Goal: Task Accomplishment & Management: Use online tool/utility

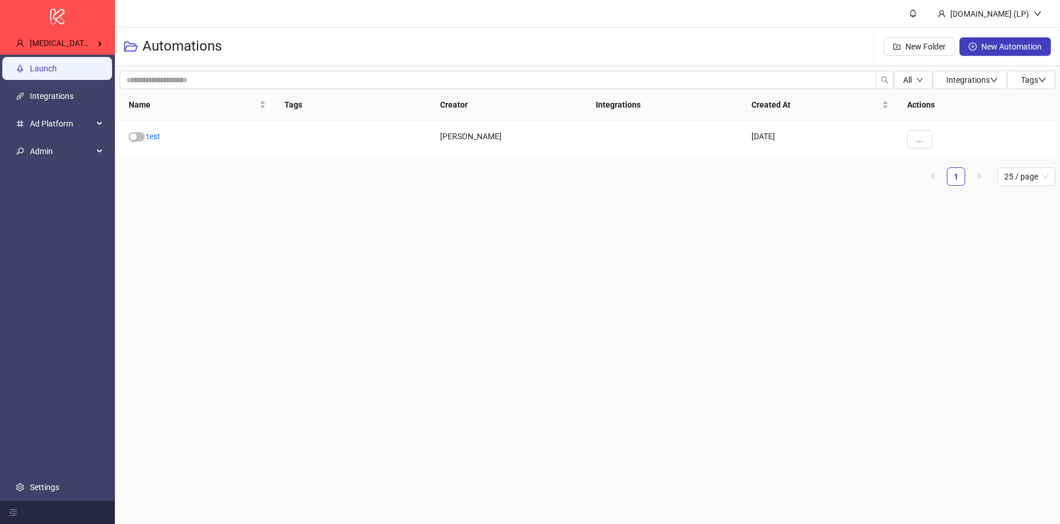
click at [57, 64] on link "Launch" at bounding box center [43, 68] width 27 height 9
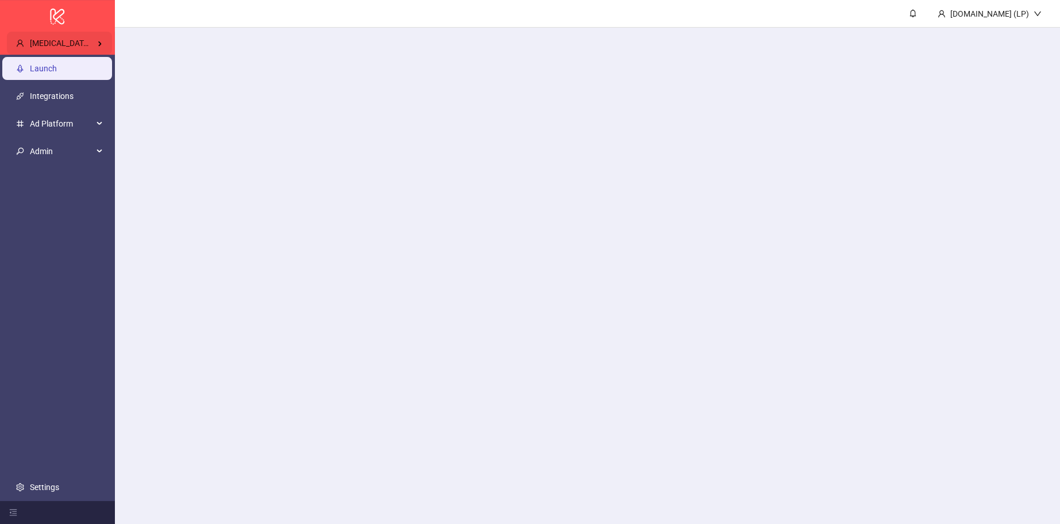
click at [80, 49] on div "Nikita Lienov's Kitchn" at bounding box center [59, 43] width 105 height 23
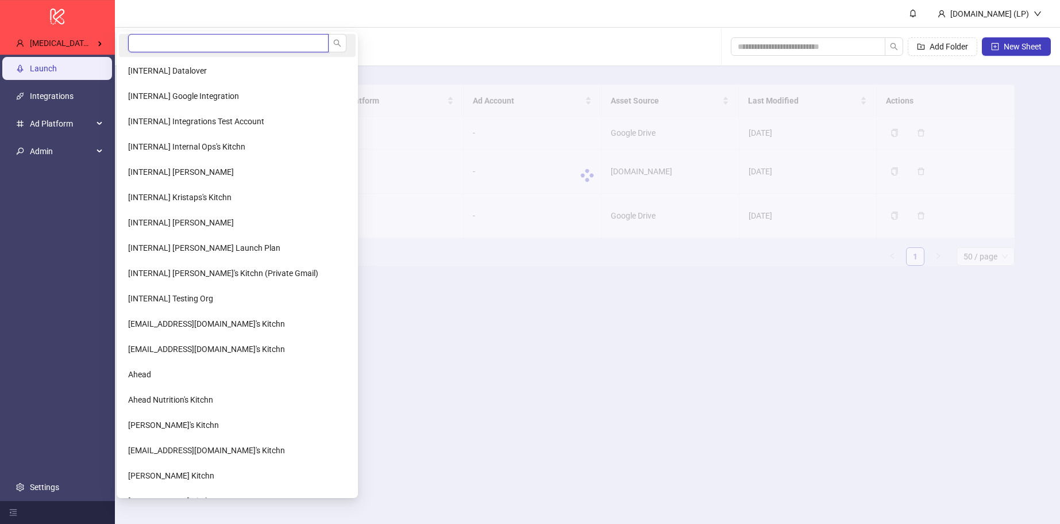
click at [178, 42] on input "search" at bounding box center [228, 43] width 201 height 18
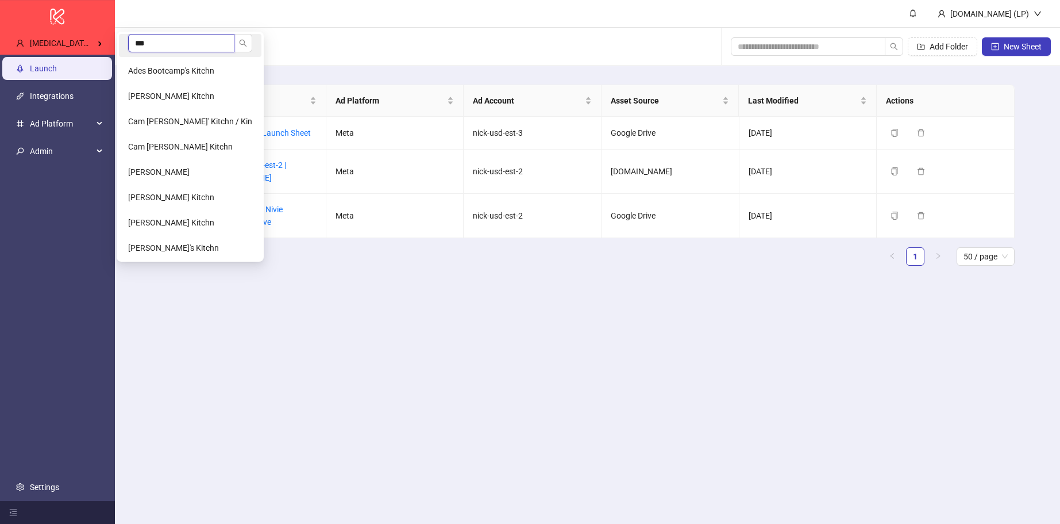
click at [184, 41] on input "***" at bounding box center [181, 43] width 106 height 18
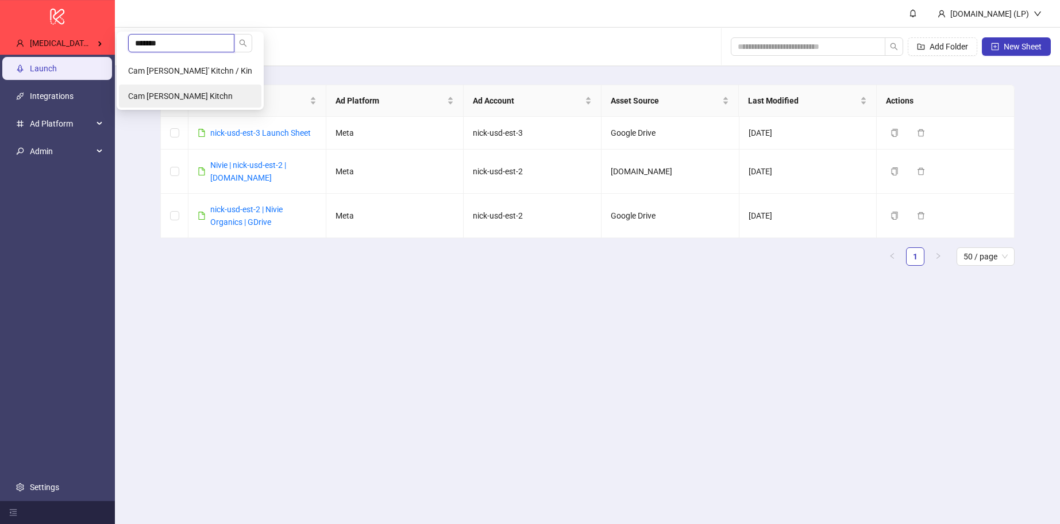
type input "*******"
click at [149, 94] on span "Cam Potts's Kitchn" at bounding box center [180, 95] width 105 height 9
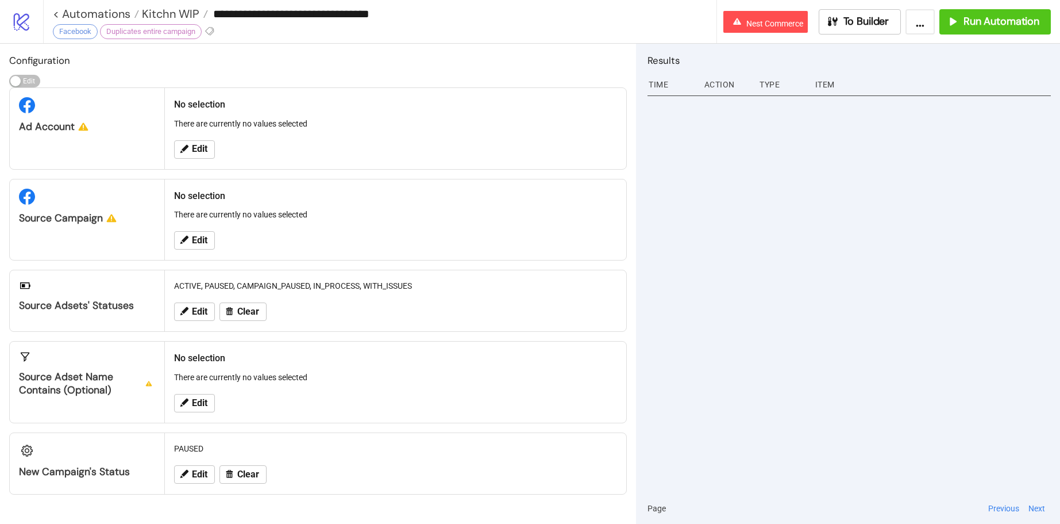
click at [29, 25] on icon "logo/logo-mobile" at bounding box center [21, 21] width 20 height 20
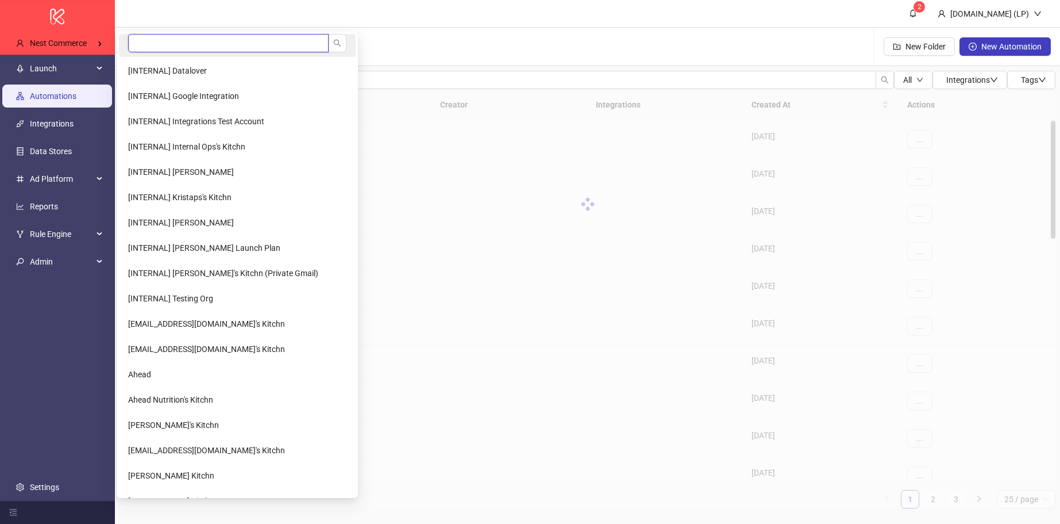
click at [164, 48] on input "search" at bounding box center [228, 43] width 201 height 18
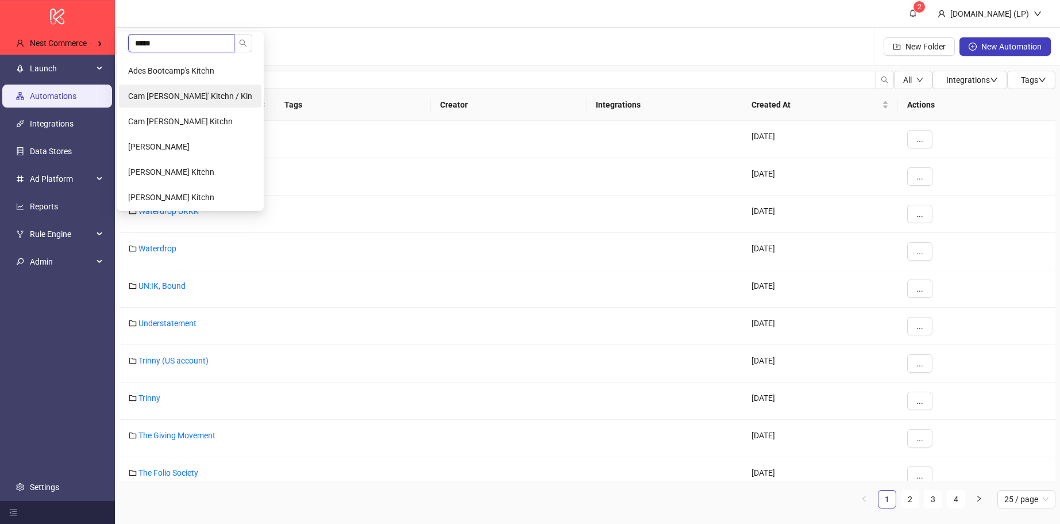
type input "*****"
click at [191, 88] on li "Cam Potts' Kitchn / Kin" at bounding box center [190, 95] width 143 height 23
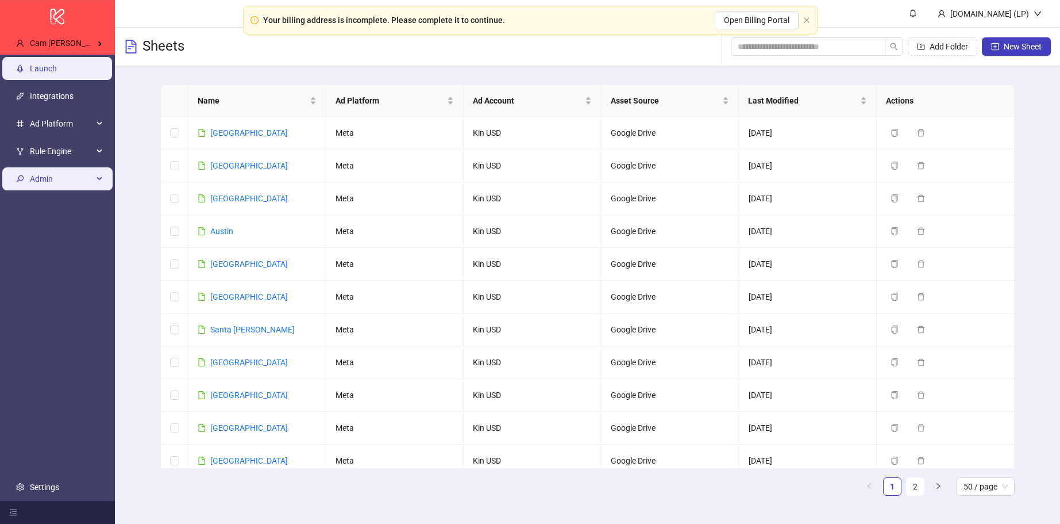
click at [84, 183] on span "Admin" at bounding box center [61, 178] width 63 height 23
click at [78, 179] on span "Admin" at bounding box center [61, 178] width 63 height 23
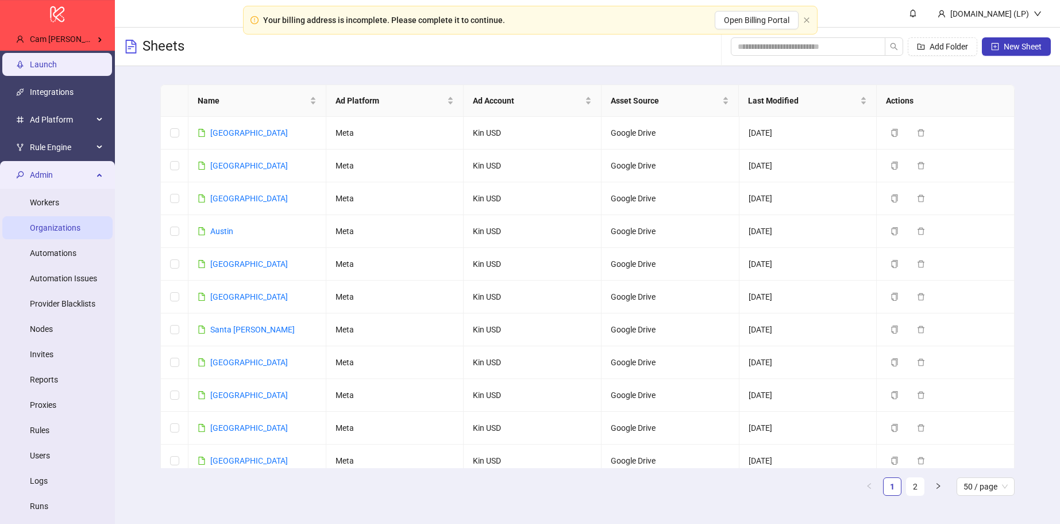
click at [65, 227] on link "Organizations" at bounding box center [55, 227] width 51 height 9
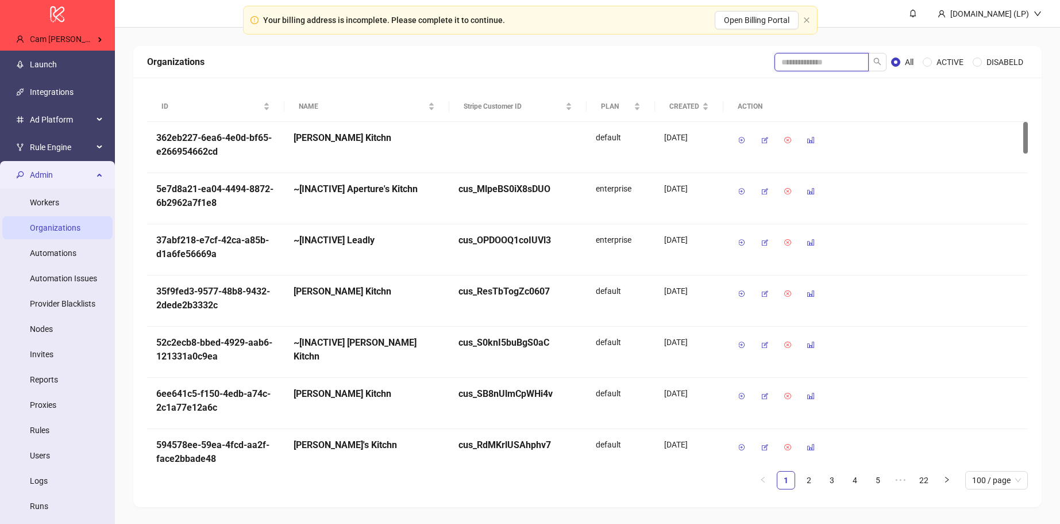
click at [780, 66] on input "search" at bounding box center [822, 62] width 94 height 18
type input "******"
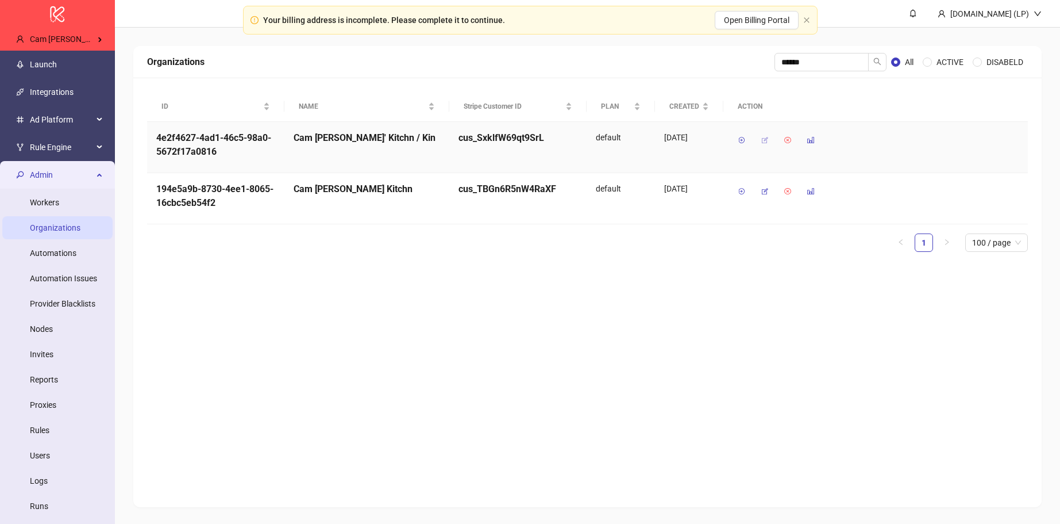
click at [768, 136] on span "button" at bounding box center [765, 140] width 8 height 9
click at [94, 176] on div "Admin" at bounding box center [57, 174] width 110 height 23
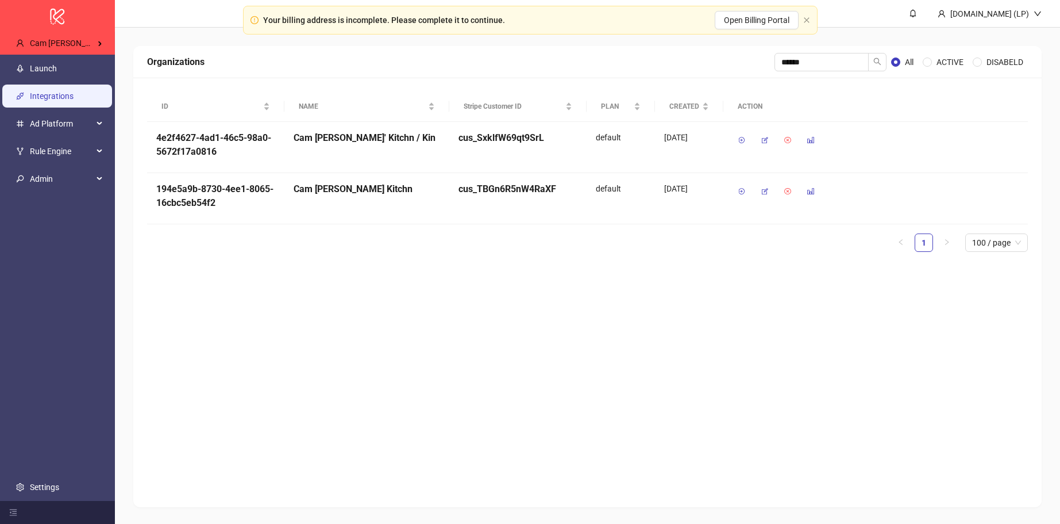
click at [70, 91] on link "Integrations" at bounding box center [52, 95] width 44 height 9
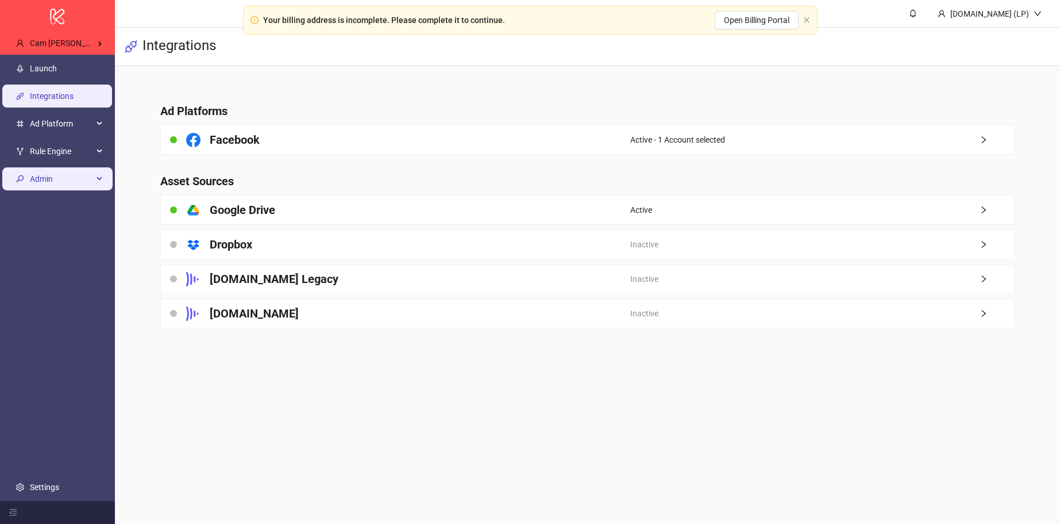
click at [39, 183] on span "Admin" at bounding box center [61, 178] width 63 height 23
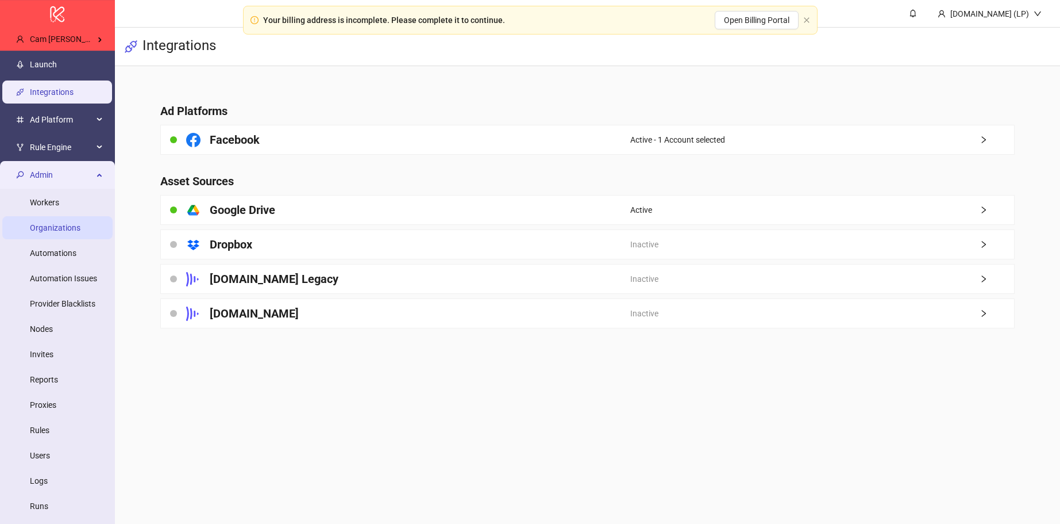
click at [49, 228] on link "Organizations" at bounding box center [55, 227] width 51 height 9
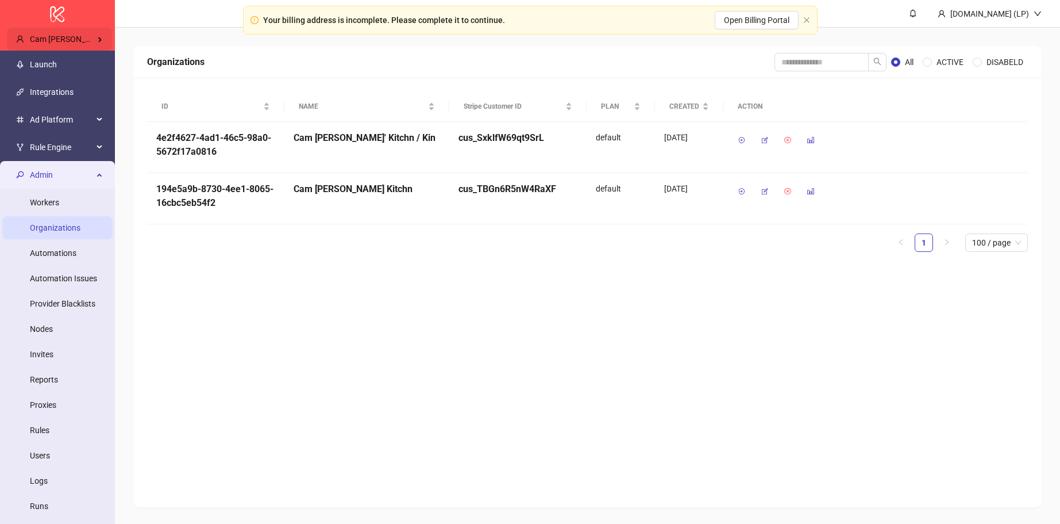
drag, startPoint x: 94, startPoint y: 28, endPoint x: 93, endPoint y: 36, distance: 8.1
click at [94, 28] on div "Cam Potts' Kitchn / Kin" at bounding box center [59, 39] width 105 height 23
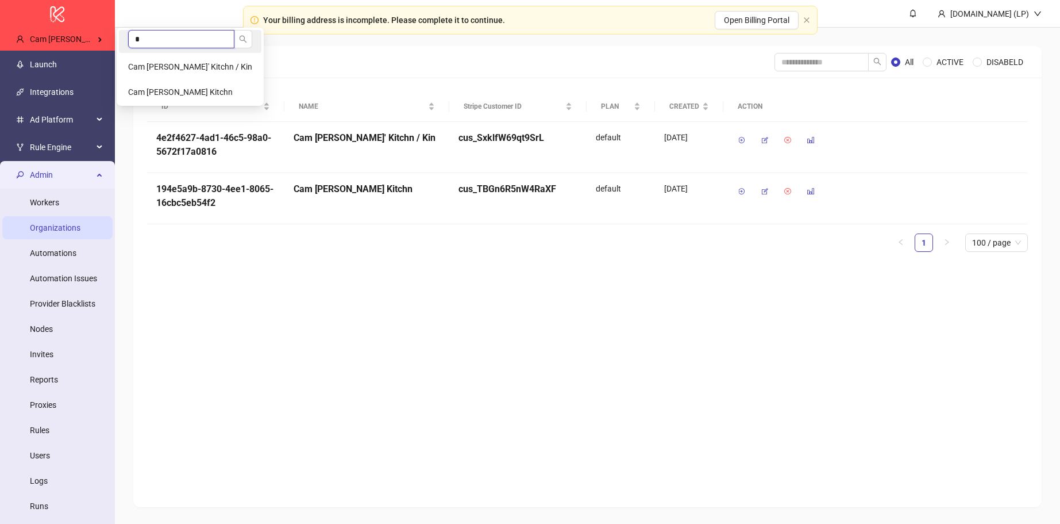
click at [190, 43] on input "*" at bounding box center [181, 39] width 106 height 18
type input "*"
type input "*********"
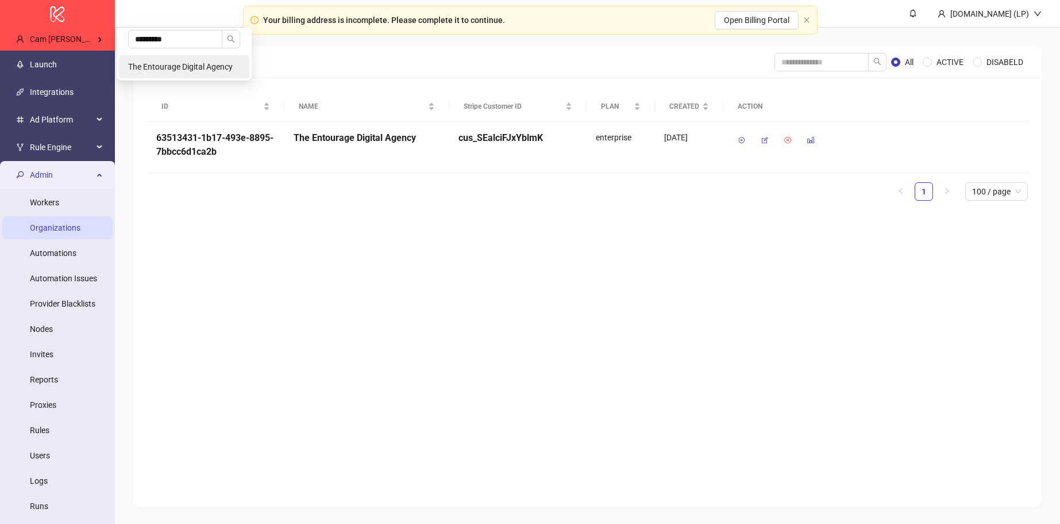
click at [175, 64] on span "The Entourage Digital Agency" at bounding box center [180, 66] width 105 height 9
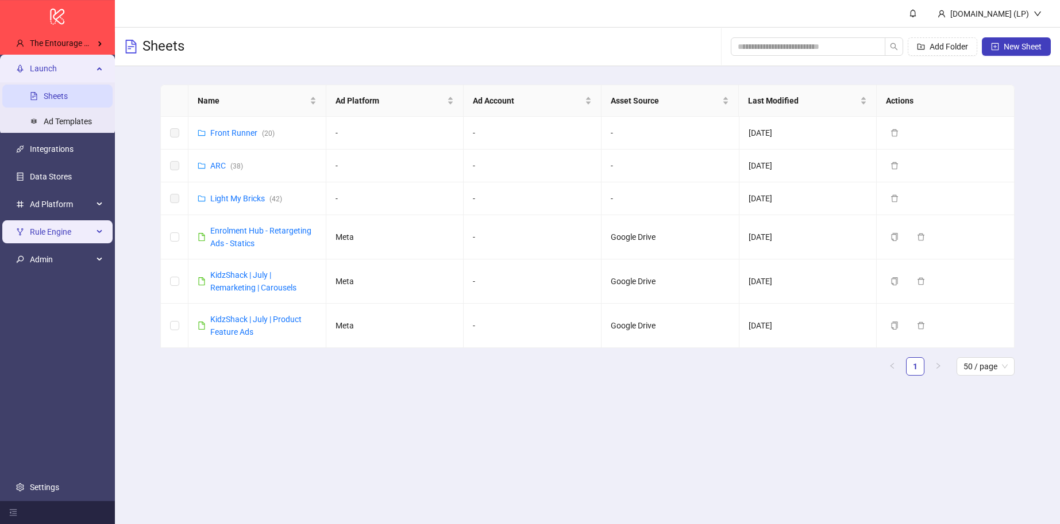
click at [61, 236] on span "Rule Engine" at bounding box center [61, 231] width 63 height 23
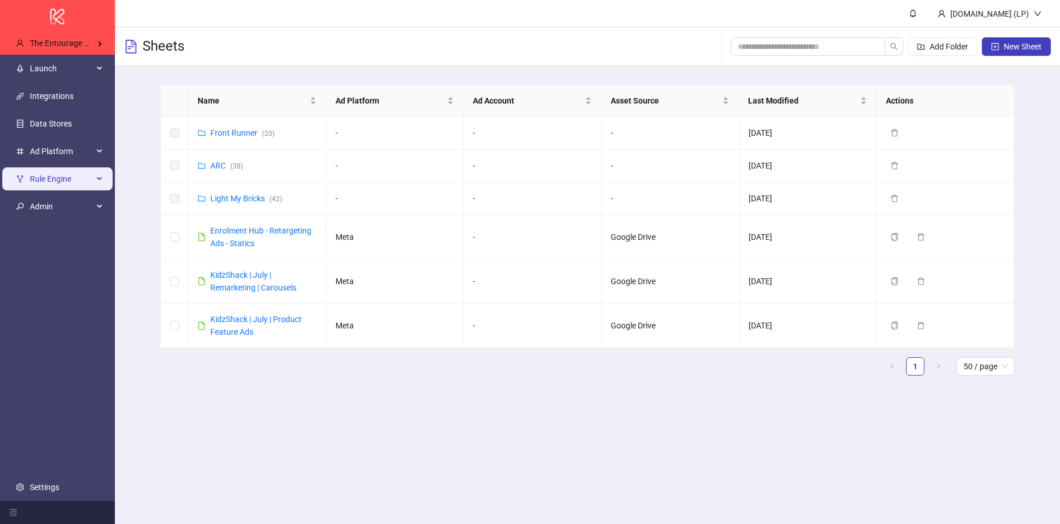
click at [62, 187] on span "Rule Engine" at bounding box center [61, 178] width 63 height 23
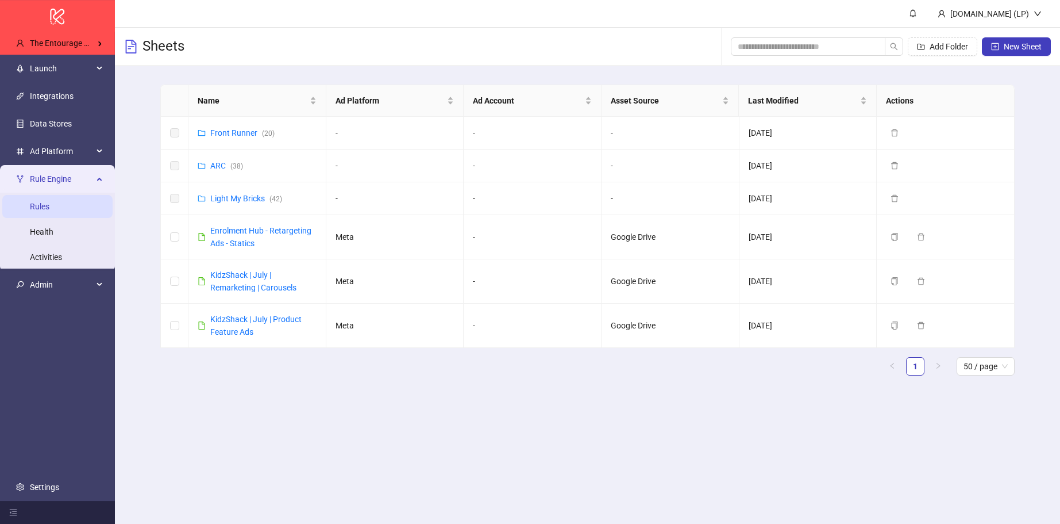
click at [48, 209] on link "Rules" at bounding box center [40, 206] width 20 height 9
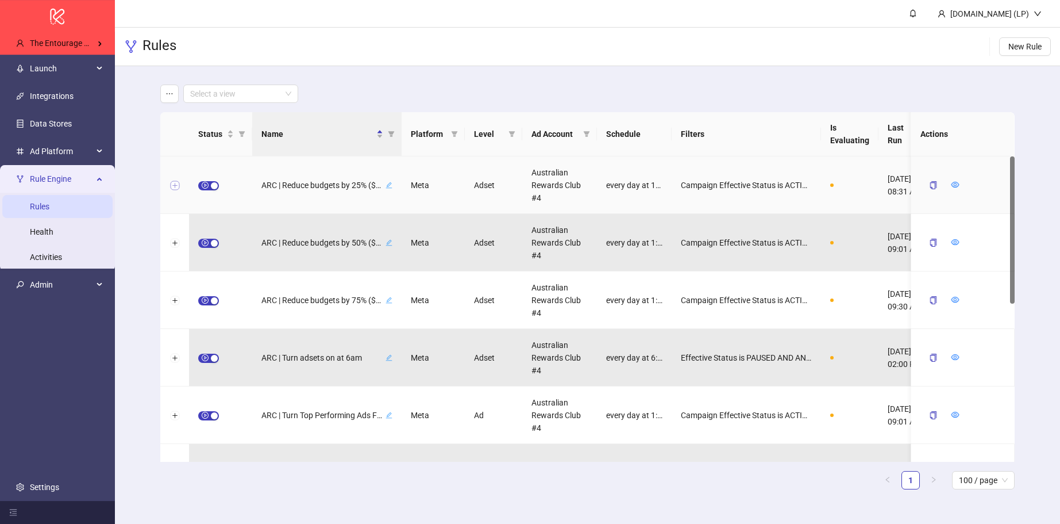
click at [174, 182] on button "Expand row" at bounding box center [174, 185] width 9 height 9
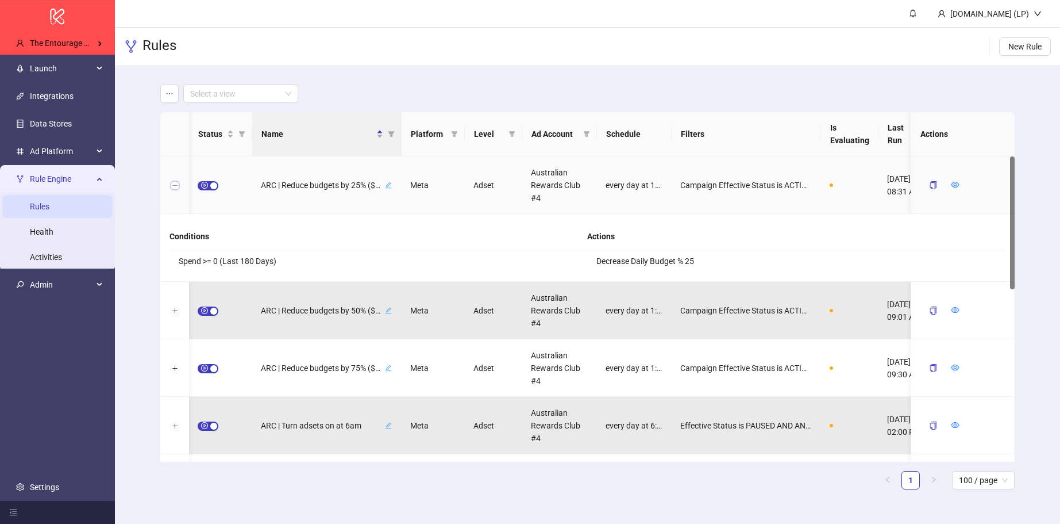
scroll to position [0, 1]
click at [174, 187] on button "Collapse row" at bounding box center [174, 185] width 9 height 9
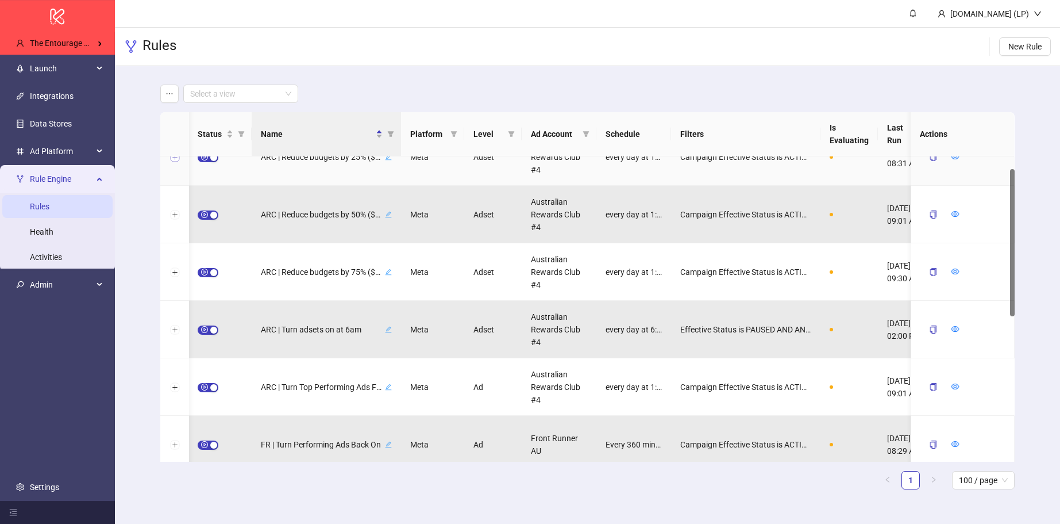
scroll to position [0, 0]
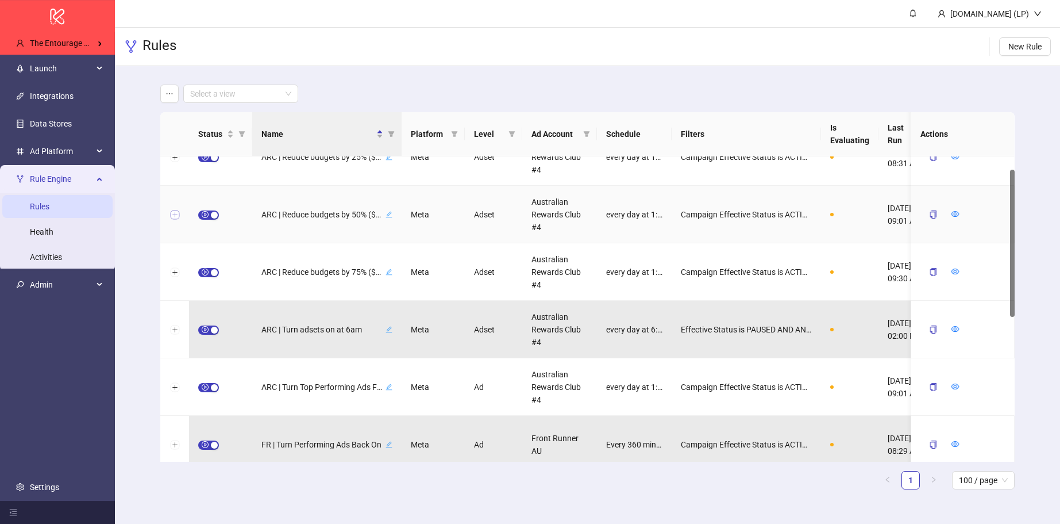
click at [178, 212] on div at bounding box center [174, 214] width 29 height 57
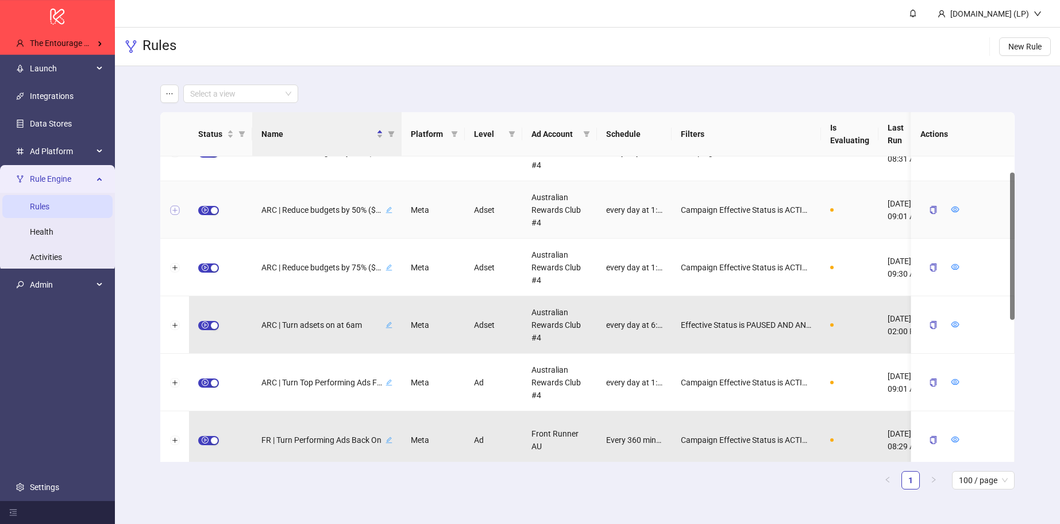
click at [171, 208] on button "Expand row" at bounding box center [174, 210] width 9 height 9
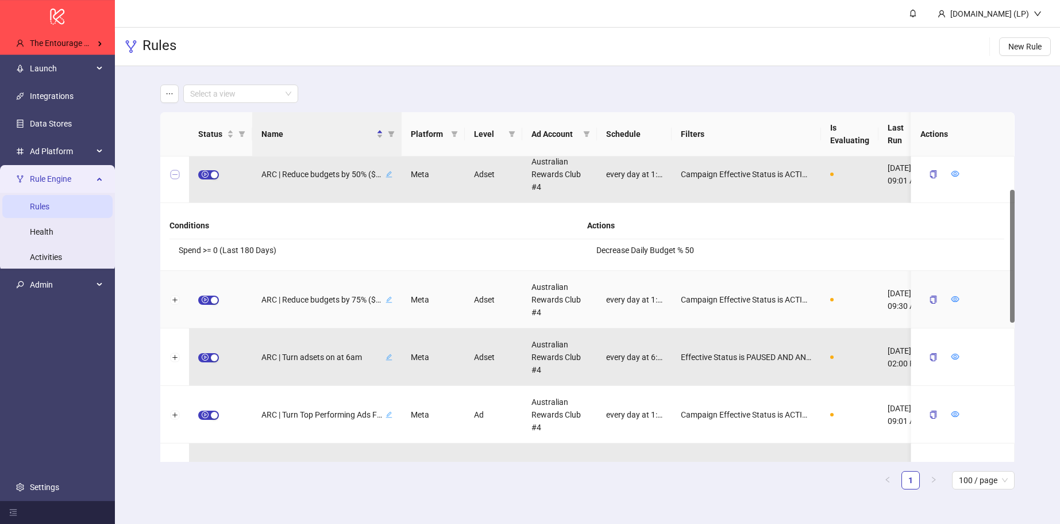
scroll to position [91, 0]
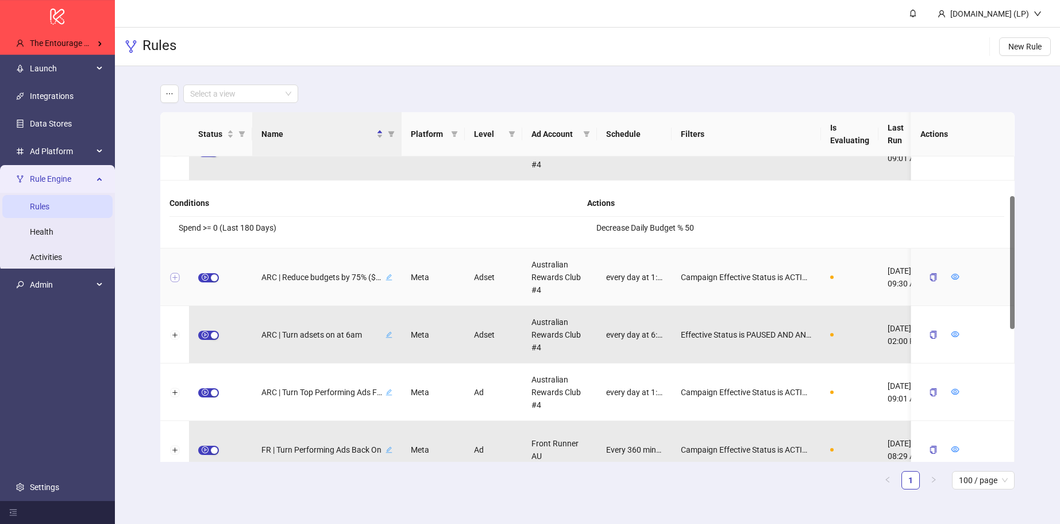
click at [175, 275] on button "Expand row" at bounding box center [174, 277] width 9 height 9
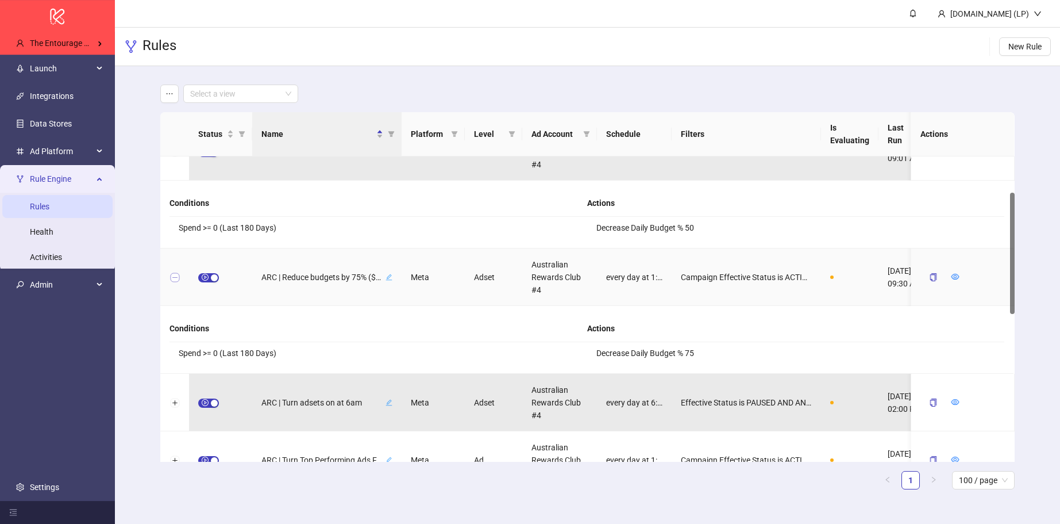
click at [176, 278] on button "Collapse row" at bounding box center [174, 277] width 9 height 9
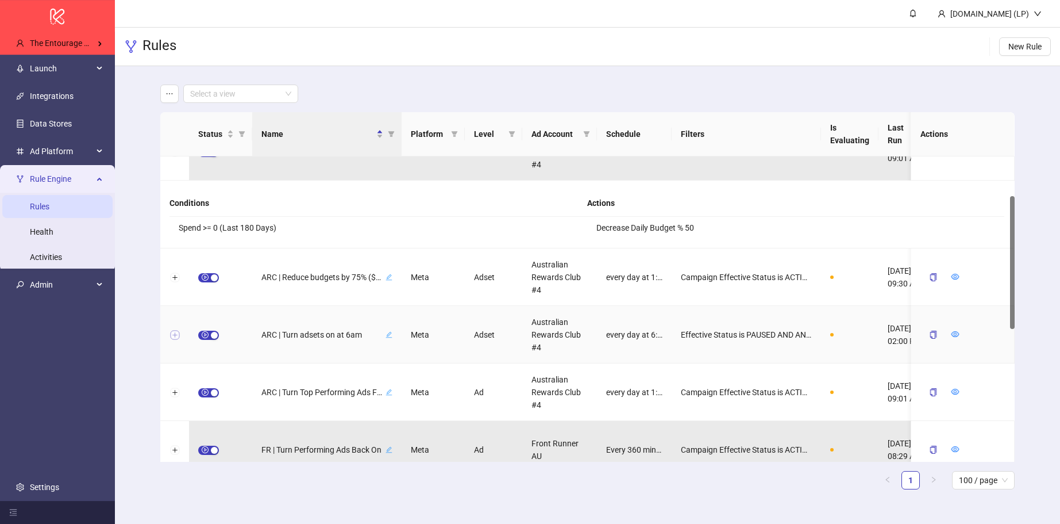
click at [172, 333] on button "Expand row" at bounding box center [174, 334] width 9 height 9
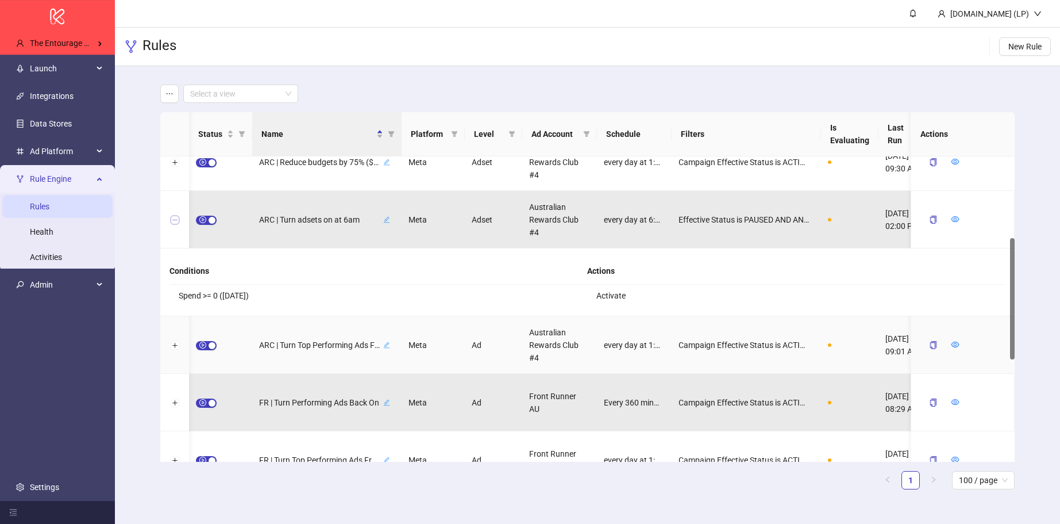
scroll to position [0, 2]
click at [175, 348] on button "Expand row" at bounding box center [174, 345] width 9 height 9
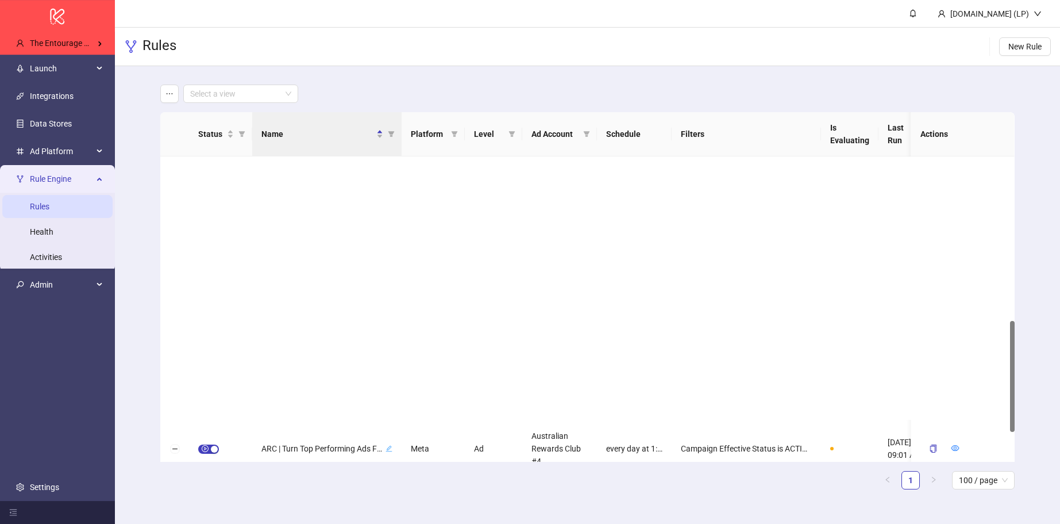
scroll to position [0, 0]
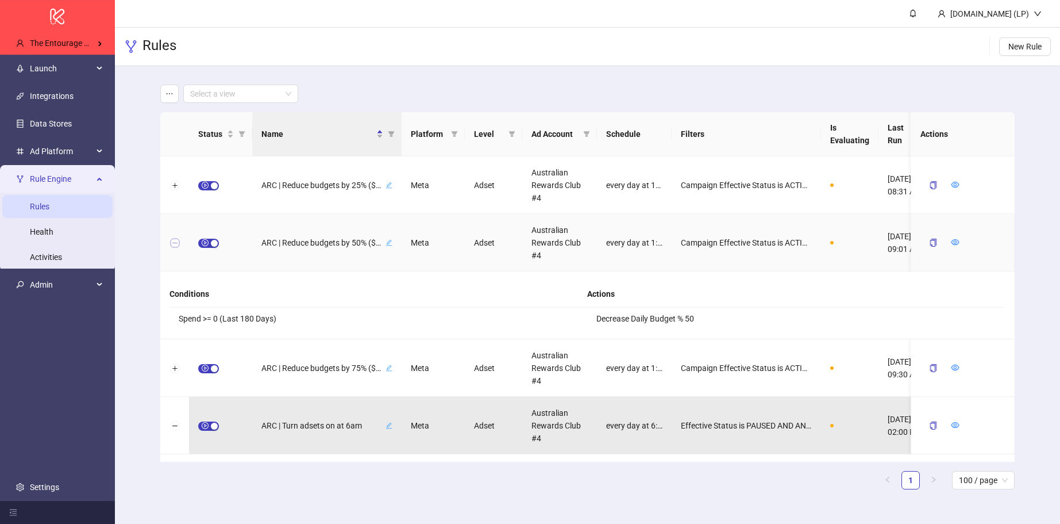
click at [175, 241] on button "Collapse row" at bounding box center [174, 242] width 9 height 9
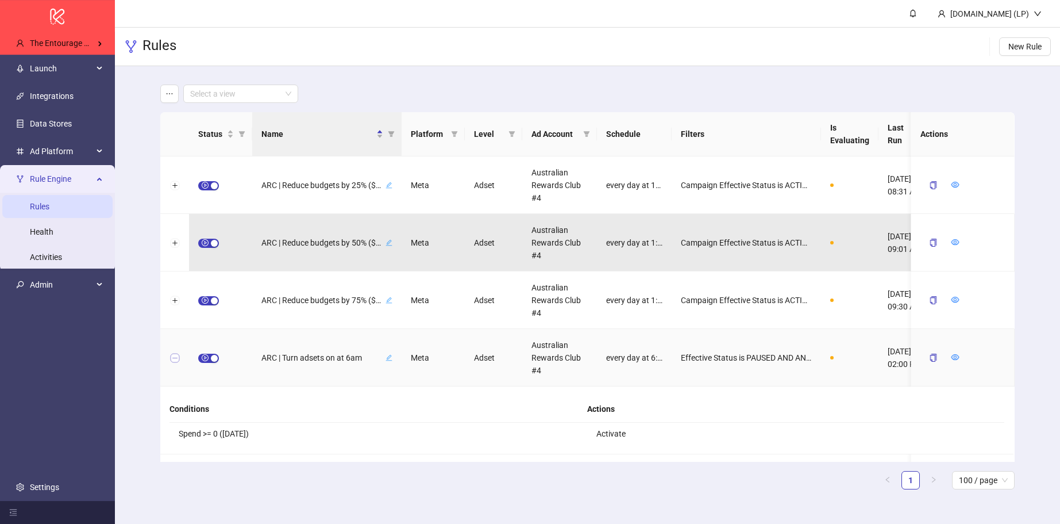
click at [177, 361] on button "Collapse row" at bounding box center [174, 357] width 9 height 9
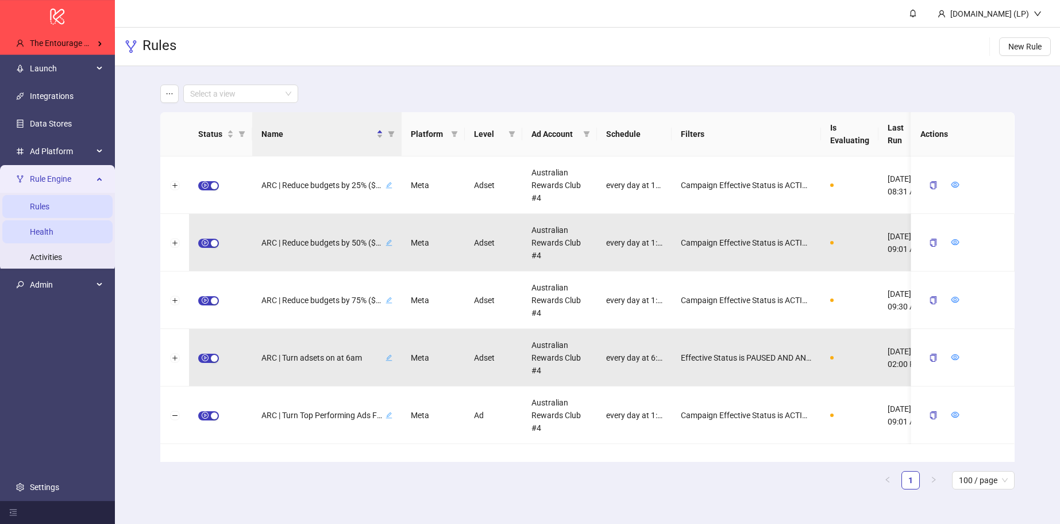
click at [53, 230] on link "Health" at bounding box center [42, 231] width 24 height 9
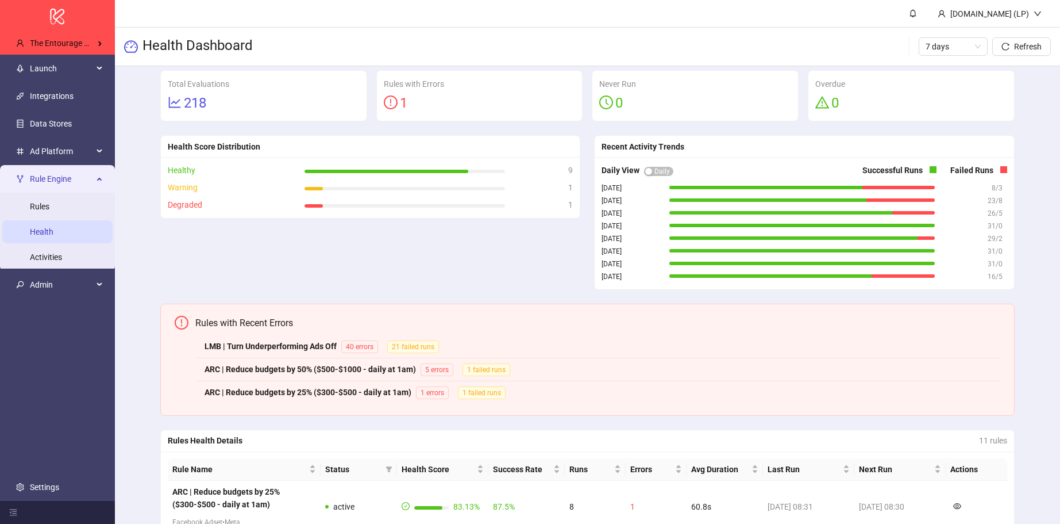
scroll to position [80, 0]
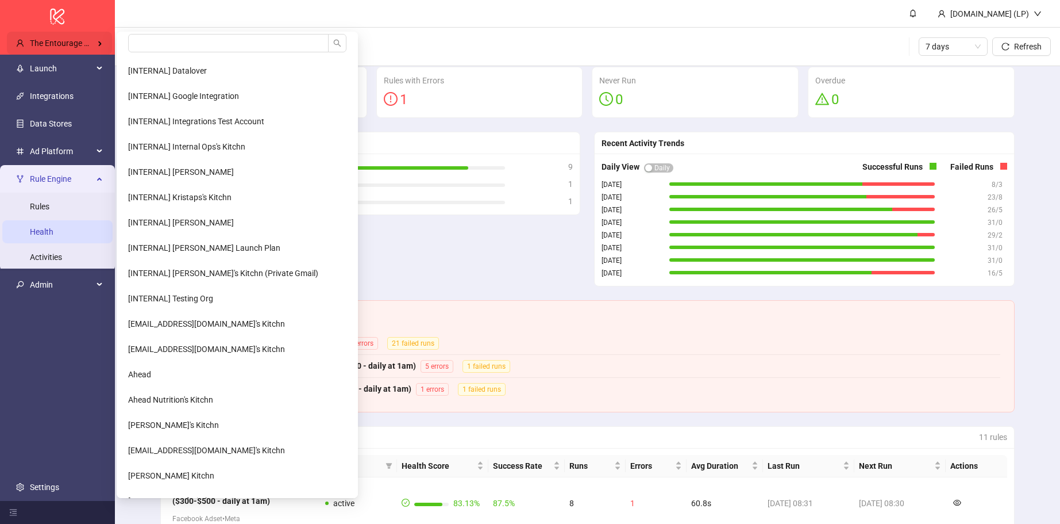
click at [105, 40] on span "The Entourage Digital Agency" at bounding box center [82, 43] width 105 height 9
click at [169, 41] on input "search" at bounding box center [228, 43] width 201 height 18
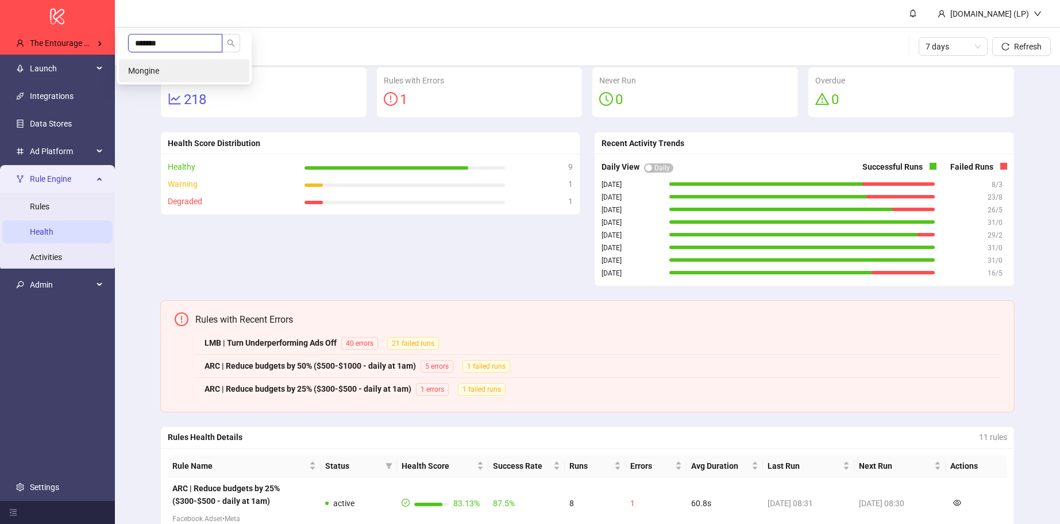
type input "*******"
click at [147, 72] on span "Mongine" at bounding box center [143, 70] width 31 height 9
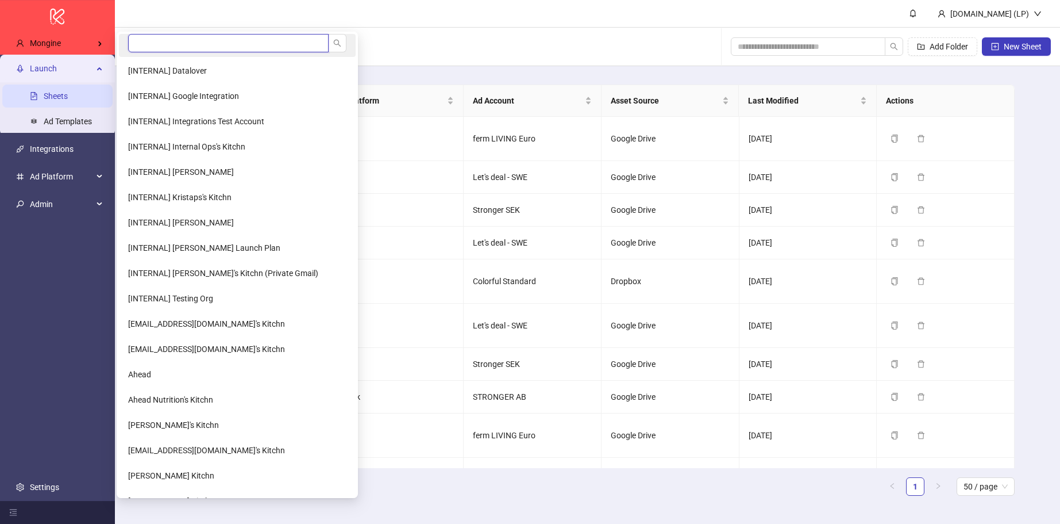
click at [171, 39] on input "search" at bounding box center [228, 43] width 201 height 18
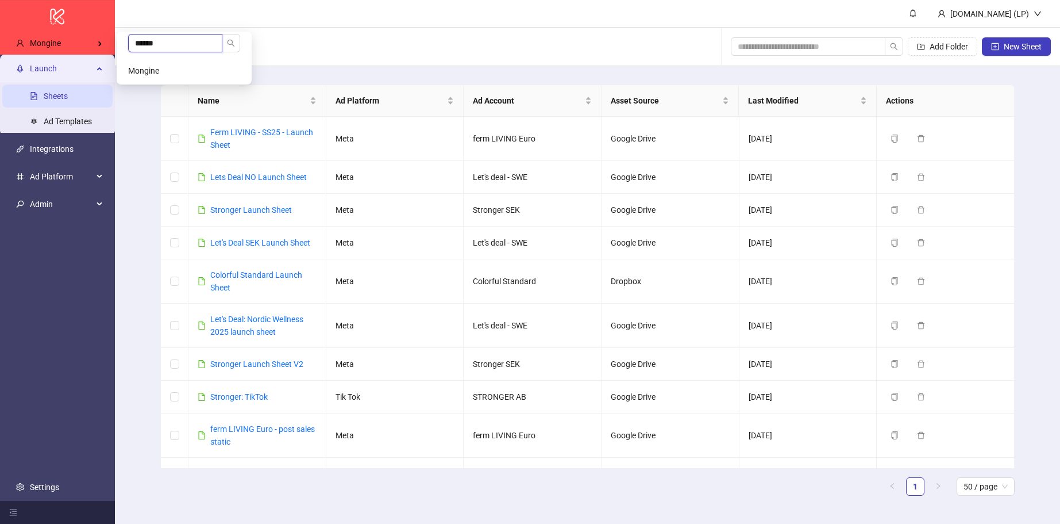
type input "******"
click at [180, 75] on li "Mongine" at bounding box center [184, 70] width 130 height 23
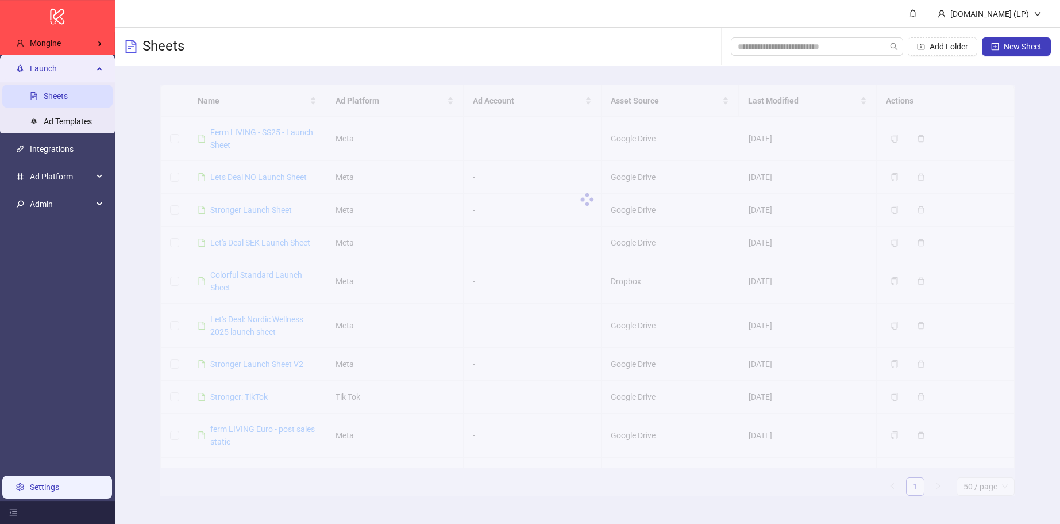
click at [38, 489] on link "Settings" at bounding box center [44, 486] width 29 height 9
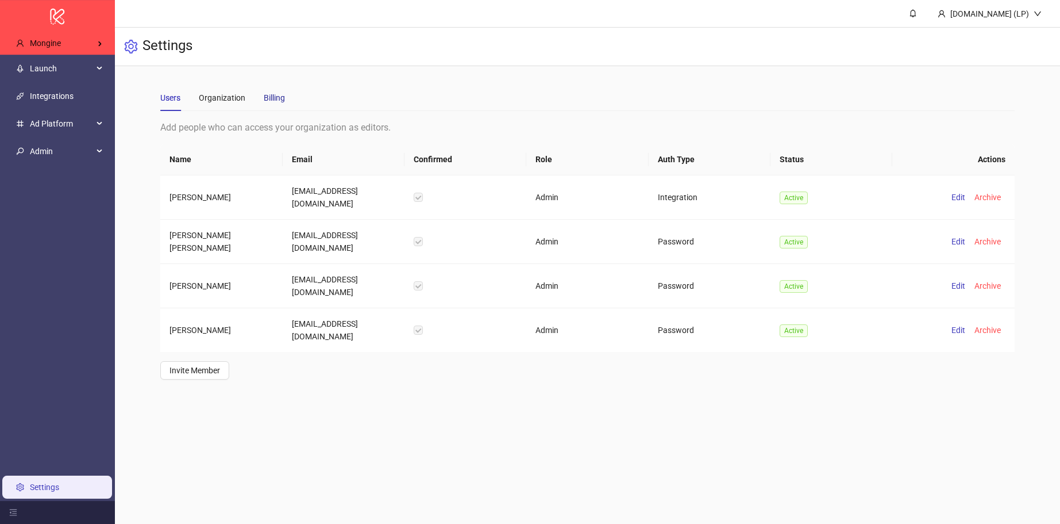
click at [276, 95] on div "Billing" at bounding box center [274, 97] width 21 height 13
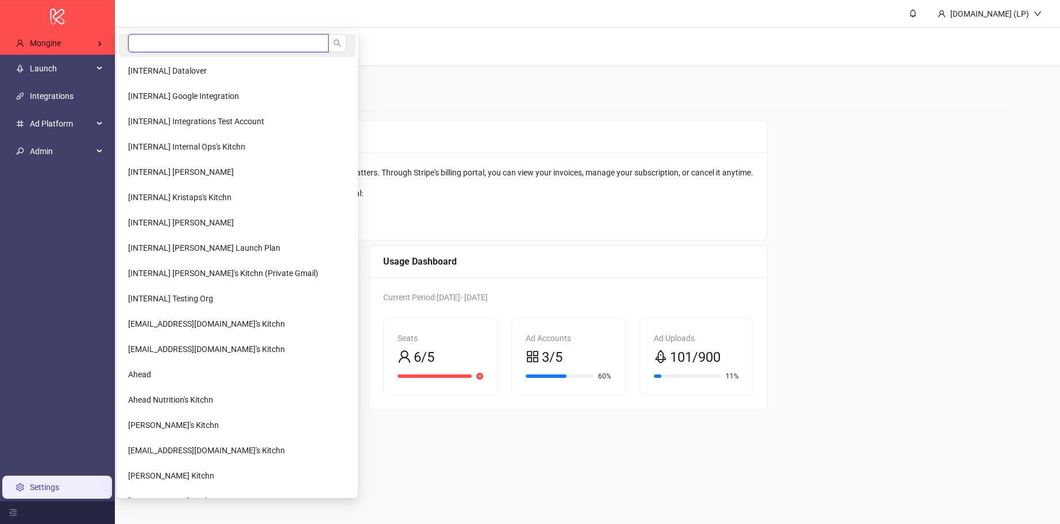
click at [164, 41] on input "search" at bounding box center [228, 43] width 201 height 18
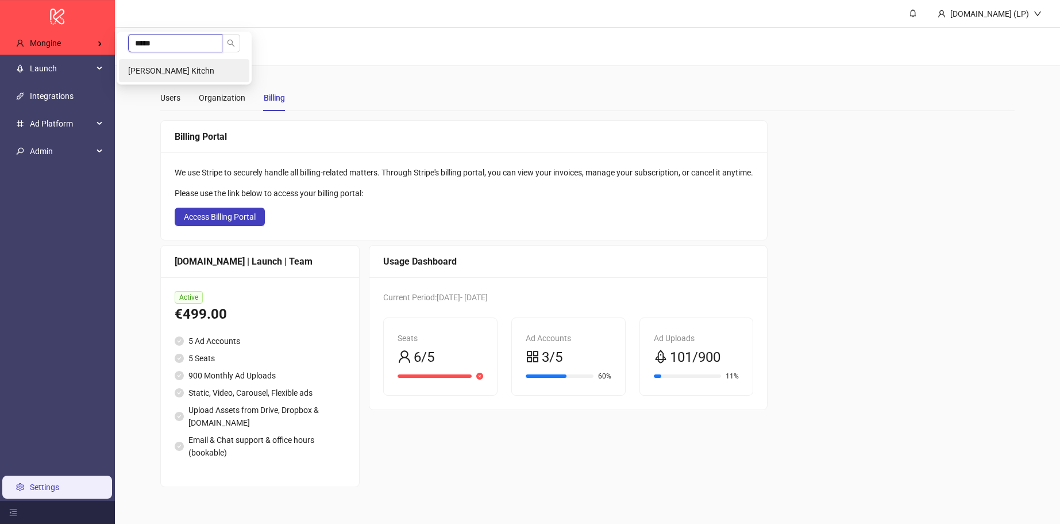
type input "*****"
click at [165, 64] on li "Jenny Moran's Kitchn" at bounding box center [184, 70] width 130 height 23
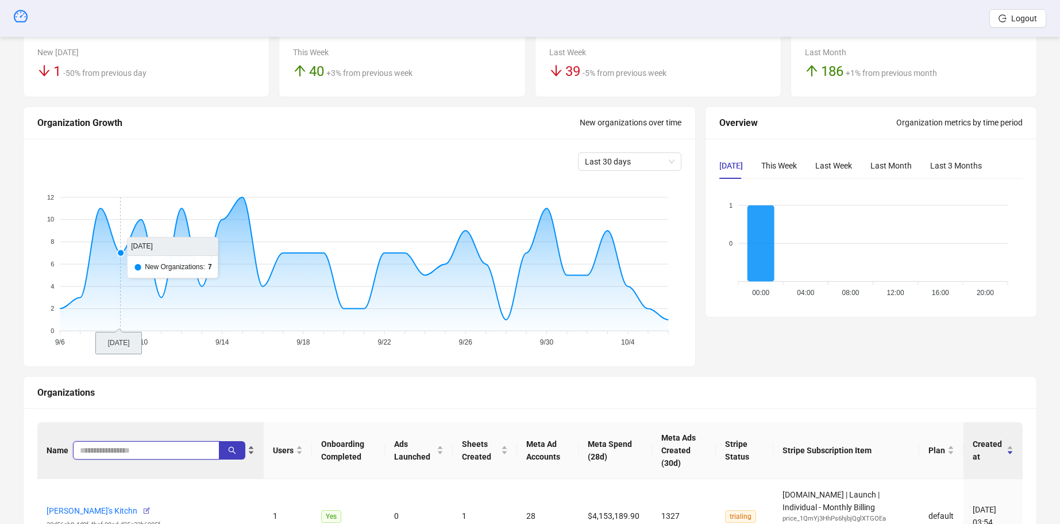
click at [114, 441] on span at bounding box center [146, 450] width 147 height 18
type input "*******"
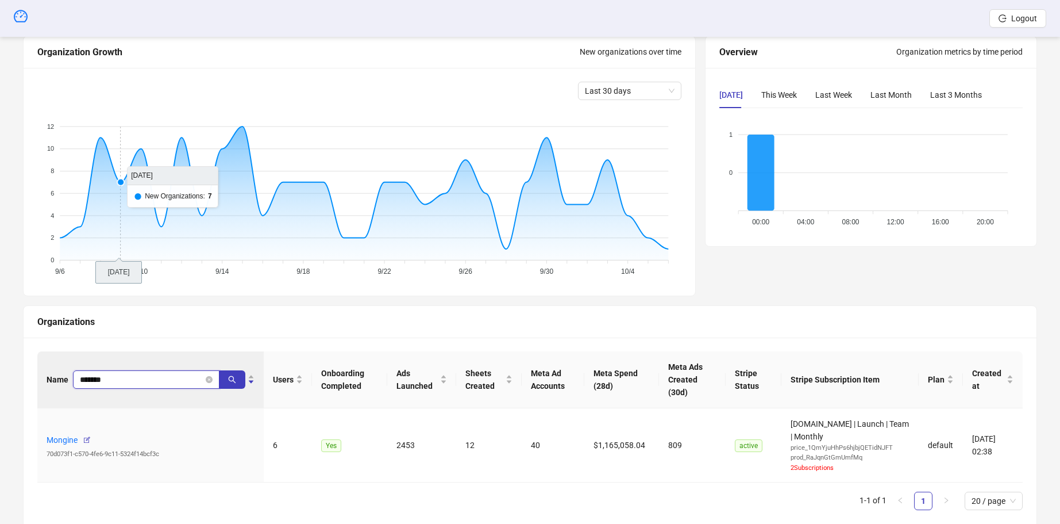
scroll to position [156, 0]
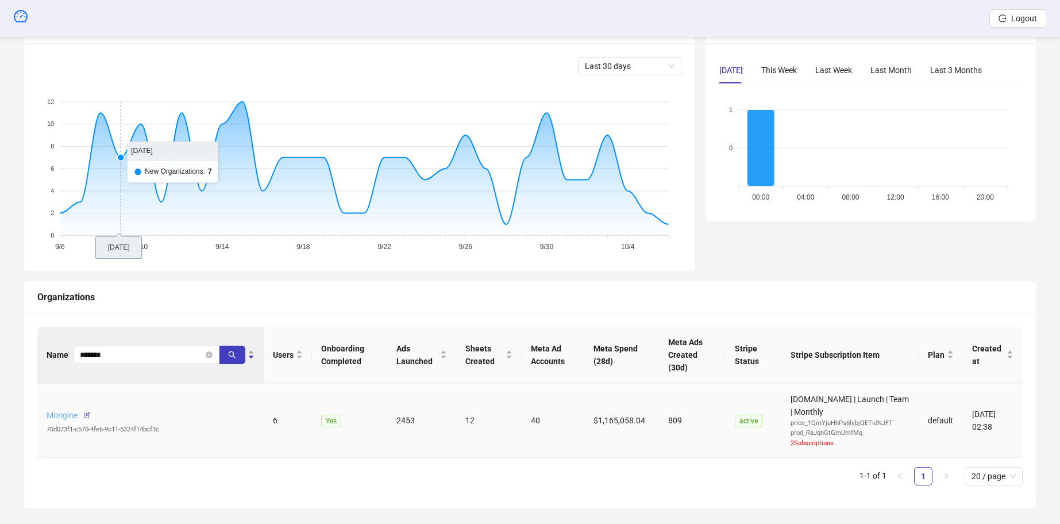
click at [55, 410] on link "Mongine" at bounding box center [62, 414] width 31 height 9
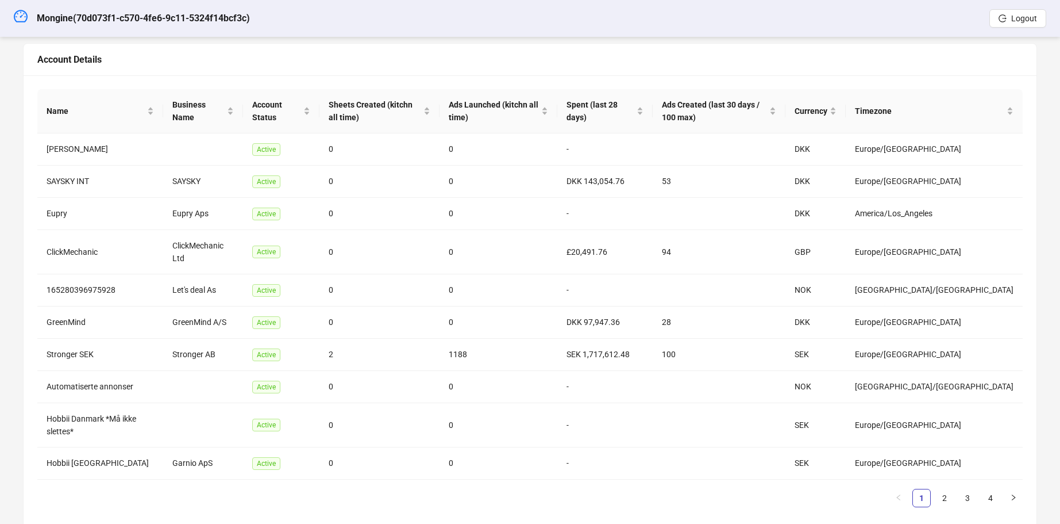
scroll to position [198, 0]
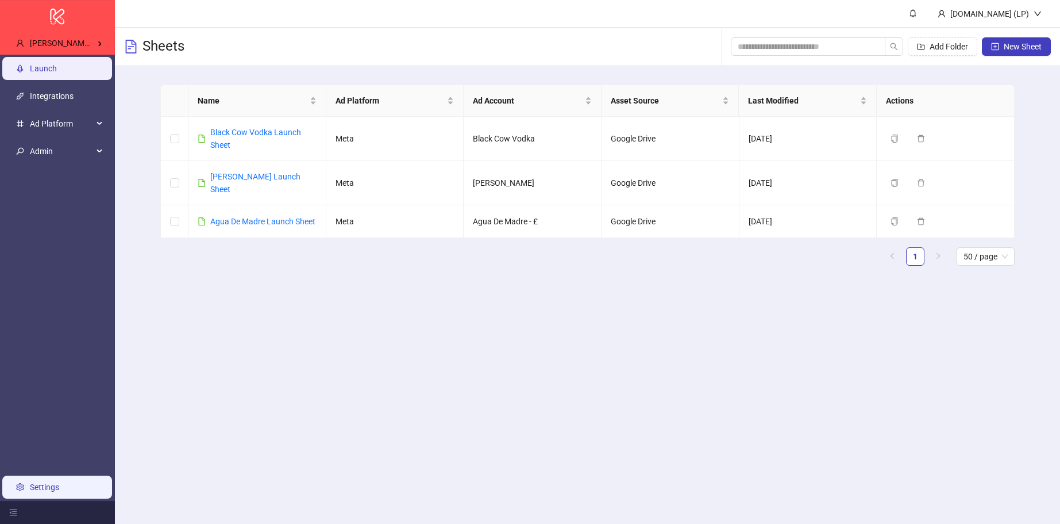
click at [55, 487] on link "Settings" at bounding box center [44, 486] width 29 height 9
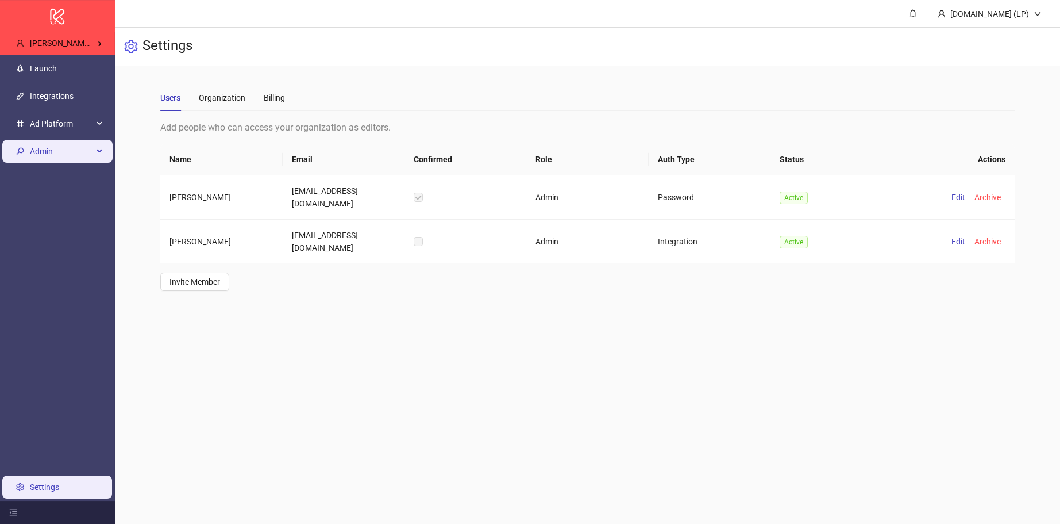
click at [78, 147] on span "Admin" at bounding box center [61, 151] width 63 height 23
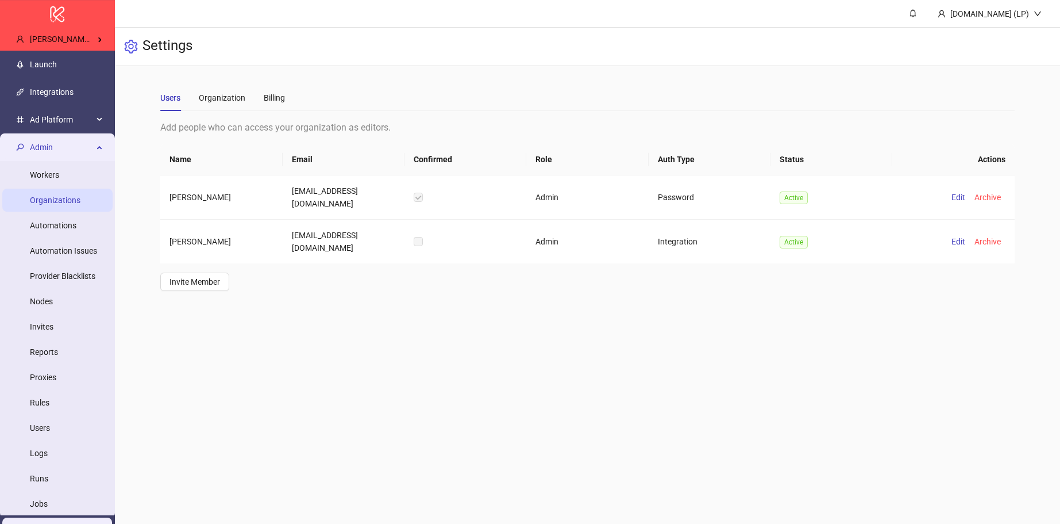
click at [63, 203] on link "Organizations" at bounding box center [55, 199] width 51 height 9
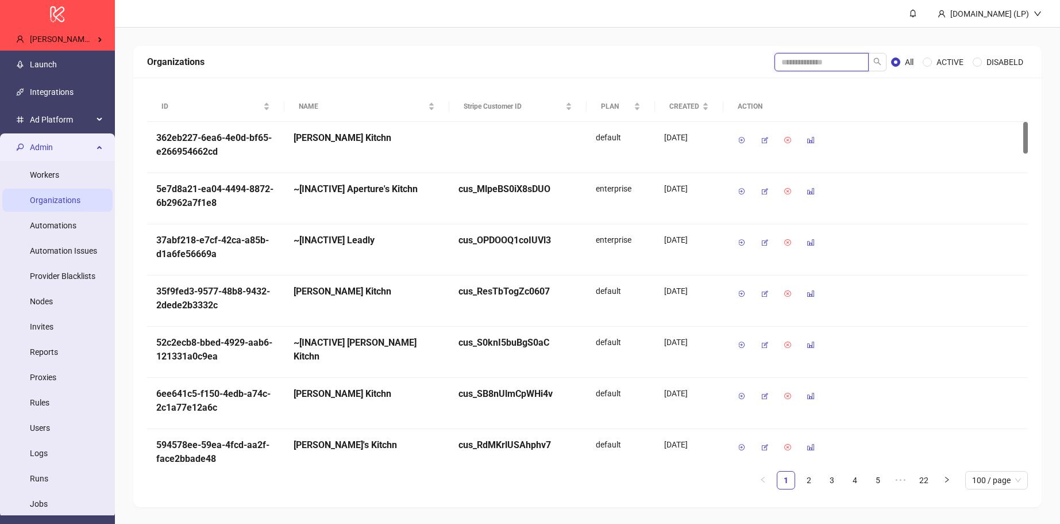
click at [836, 67] on input "search" at bounding box center [822, 62] width 94 height 18
type input "*****"
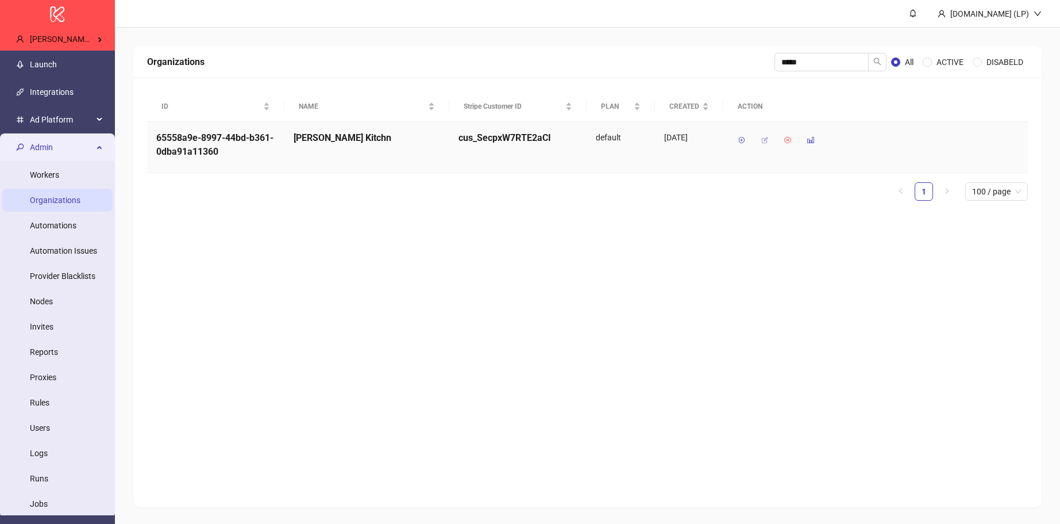
click at [761, 140] on icon "button" at bounding box center [765, 140] width 8 height 8
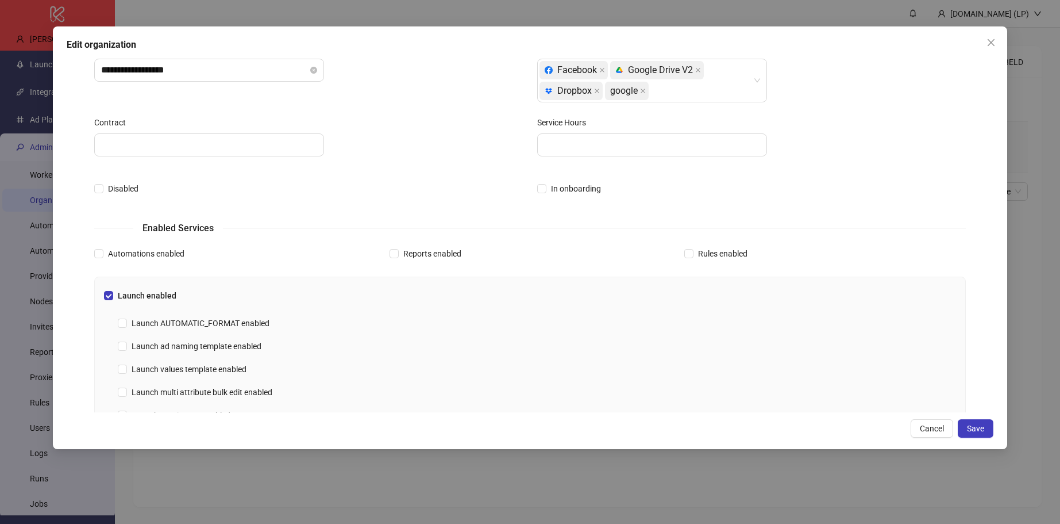
scroll to position [306, 0]
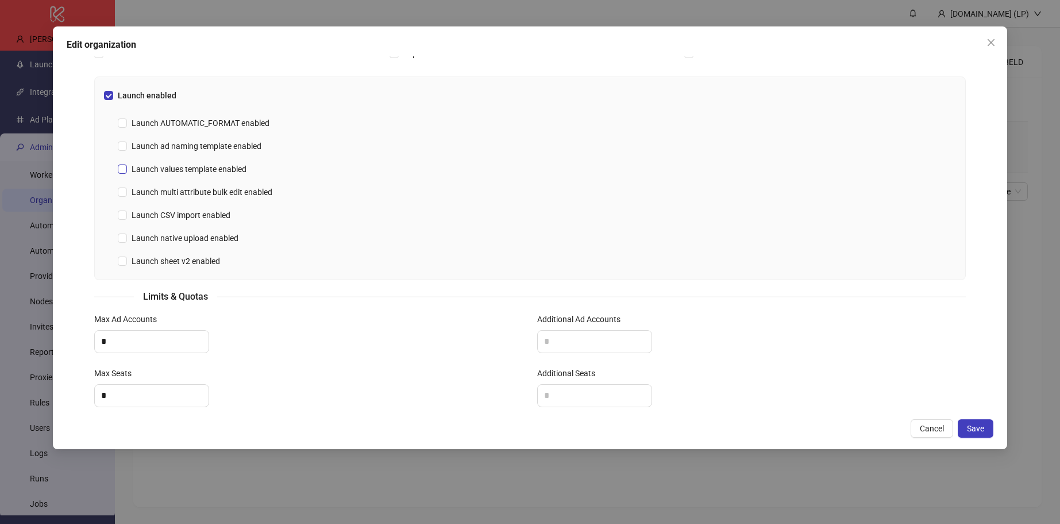
click at [123, 163] on label "Launch values template enabled" at bounding box center [184, 169] width 133 height 13
click at [128, 191] on span "Launch multi attribute bulk edit enabled" at bounding box center [202, 192] width 150 height 13
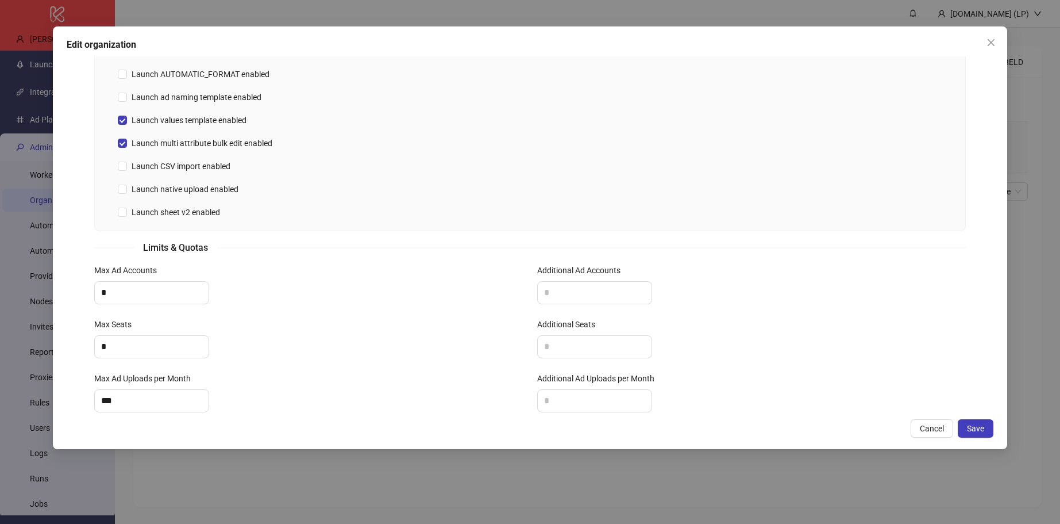
scroll to position [382, 0]
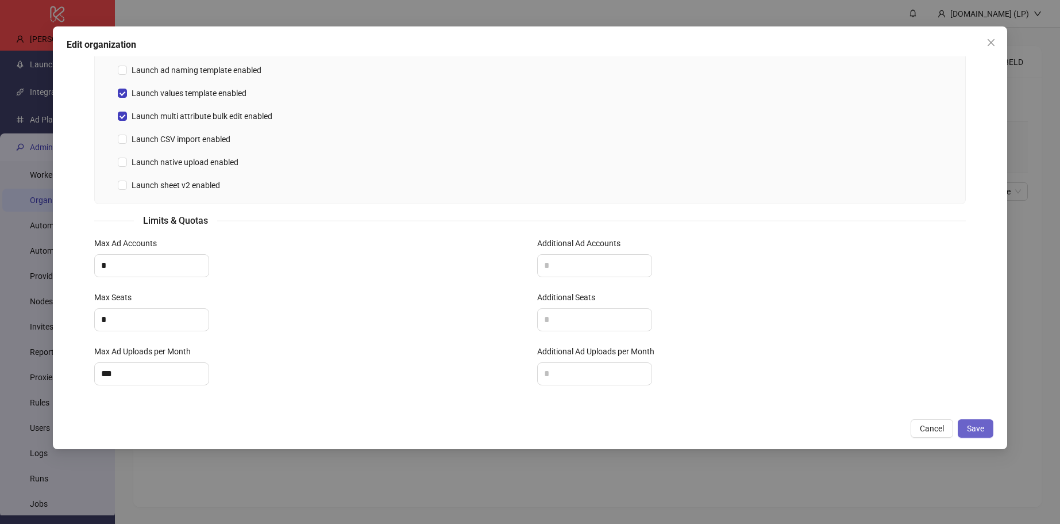
click at [982, 425] on span "Save" at bounding box center [975, 428] width 17 height 9
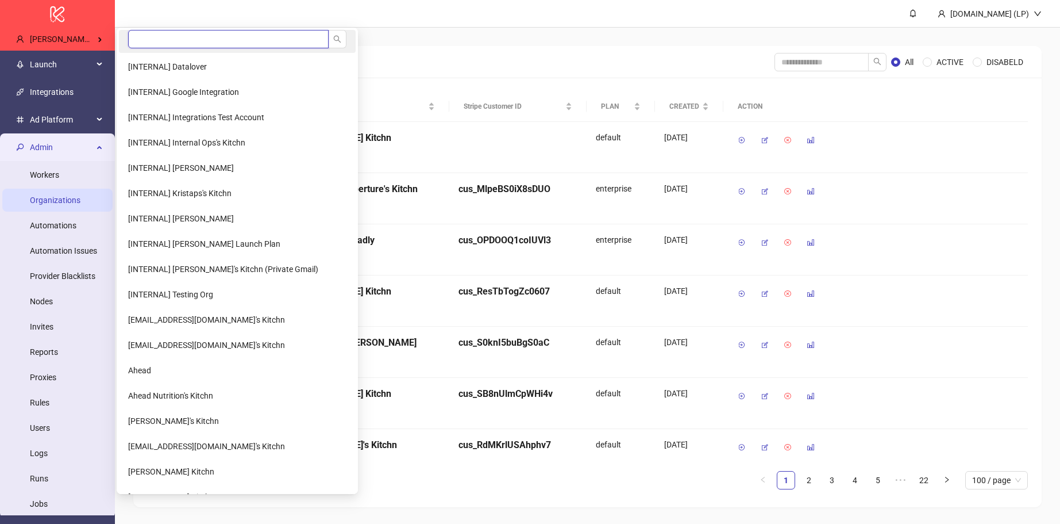
click at [159, 43] on input "search" at bounding box center [228, 39] width 201 height 18
type input "*"
click at [214, 41] on input "search" at bounding box center [228, 39] width 201 height 18
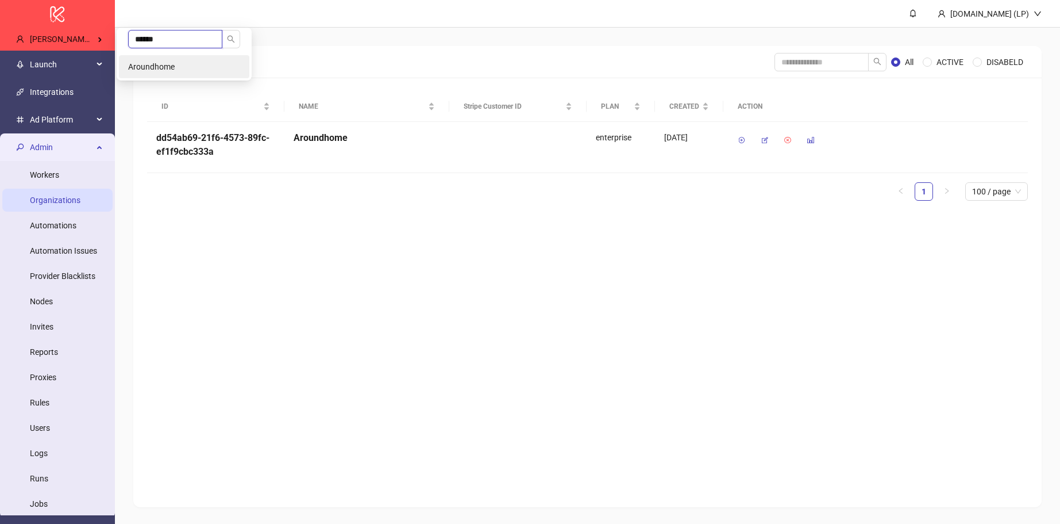
type input "******"
click at [212, 71] on li "Aroundhome" at bounding box center [184, 66] width 130 height 23
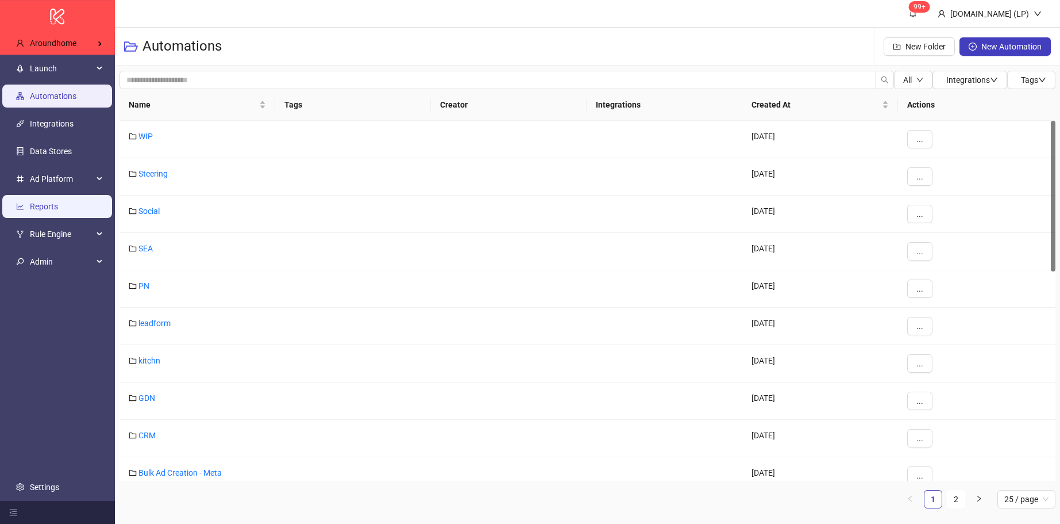
click at [30, 204] on link "Reports" at bounding box center [44, 206] width 28 height 9
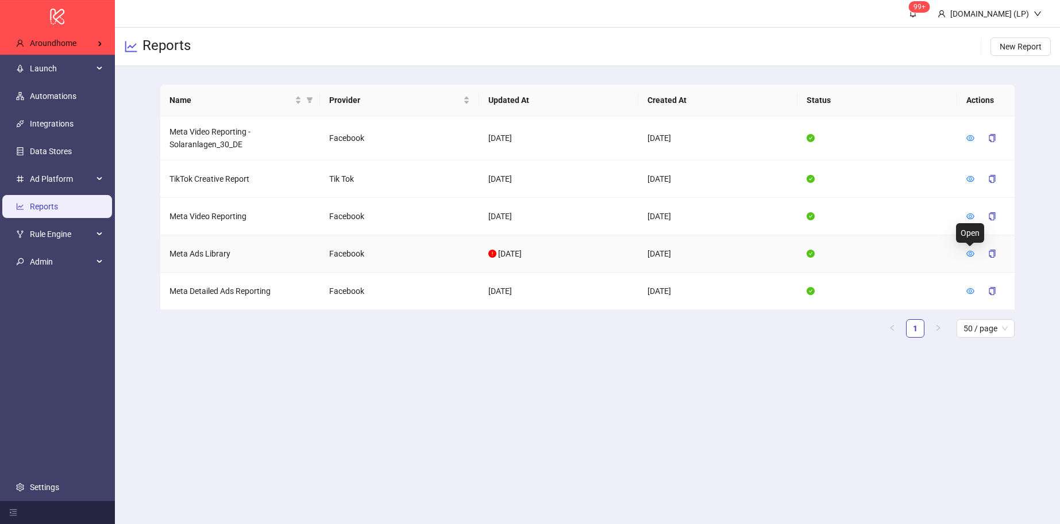
drag, startPoint x: 968, startPoint y: 253, endPoint x: 759, endPoint y: 163, distance: 227.8
click at [967, 253] on icon "eye" at bounding box center [971, 253] width 8 height 8
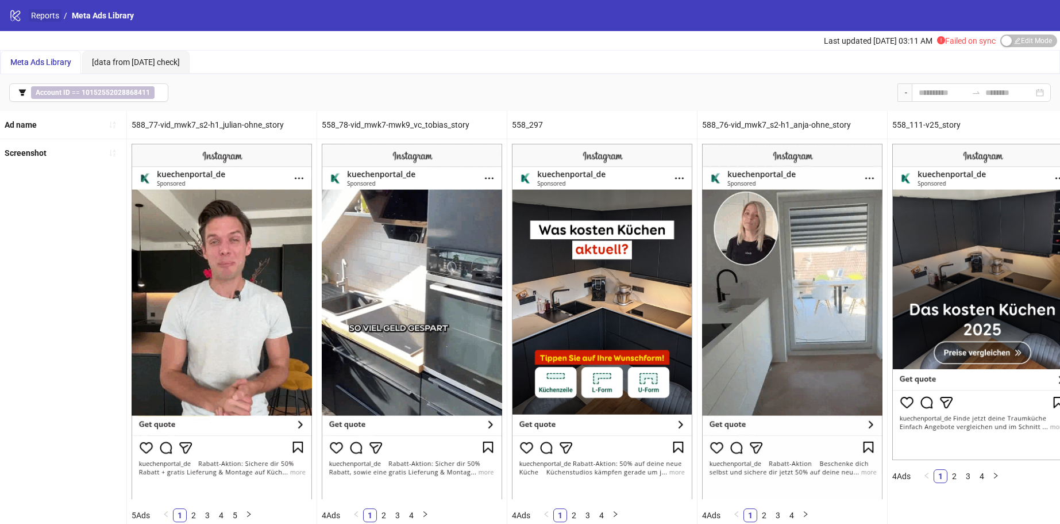
click at [53, 14] on link "Reports" at bounding box center [45, 15] width 33 height 13
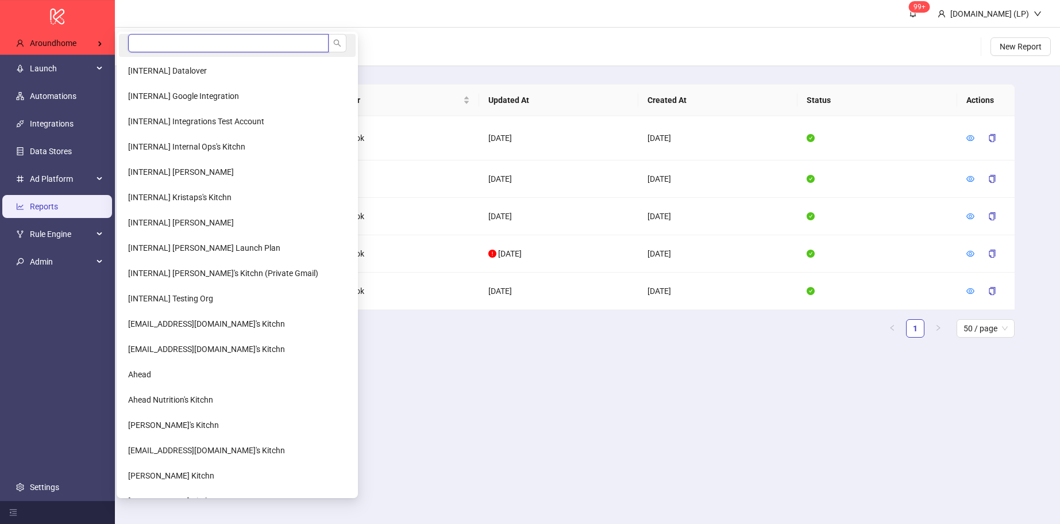
click at [199, 42] on input "search" at bounding box center [228, 43] width 201 height 18
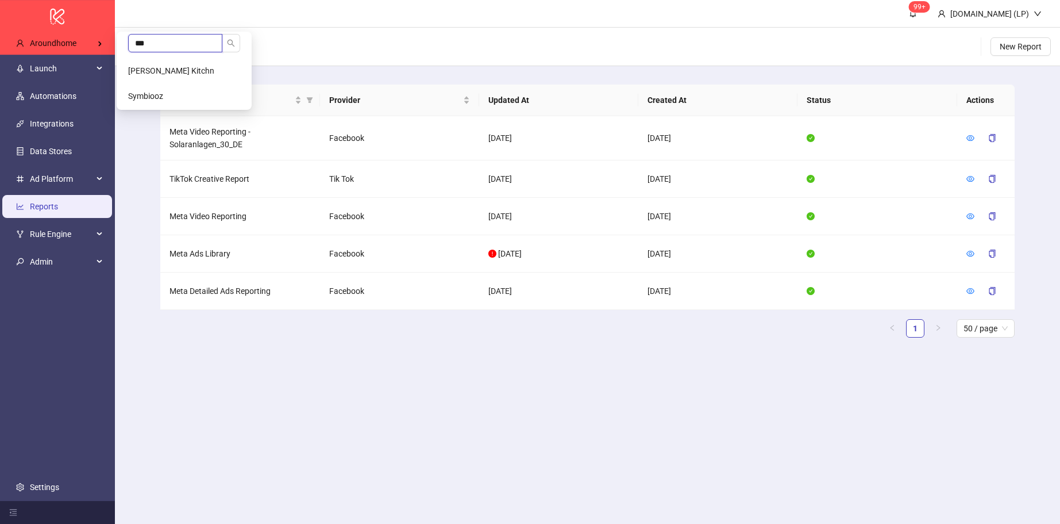
type input "***"
drag, startPoint x: 188, startPoint y: 83, endPoint x: 182, endPoint y: 98, distance: 16.5
click at [182, 98] on ul "*** Maksym Malicki's Kitchn Symbiooz" at bounding box center [184, 71] width 135 height 78
click at [182, 98] on li "Symbiooz" at bounding box center [184, 95] width 130 height 23
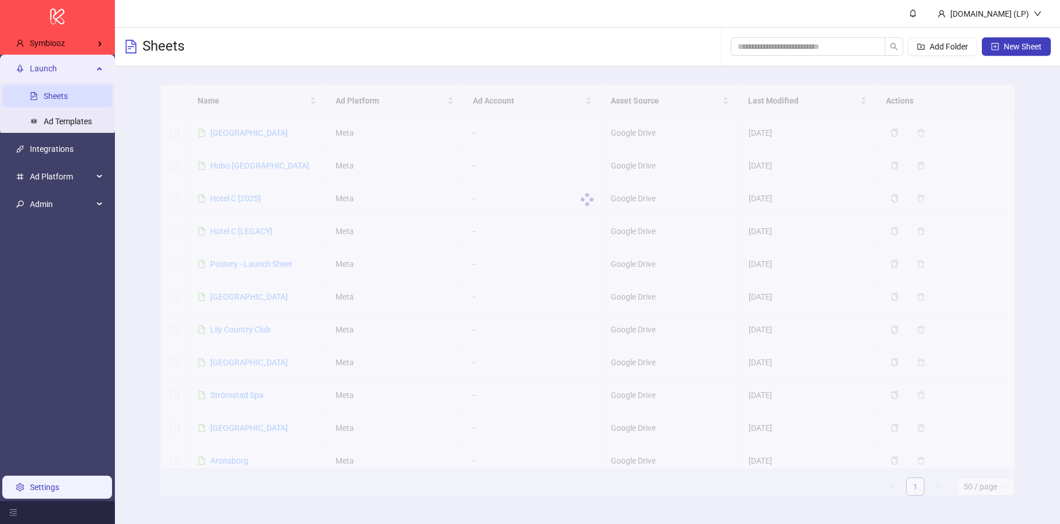
click at [53, 491] on link "Settings" at bounding box center [44, 486] width 29 height 9
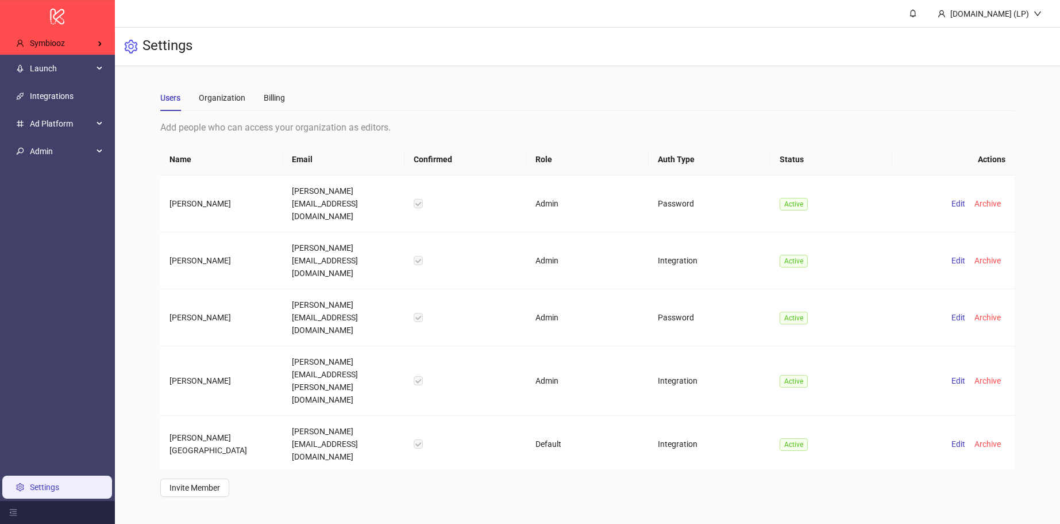
click at [286, 107] on div "Users Organization Billing" at bounding box center [587, 97] width 854 height 26
click at [283, 99] on div "Billing" at bounding box center [274, 97] width 21 height 13
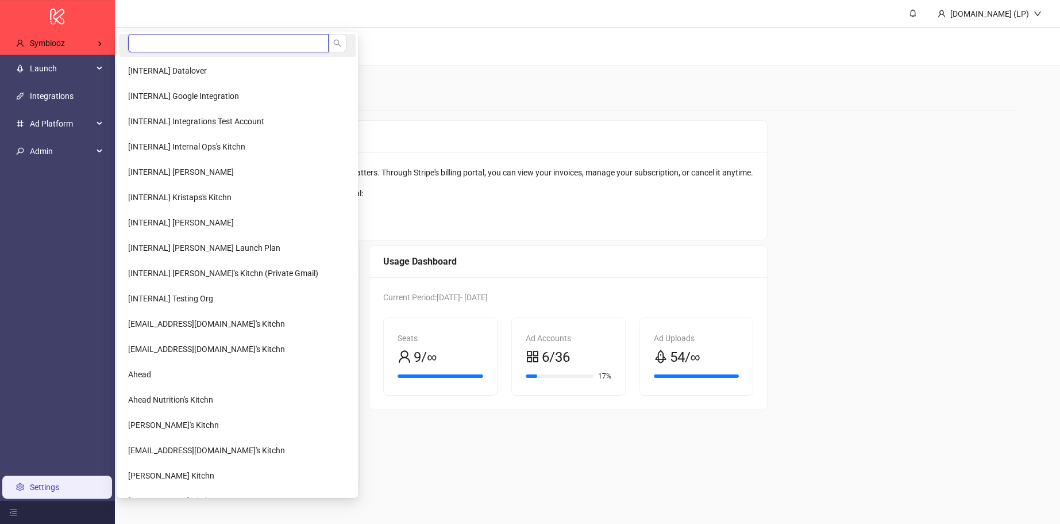
click at [176, 45] on input "search" at bounding box center [228, 43] width 201 height 18
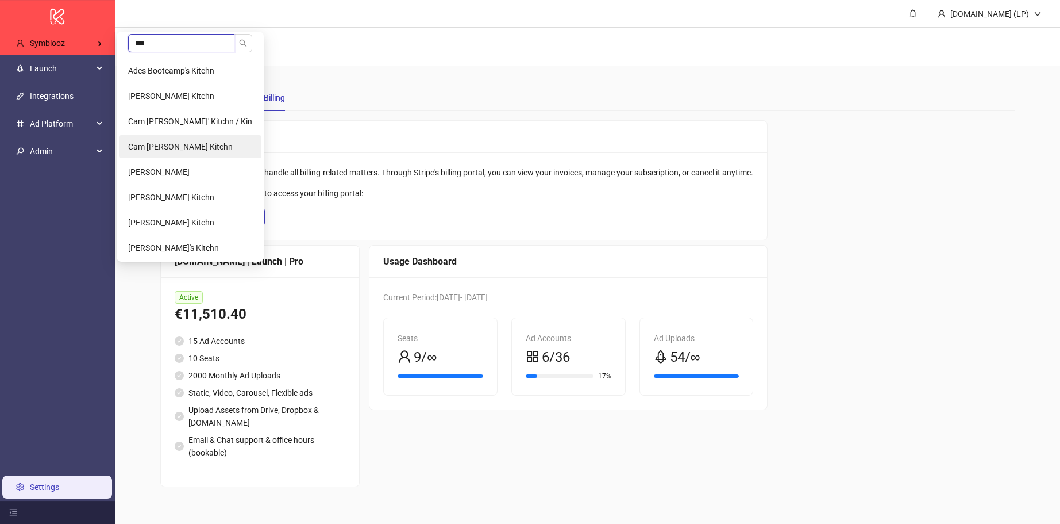
type input "***"
click at [182, 144] on span "Cam [PERSON_NAME] Kitchn" at bounding box center [180, 146] width 105 height 9
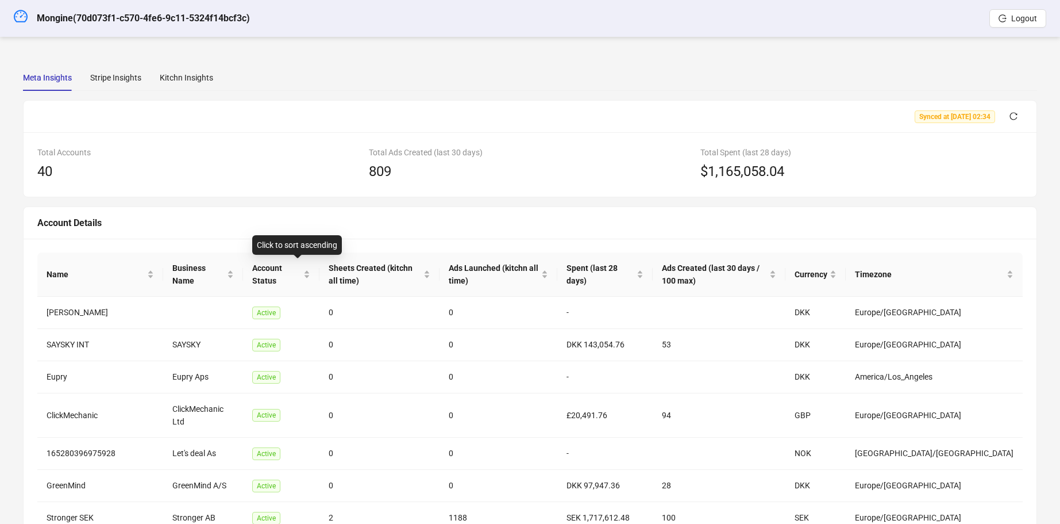
scroll to position [198, 0]
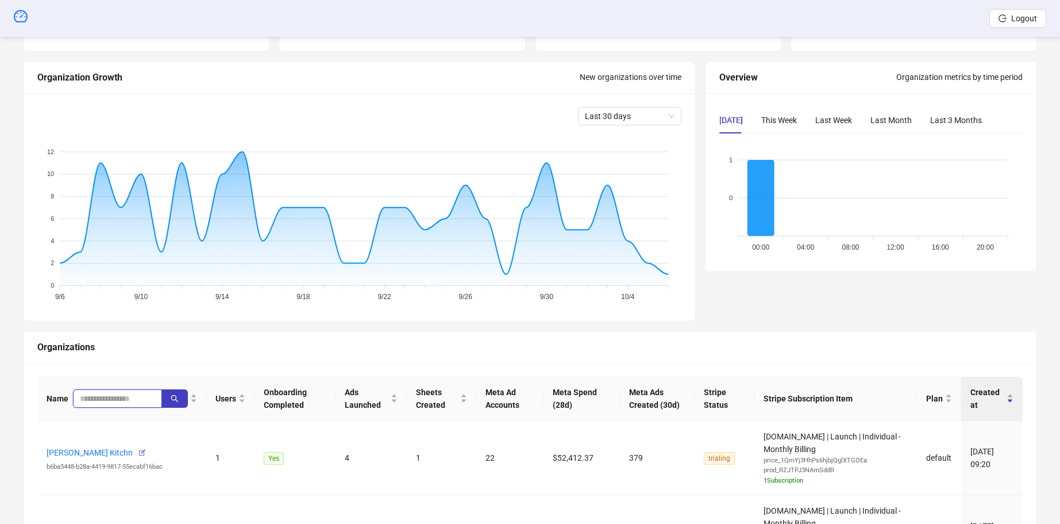
scroll to position [106, 0]
click at [123, 397] on input "search" at bounding box center [113, 397] width 66 height 13
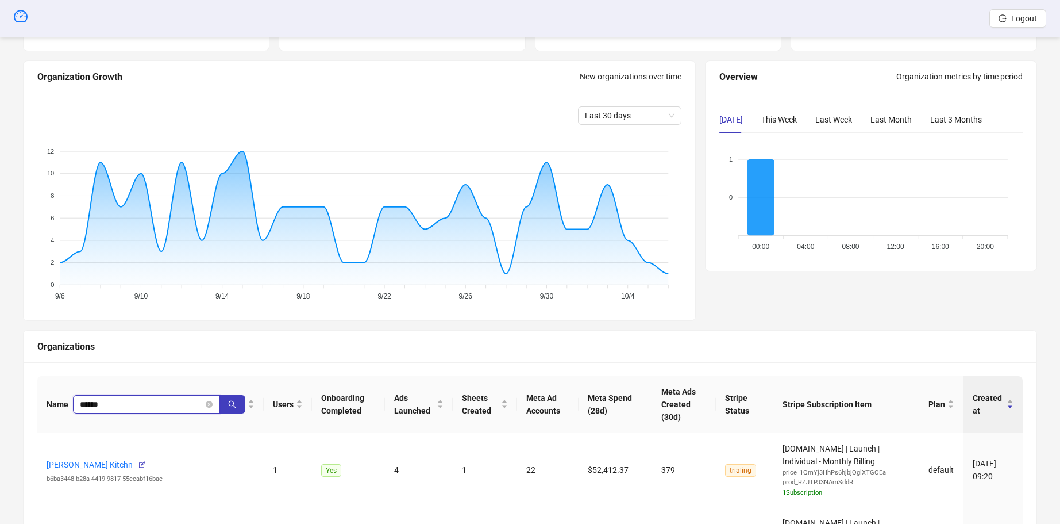
type input "******"
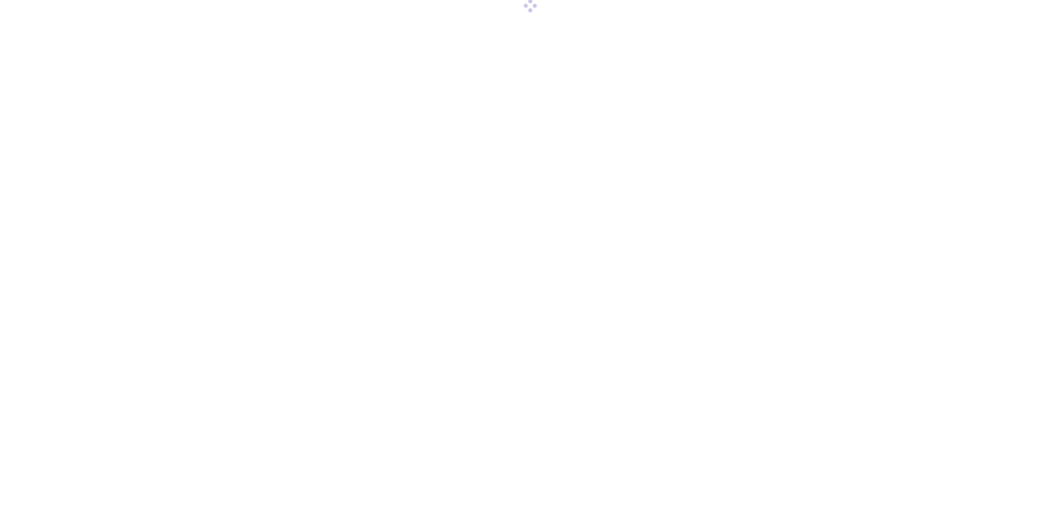
click at [82, 49] on div at bounding box center [530, 262] width 1060 height 524
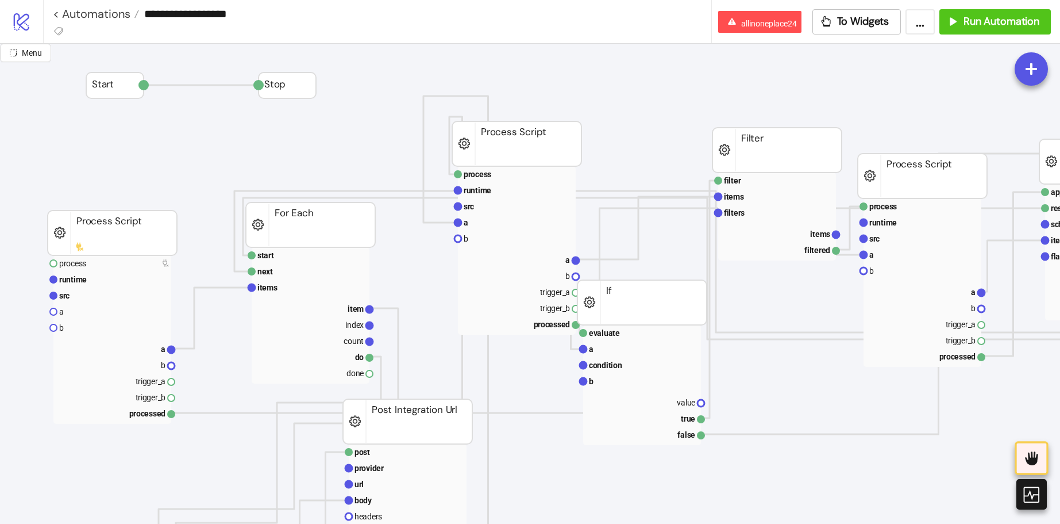
click at [15, 22] on icon "logo/logo-mobile" at bounding box center [21, 21] width 20 height 20
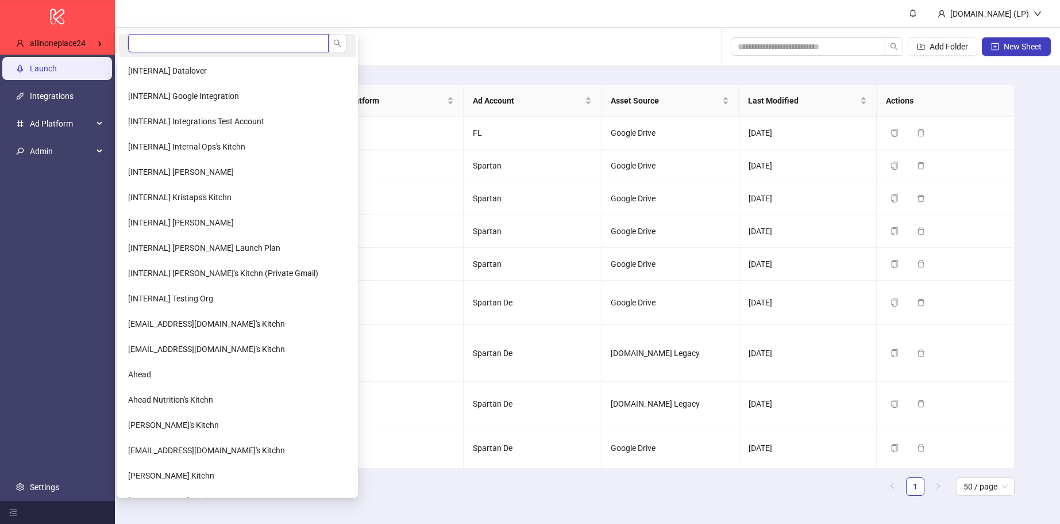
click at [234, 44] on input "search" at bounding box center [228, 43] width 201 height 18
type input "*"
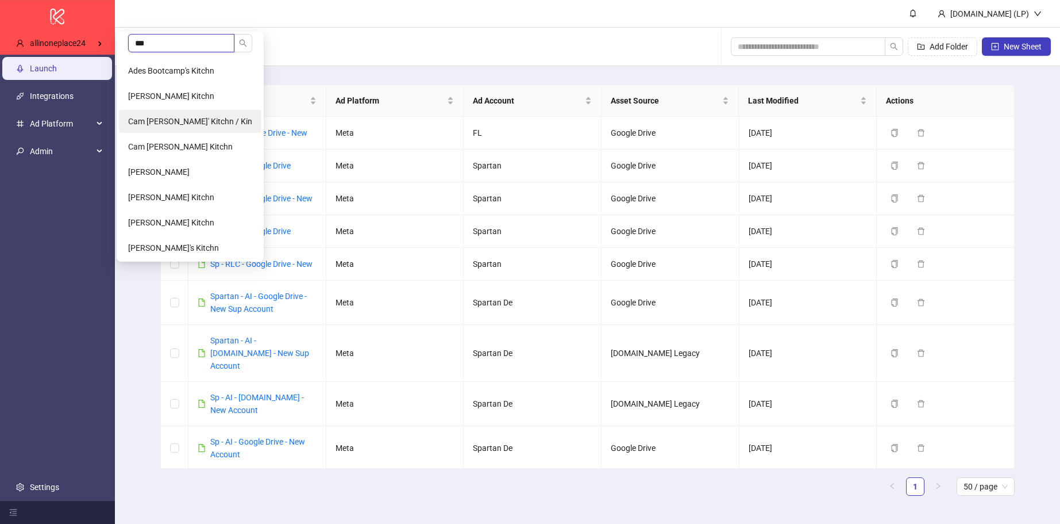
type input "***"
click at [201, 121] on span "Cam [PERSON_NAME]' Kitchn / Kin" at bounding box center [190, 121] width 124 height 9
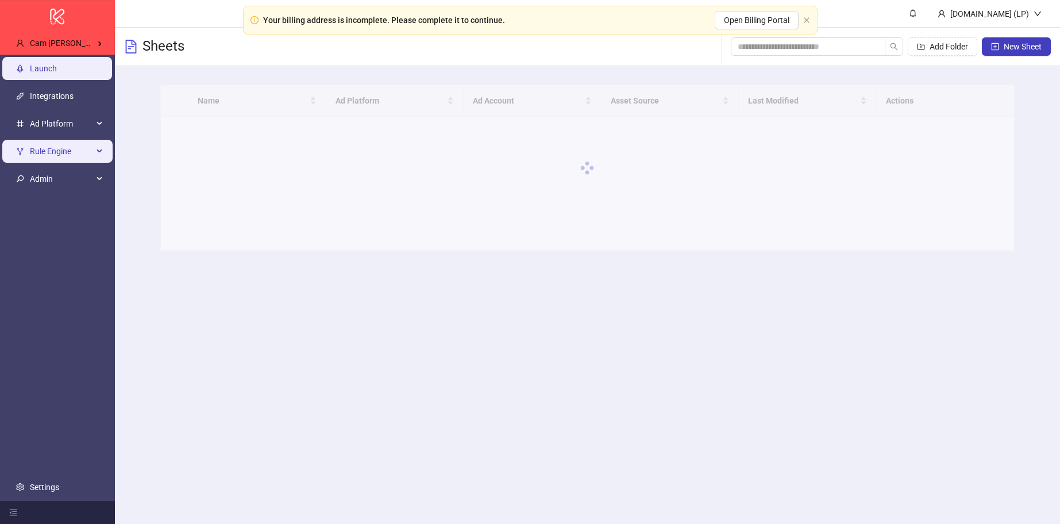
click at [93, 160] on span "Rule Engine" at bounding box center [61, 151] width 63 height 23
click at [90, 149] on span "Rule Engine" at bounding box center [61, 151] width 63 height 23
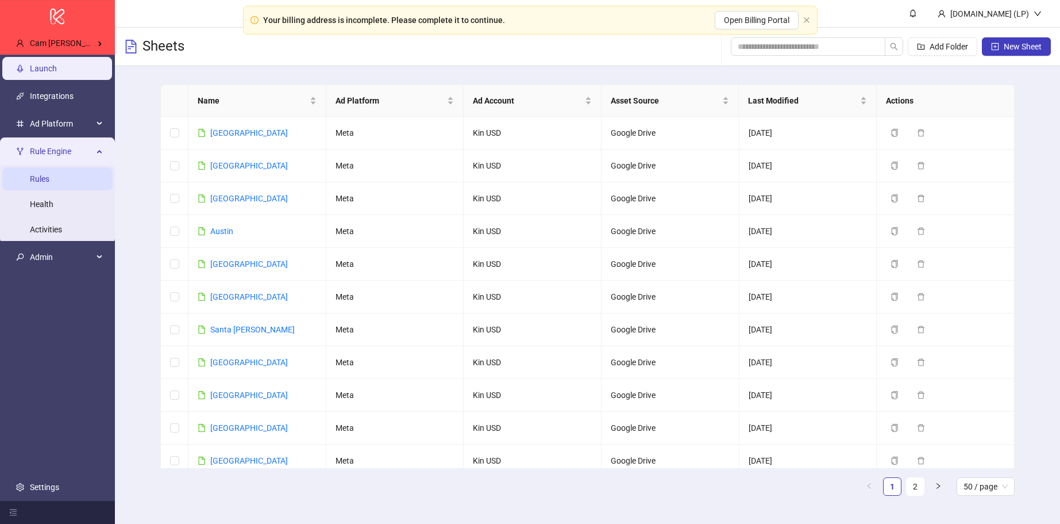
click at [49, 175] on link "Rules" at bounding box center [40, 178] width 20 height 9
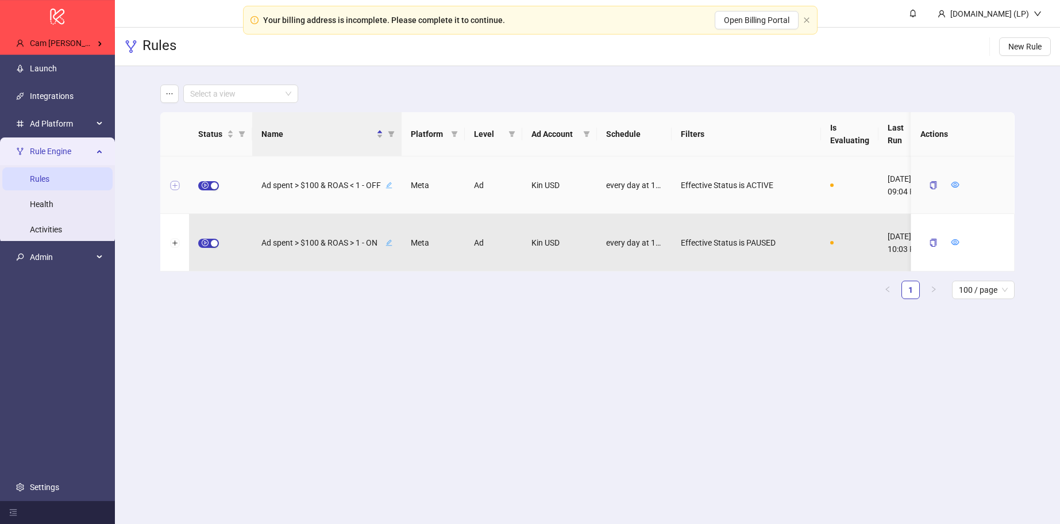
click at [174, 187] on button "Expand row" at bounding box center [174, 185] width 9 height 9
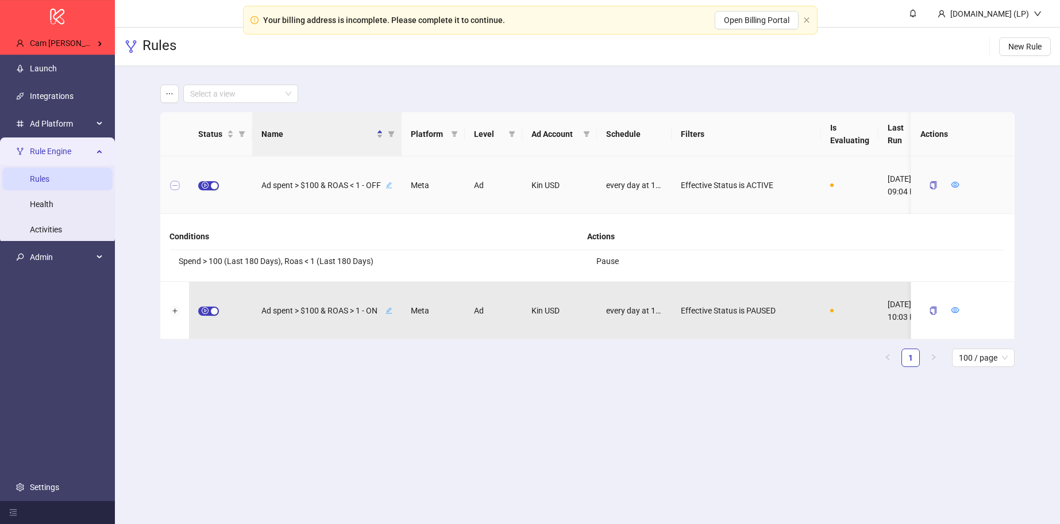
click at [174, 187] on button "Collapse row" at bounding box center [174, 185] width 9 height 9
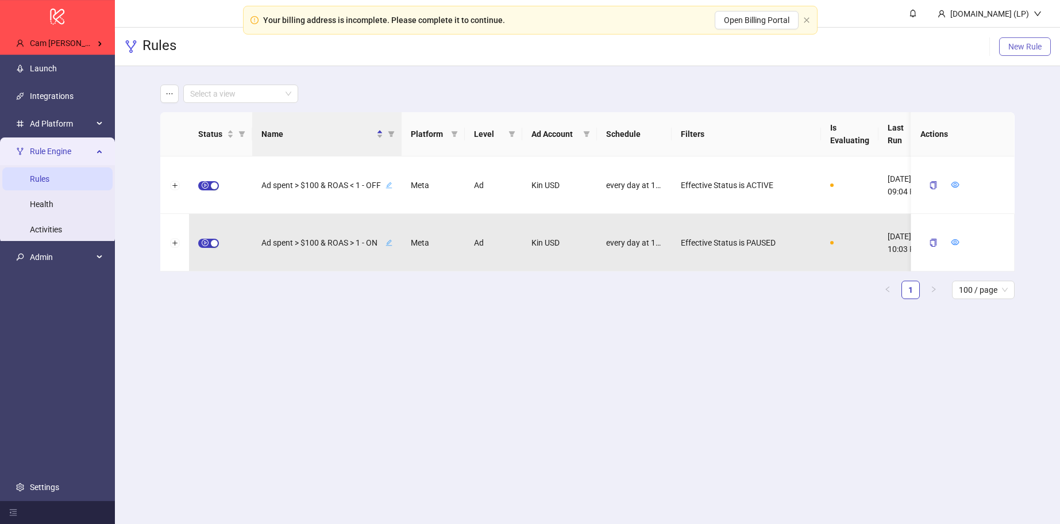
click at [1015, 42] on span "New Rule" at bounding box center [1025, 46] width 33 height 9
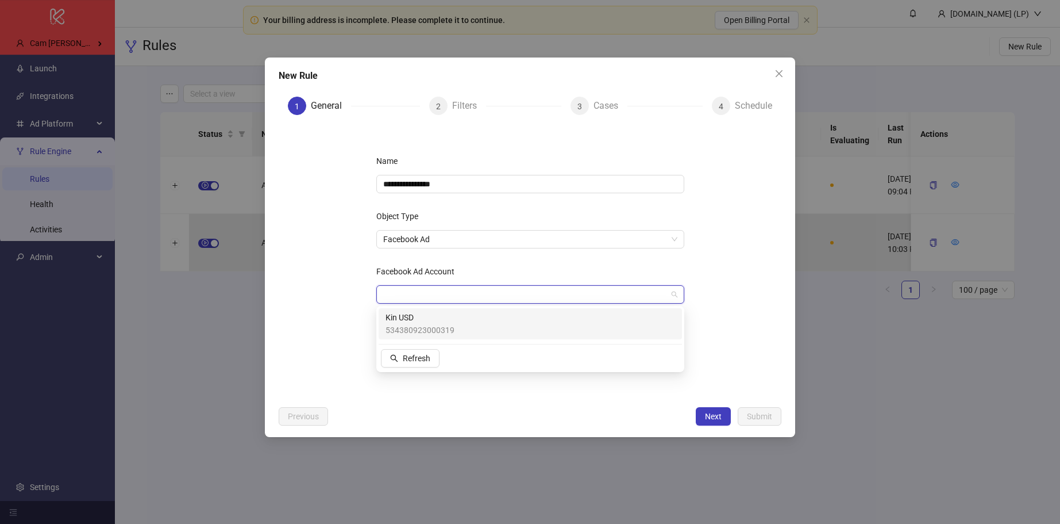
click at [568, 293] on input "Facebook Ad Account" at bounding box center [525, 294] width 284 height 17
click at [476, 320] on div "Kin USD 534380923000319" at bounding box center [531, 323] width 290 height 25
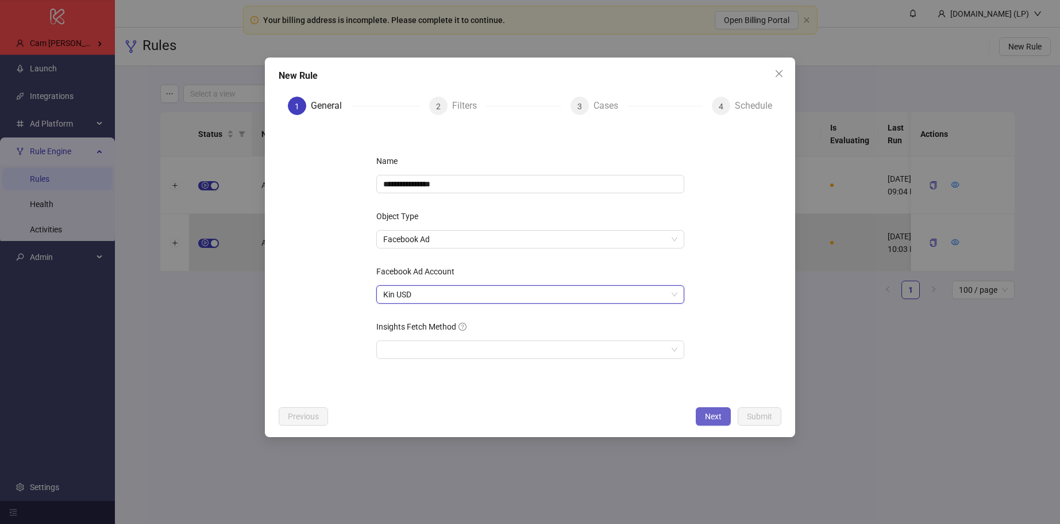
click at [705, 415] on span "Next" at bounding box center [713, 415] width 17 height 9
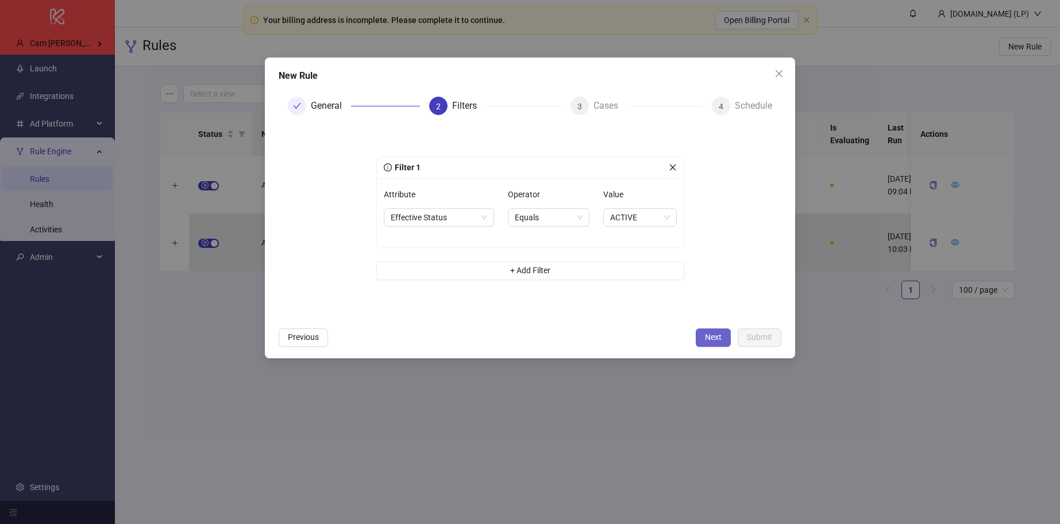
click at [713, 343] on button "Next" at bounding box center [713, 337] width 35 height 18
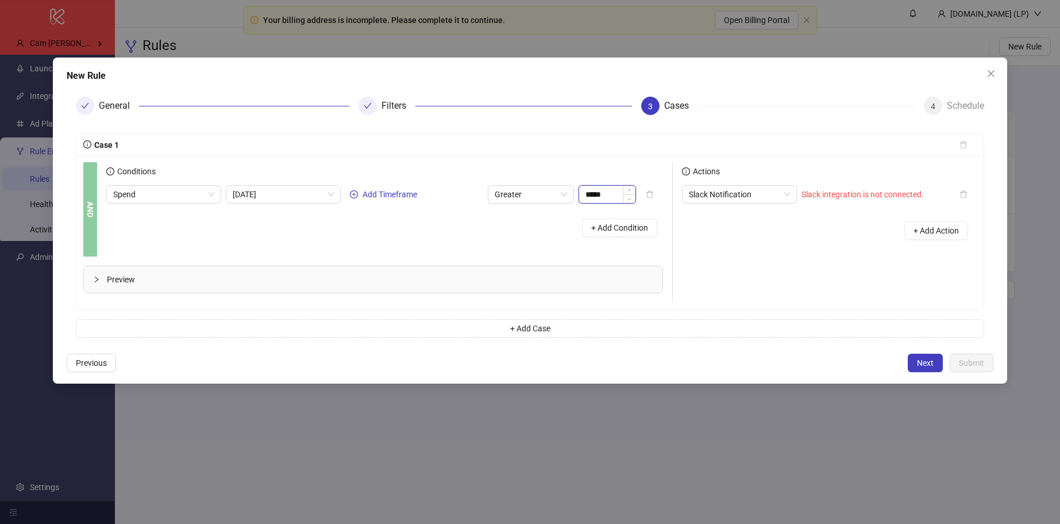
click at [632, 199] on span "Decrease Value" at bounding box center [629, 198] width 13 height 9
type input "*****"
click at [633, 191] on span "Increase Value" at bounding box center [629, 191] width 13 height 10
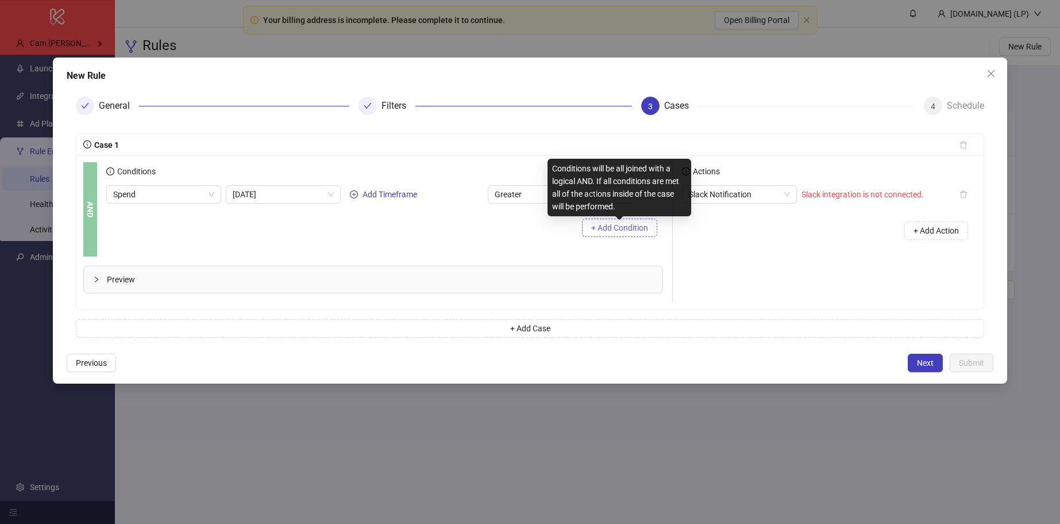
click at [625, 226] on span "+ Add Condition" at bounding box center [619, 227] width 57 height 9
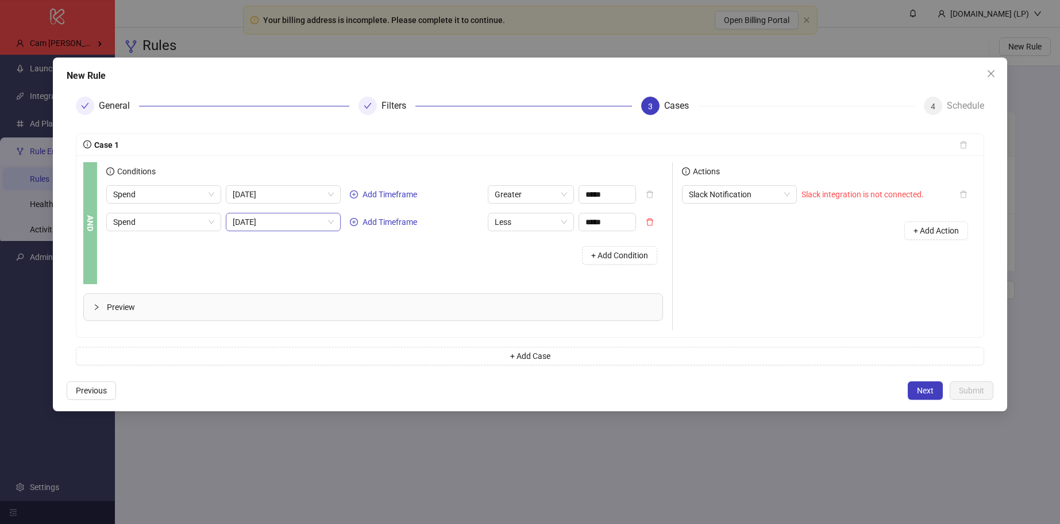
click at [312, 217] on span "[DATE]" at bounding box center [283, 221] width 101 height 17
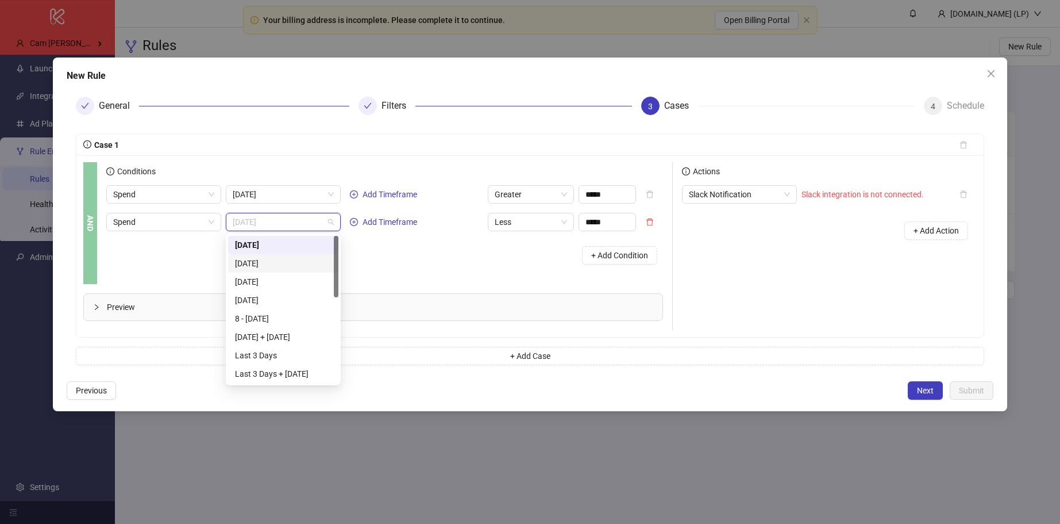
click at [284, 266] on div "Yesterday" at bounding box center [283, 263] width 97 height 13
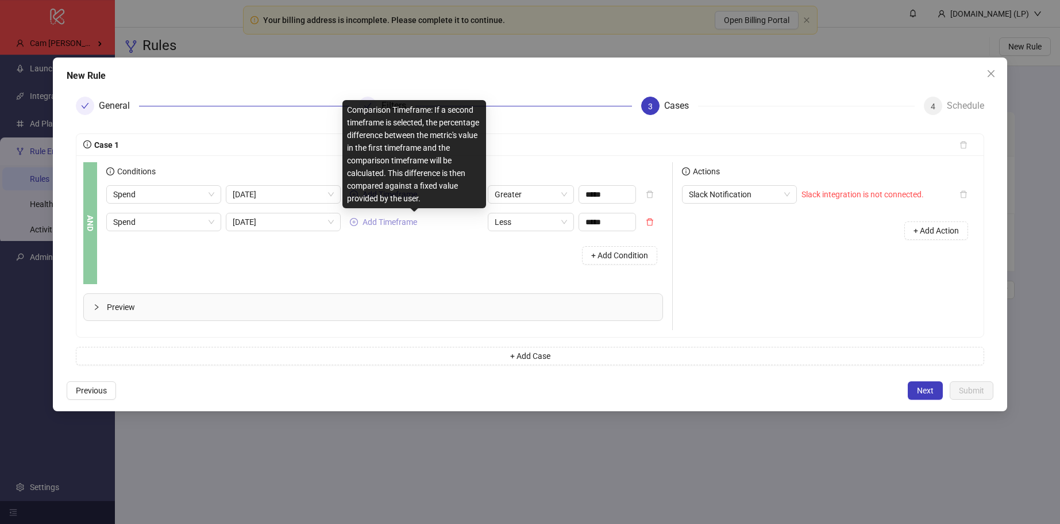
click at [405, 226] on span "Add Timeframe" at bounding box center [390, 221] width 55 height 9
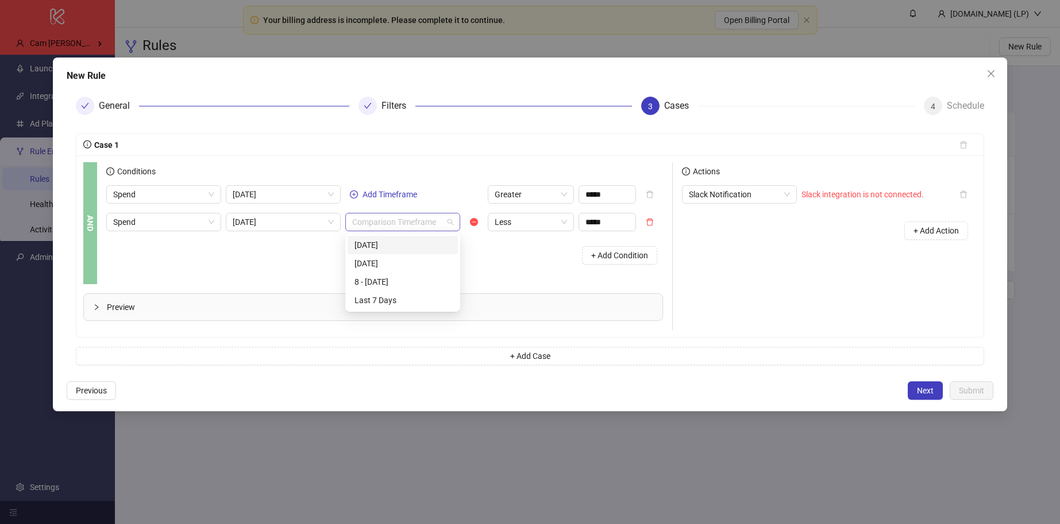
click at [460, 225] on div "Comparison Timeframe" at bounding box center [402, 222] width 115 height 18
click at [457, 225] on div "Comparison Timeframe" at bounding box center [402, 222] width 115 height 18
click at [542, 219] on span "Less" at bounding box center [531, 221] width 72 height 17
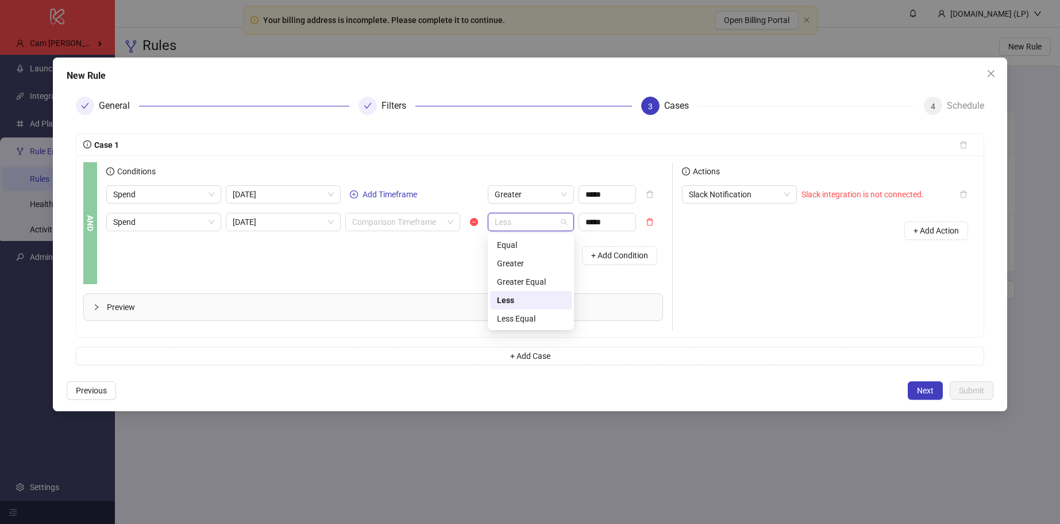
click at [542, 218] on span "Less" at bounding box center [531, 221] width 72 height 17
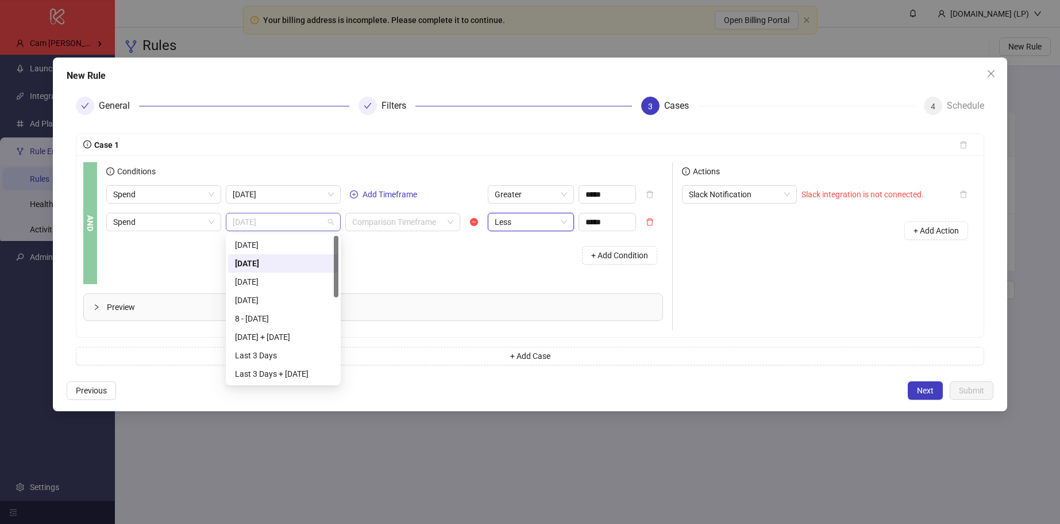
click at [229, 229] on div "Yesterday" at bounding box center [283, 222] width 115 height 18
click at [197, 226] on span "Spend" at bounding box center [163, 221] width 101 height 17
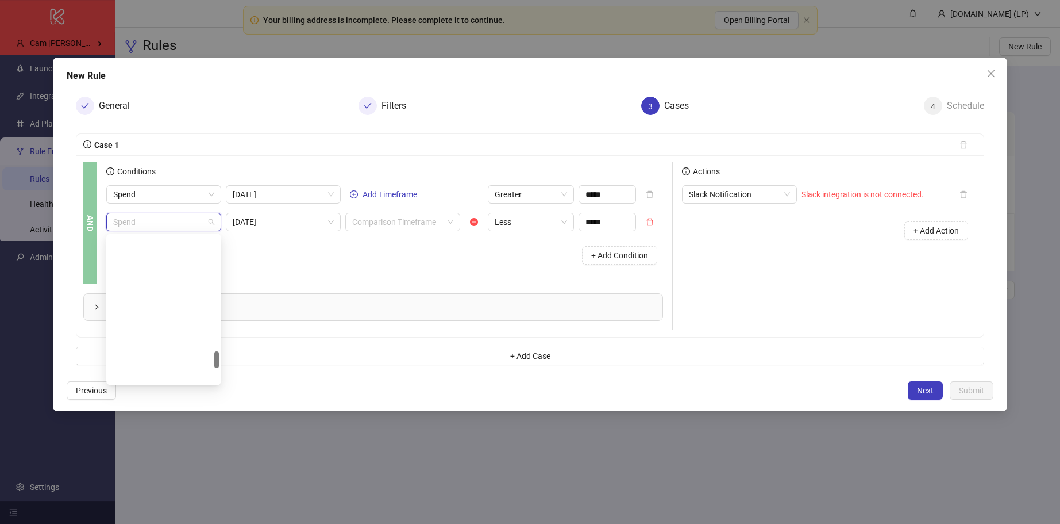
scroll to position [1011, 0]
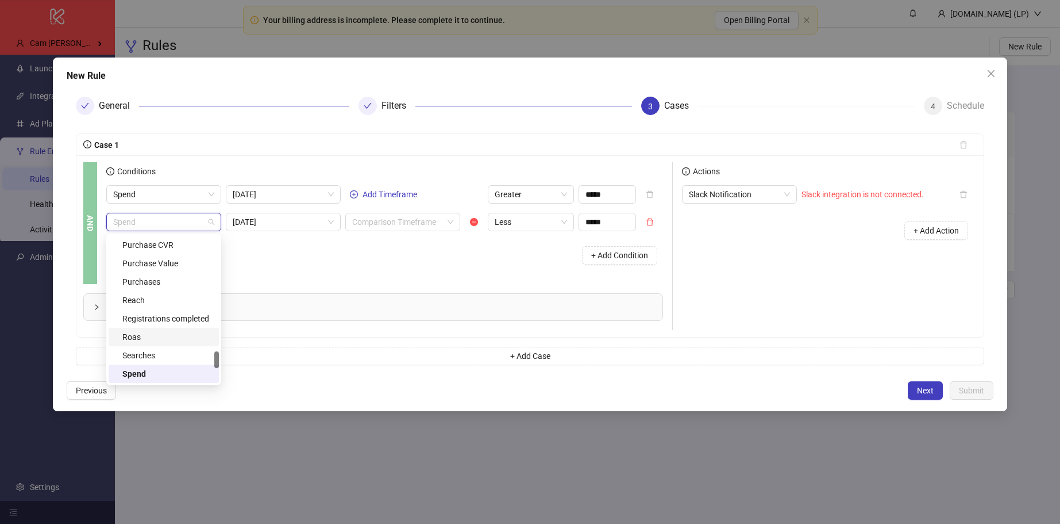
click at [139, 338] on div "Roas" at bounding box center [167, 336] width 90 height 13
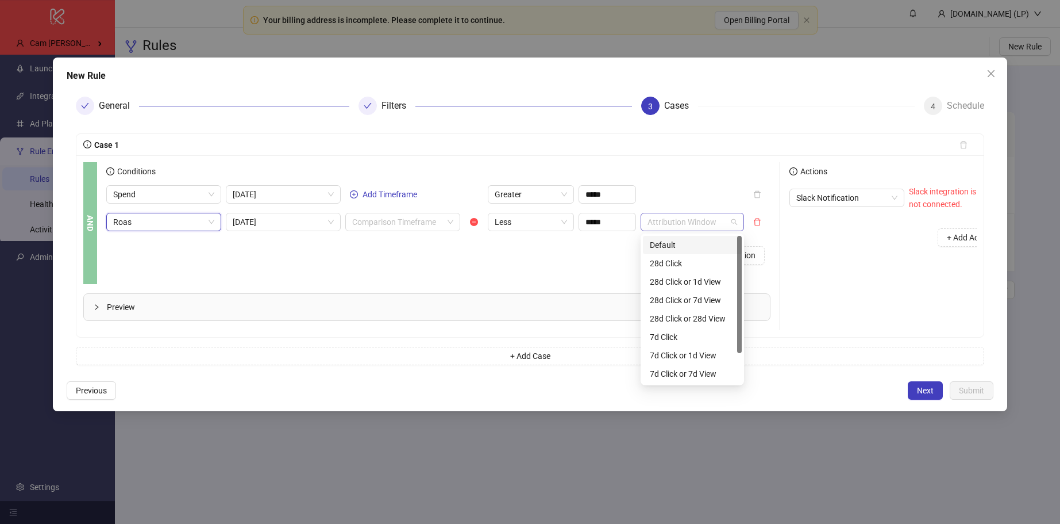
click at [733, 227] on span at bounding box center [693, 221] width 90 height 17
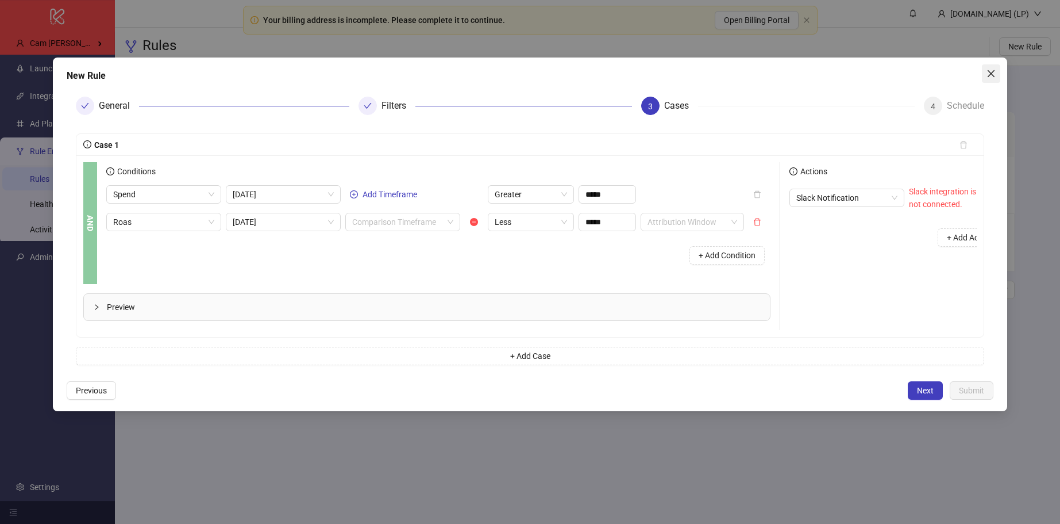
click at [992, 76] on icon "close" at bounding box center [991, 73] width 9 height 9
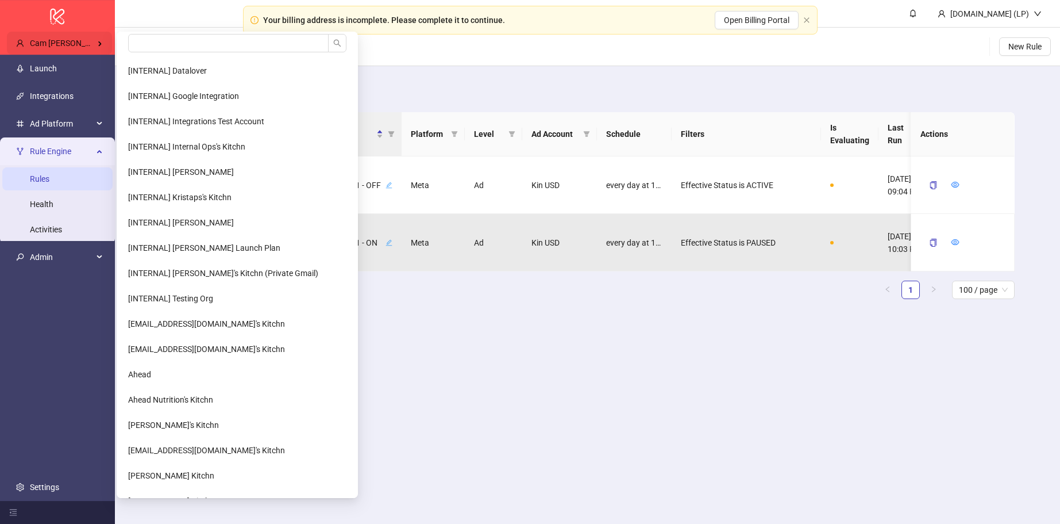
click at [102, 42] on span "Cam Potts' Kitchn / Kin" at bounding box center [92, 43] width 124 height 9
click at [190, 41] on input "search" at bounding box center [228, 43] width 201 height 18
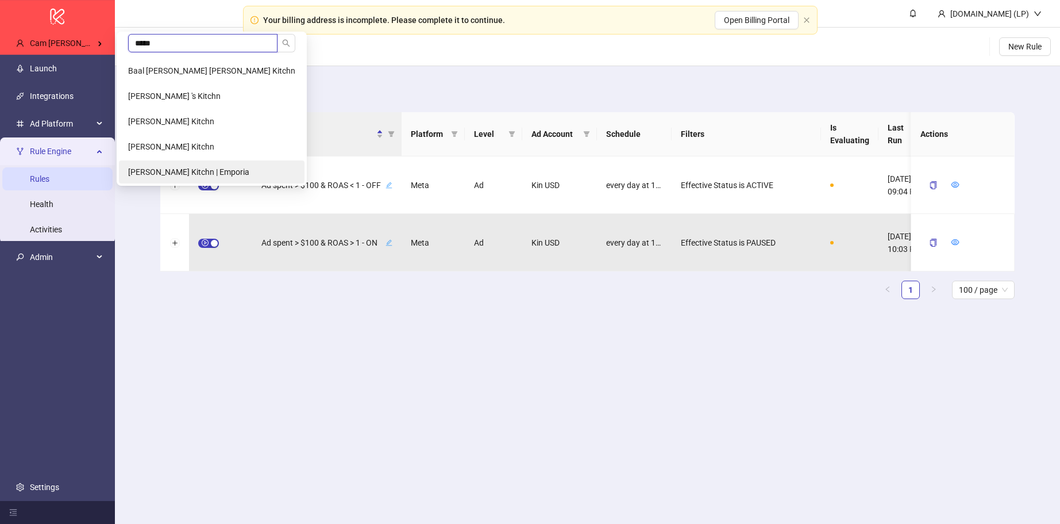
type input "*****"
click at [185, 174] on span "Sebastian Wolff's Kitchn | Emporia" at bounding box center [188, 171] width 121 height 9
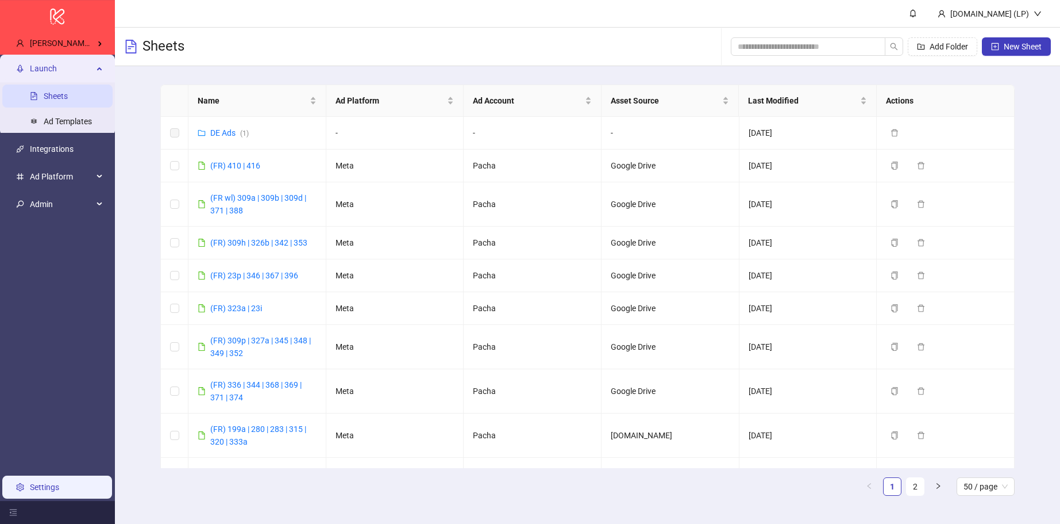
click at [59, 486] on link "Settings" at bounding box center [44, 486] width 29 height 9
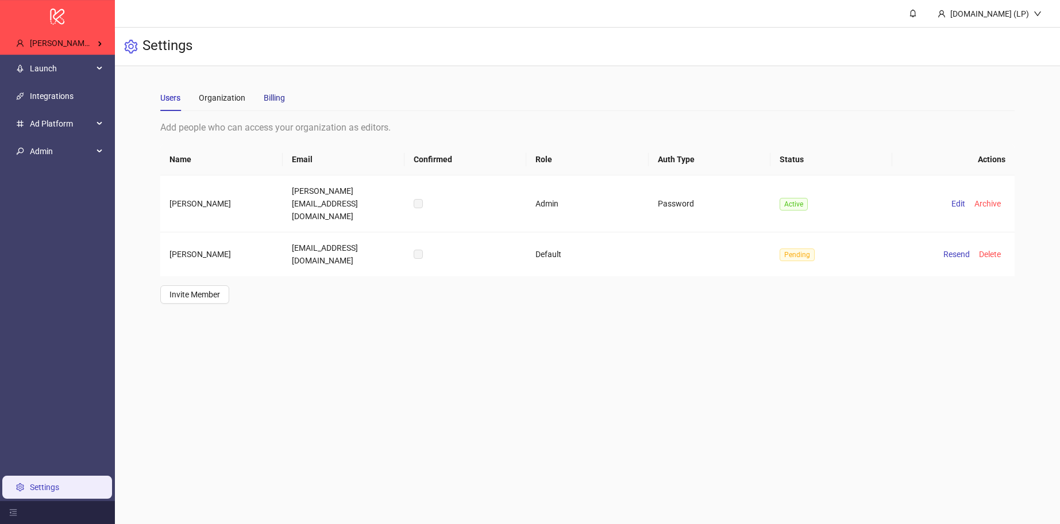
click at [276, 99] on div "Billing" at bounding box center [274, 97] width 21 height 13
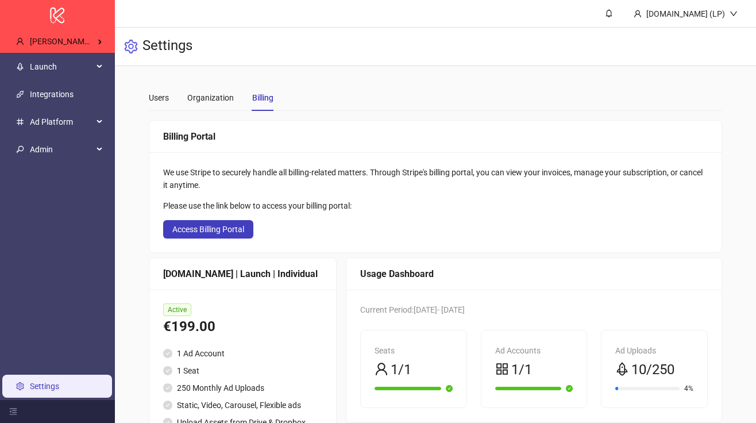
click at [513, 93] on div "Users Organization Billing" at bounding box center [436, 97] width 574 height 26
click at [91, 153] on span "Admin" at bounding box center [61, 149] width 63 height 23
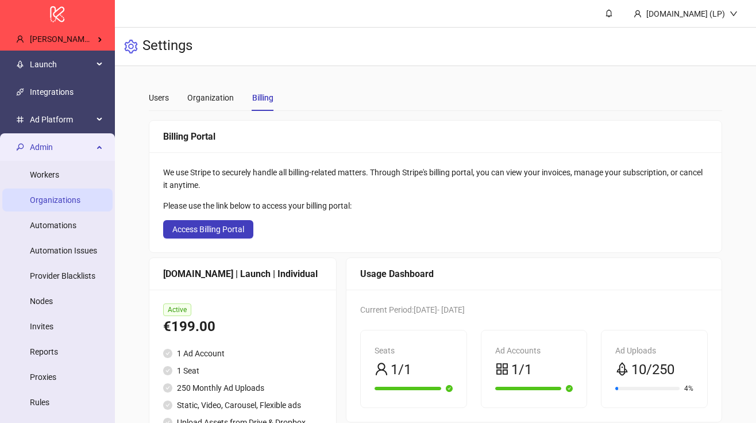
click at [56, 203] on link "Organizations" at bounding box center [55, 199] width 51 height 9
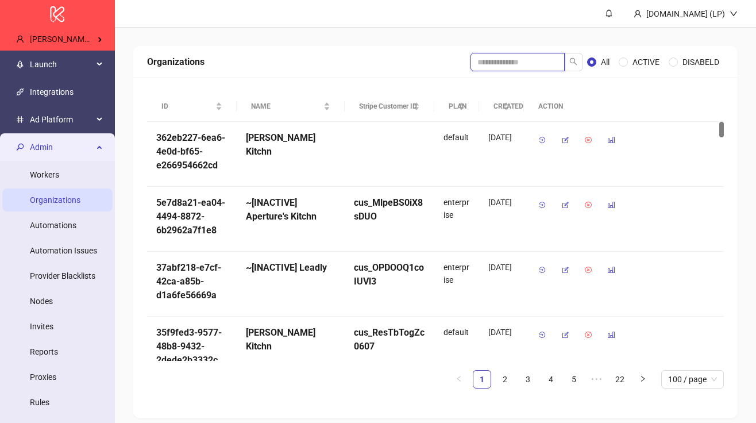
click at [478, 60] on input "search" at bounding box center [518, 62] width 94 height 18
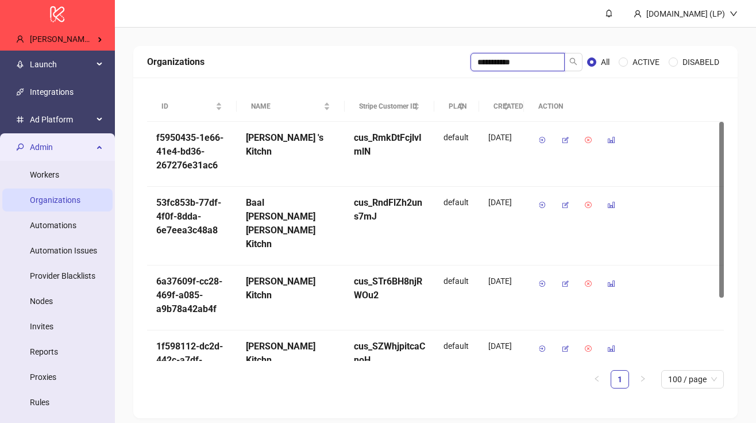
type input "**********"
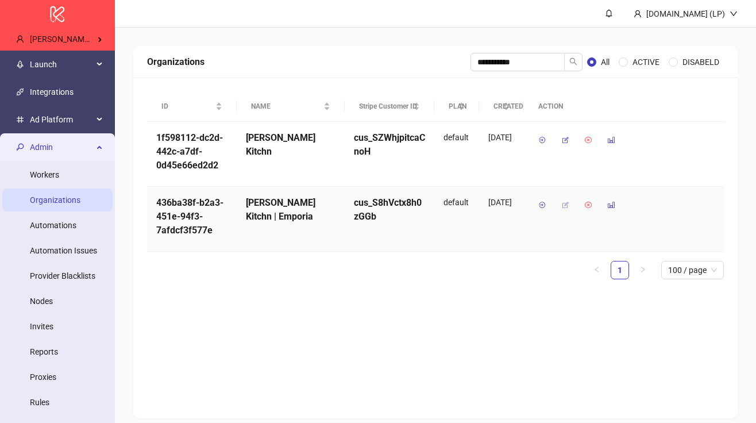
click at [565, 207] on icon "button" at bounding box center [565, 205] width 8 height 8
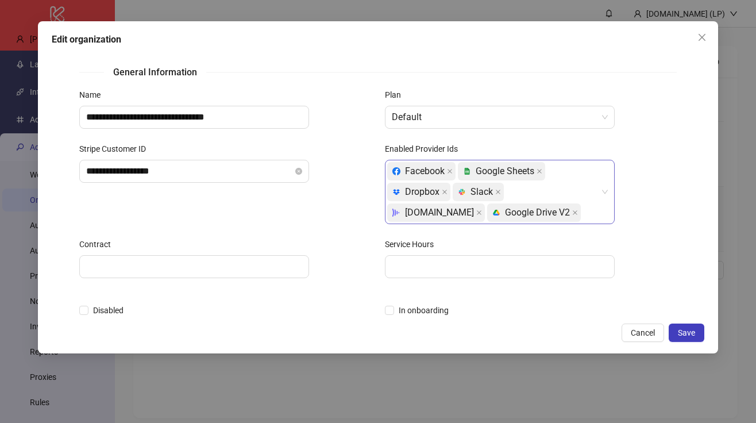
click at [495, 216] on div "Facebook platform/google_sheets Google Sheets platform/dropbox Dropbox platform…" at bounding box center [493, 192] width 213 height 62
type input "*"
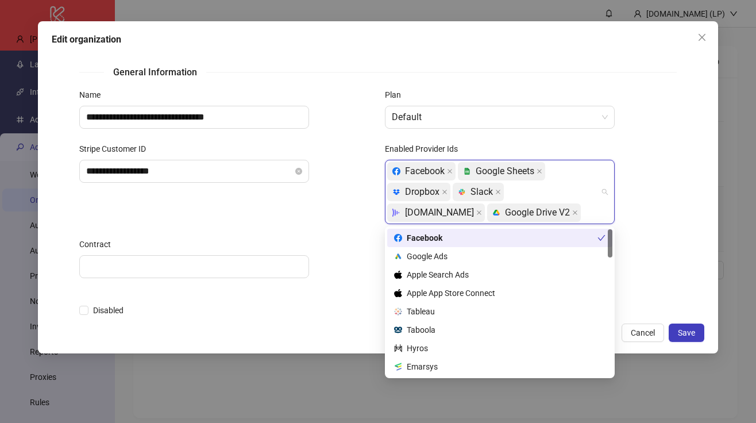
scroll to position [5, 0]
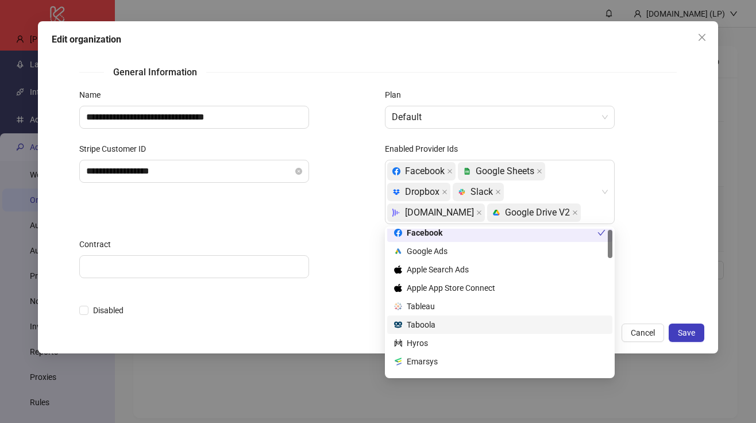
click at [324, 236] on div "**********" at bounding box center [225, 190] width 306 height 95
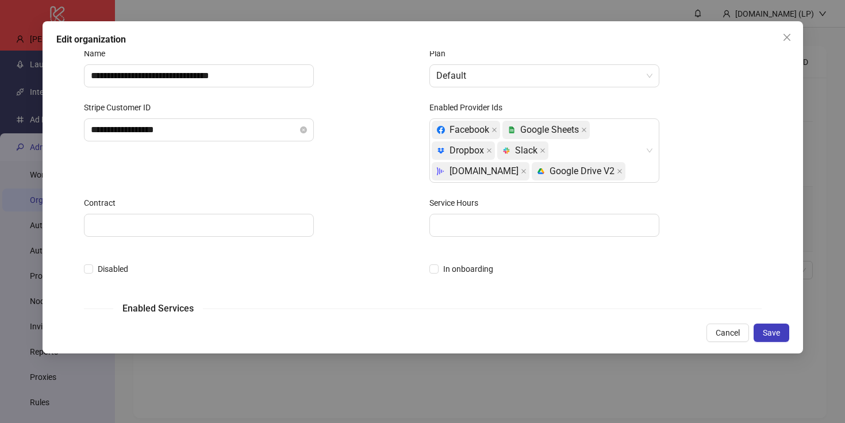
scroll to position [33, 0]
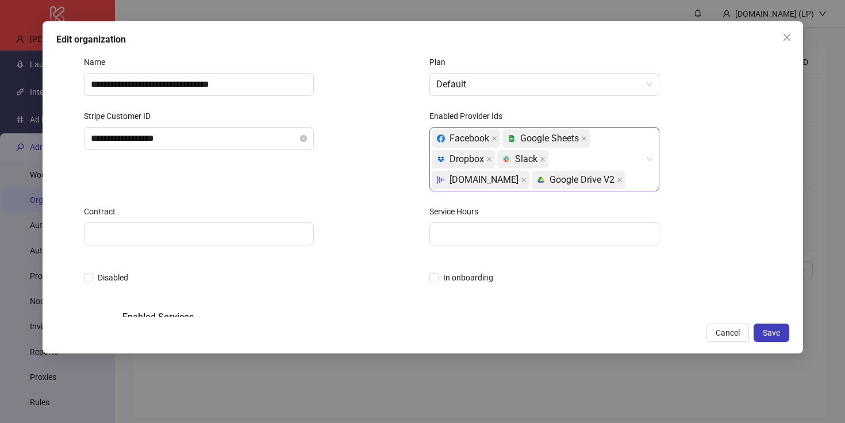
click at [557, 185] on div "Facebook platform/google_sheets Google Sheets platform/dropbox Dropbox platform…" at bounding box center [538, 159] width 213 height 62
click at [559, 187] on div "Facebook platform/google_sheets Google Sheets platform/dropbox Dropbox platform…" at bounding box center [538, 159] width 213 height 62
type input "*"
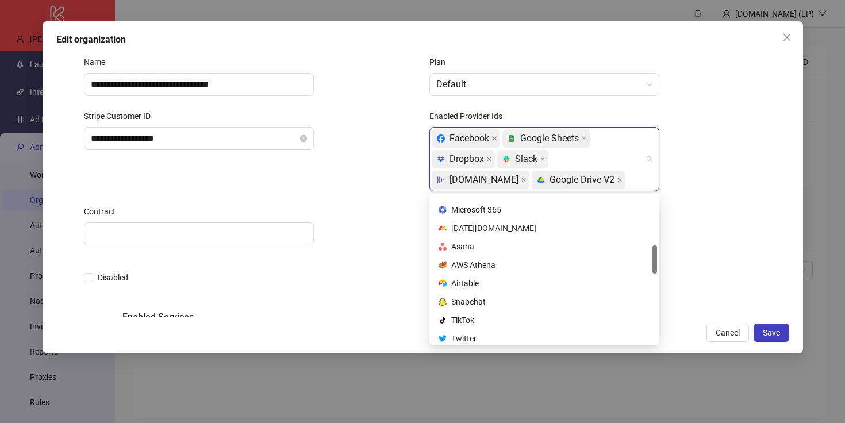
scroll to position [607, 0]
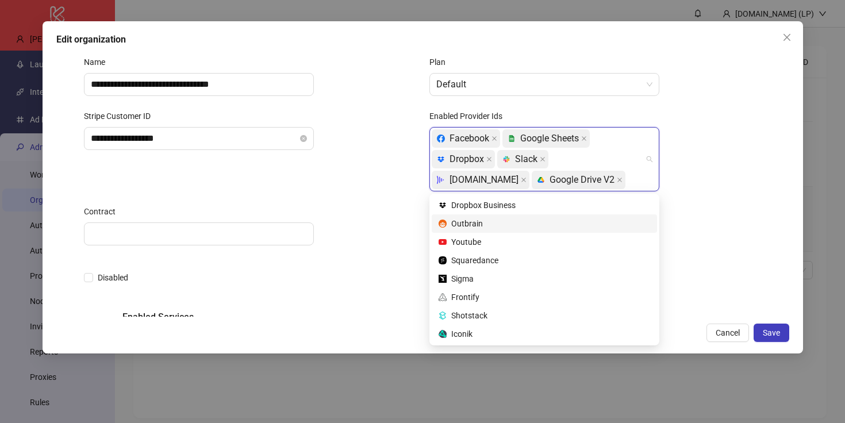
click at [719, 209] on div "Service Hours" at bounding box center [595, 213] width 332 height 17
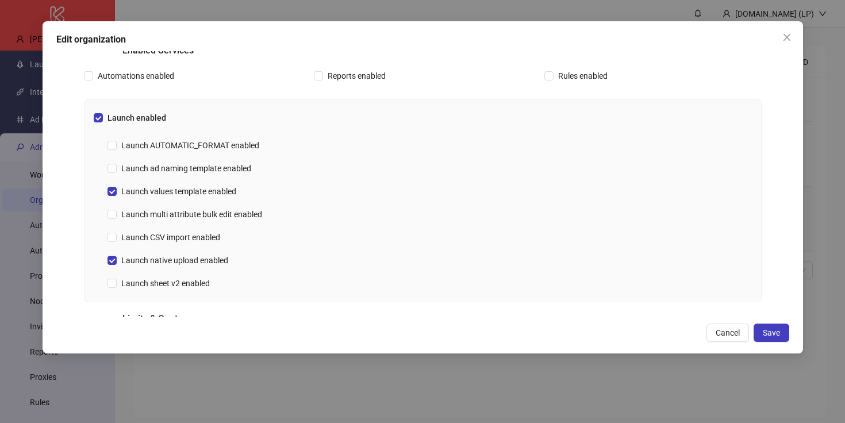
scroll to position [320, 0]
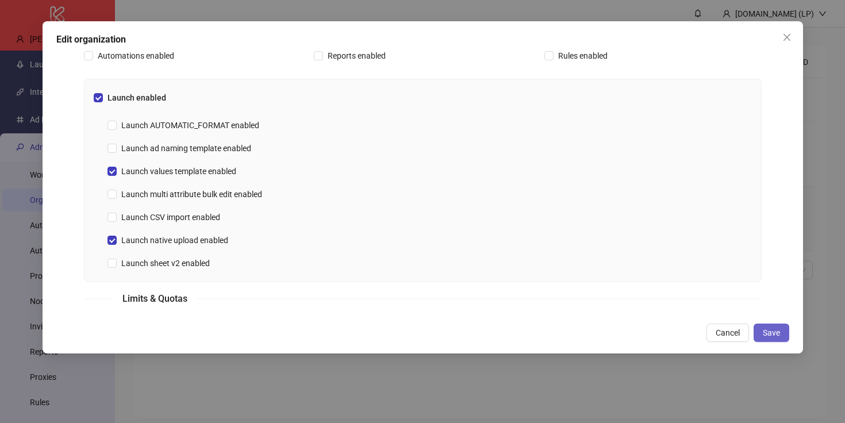
click at [771, 333] on span "Save" at bounding box center [771, 332] width 17 height 9
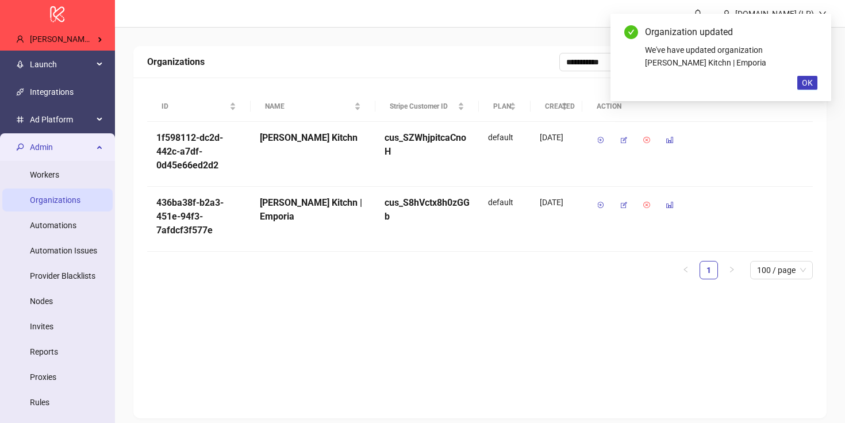
click at [803, 90] on div "Organization updated We've have updated organization Sebastian Wolff's Kitchn |…" at bounding box center [720, 57] width 221 height 87
click at [803, 84] on span "OK" at bounding box center [807, 82] width 11 height 9
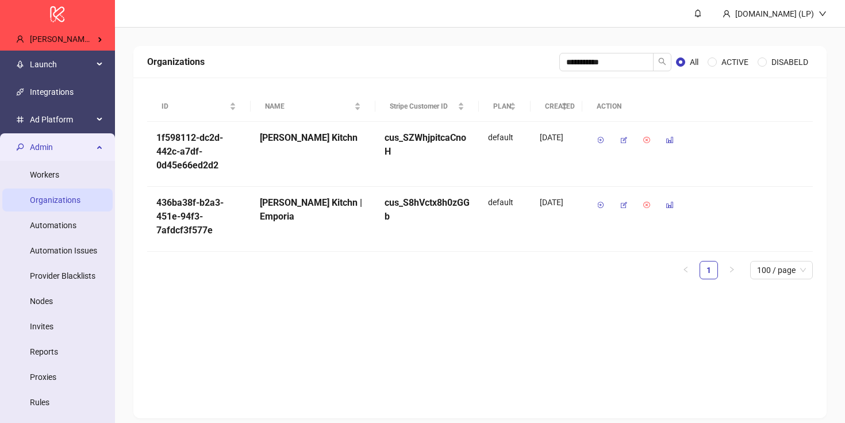
click at [88, 141] on span "Admin" at bounding box center [61, 147] width 63 height 23
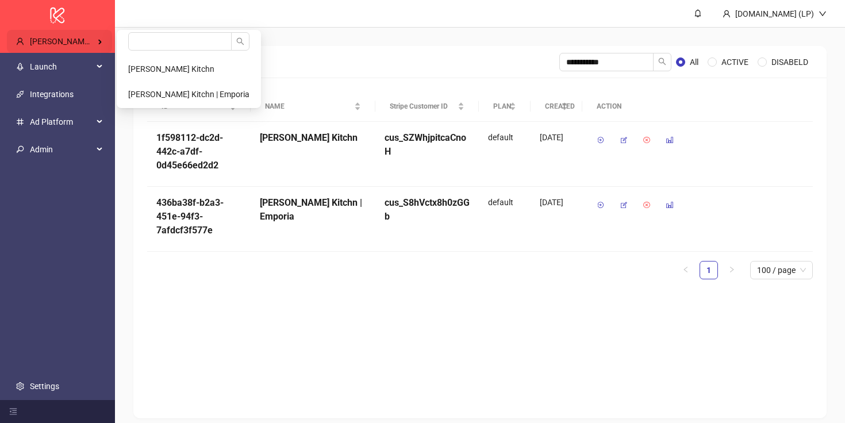
click at [95, 47] on div "Sebastian Wolff's Kitchn | Emporia" at bounding box center [59, 41] width 105 height 23
click at [161, 44] on input "search" at bounding box center [179, 41] width 103 height 18
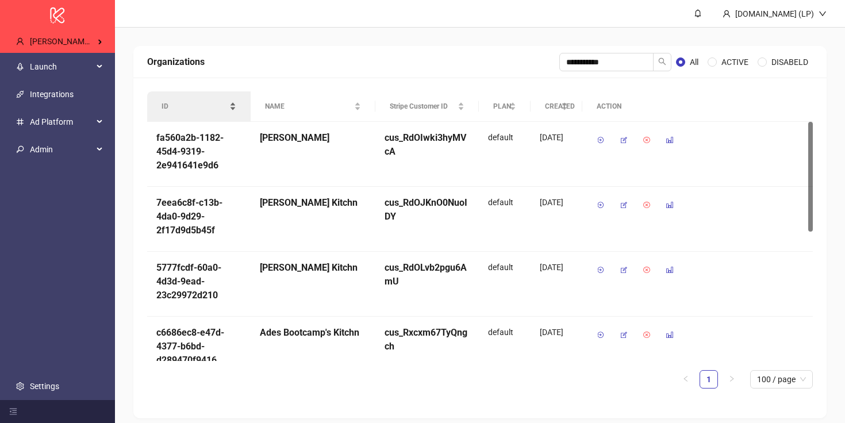
type input "***"
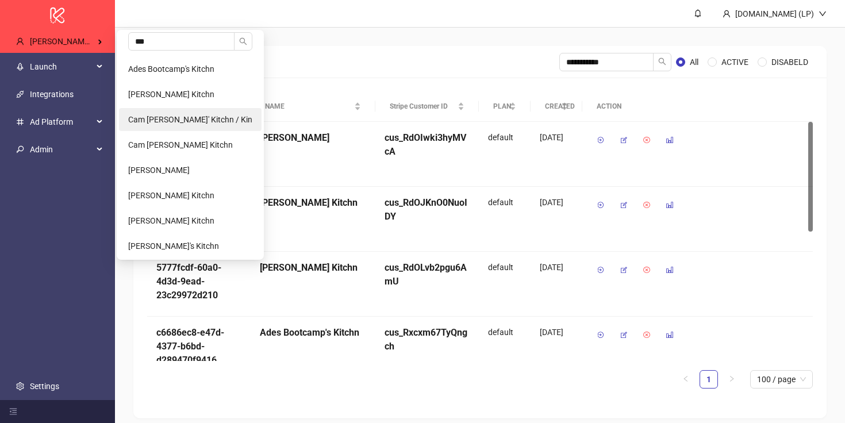
click at [185, 122] on span "Cam Potts' Kitchn / Kin" at bounding box center [190, 119] width 124 height 9
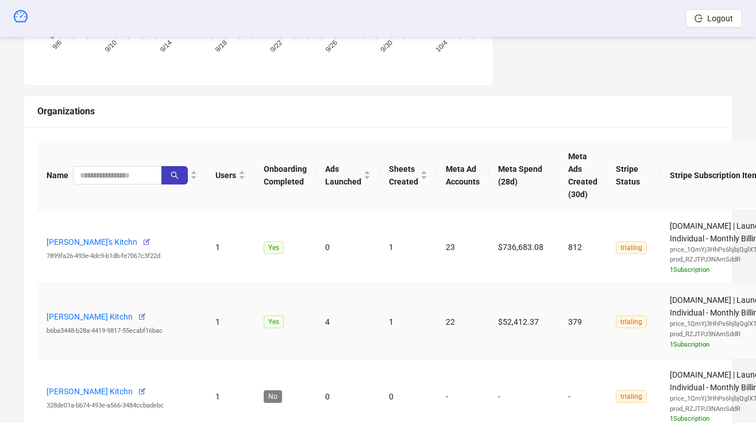
scroll to position [340, 0]
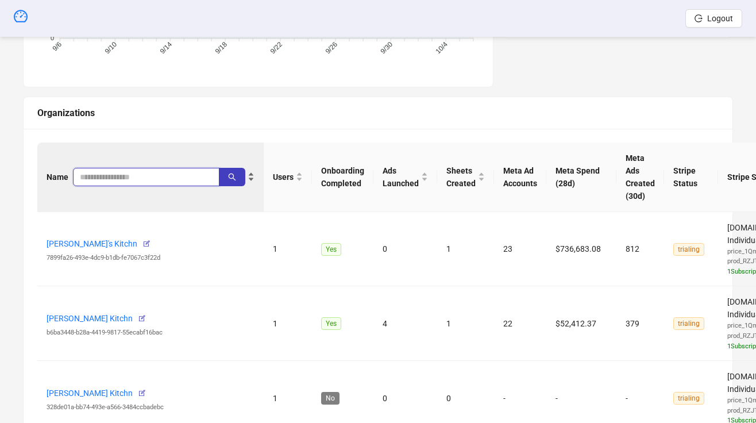
click at [87, 176] on input "search" at bounding box center [142, 177] width 124 height 13
type input "******"
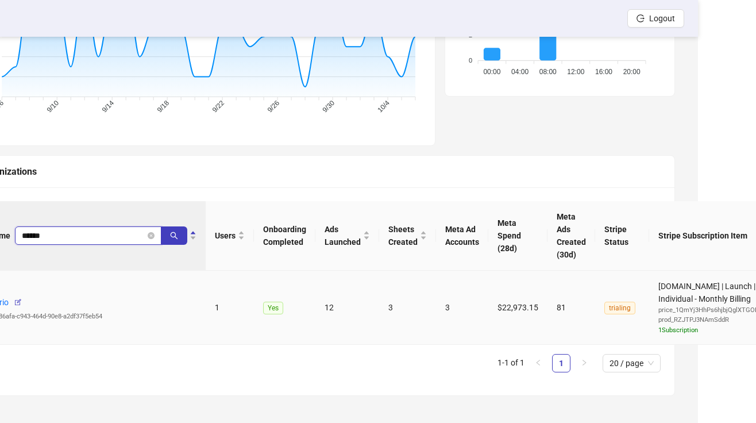
scroll to position [281, 0]
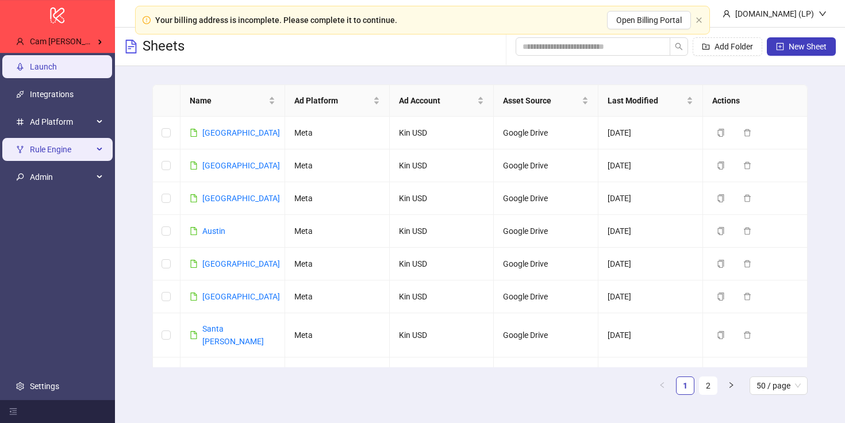
click at [53, 157] on span "Rule Engine" at bounding box center [61, 149] width 63 height 23
click at [54, 148] on span "Rule Engine" at bounding box center [61, 149] width 63 height 23
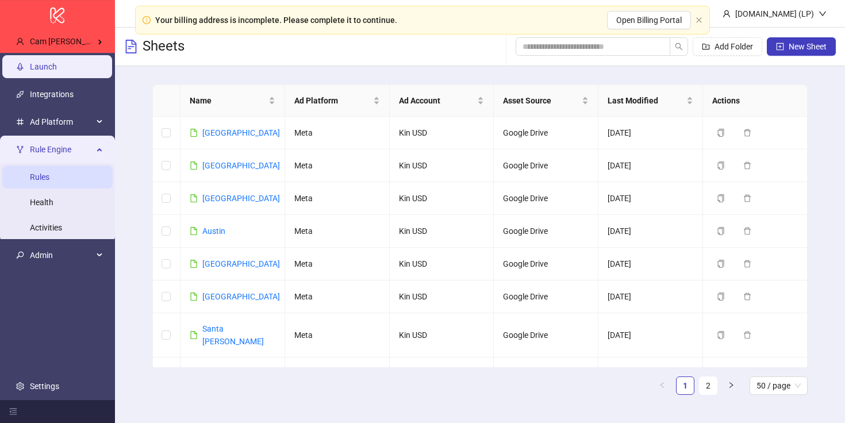
click at [49, 182] on link "Rules" at bounding box center [40, 176] width 20 height 9
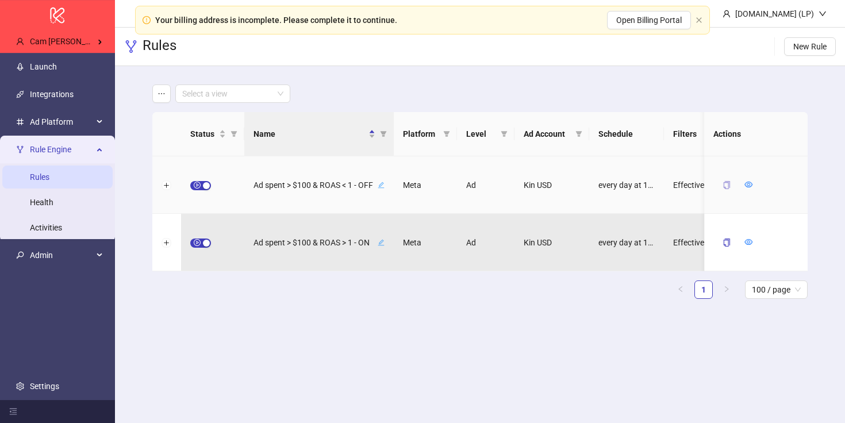
click at [722, 188] on icon "copy" at bounding box center [726, 185] width 8 height 8
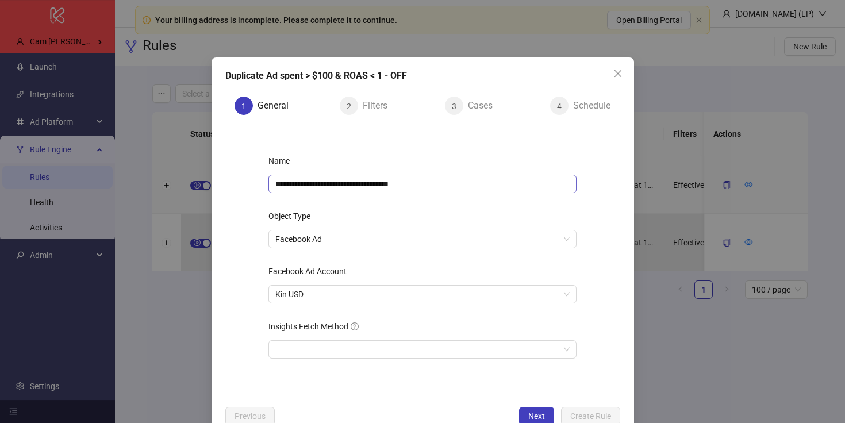
scroll to position [28, 0]
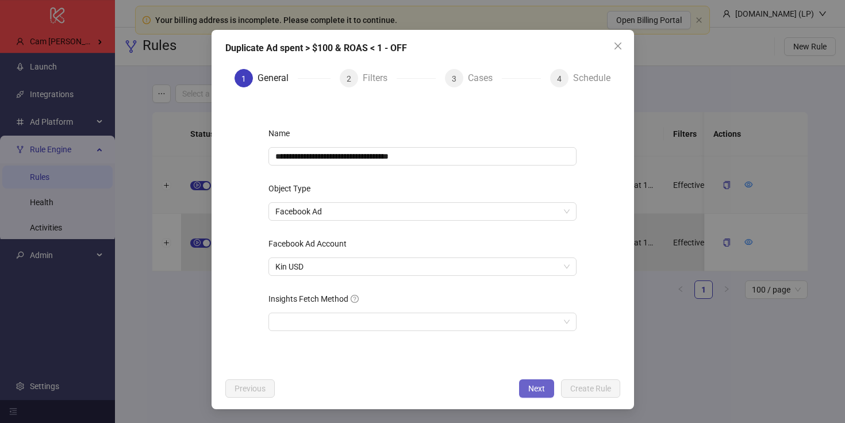
click at [540, 388] on span "Next" at bounding box center [536, 388] width 17 height 9
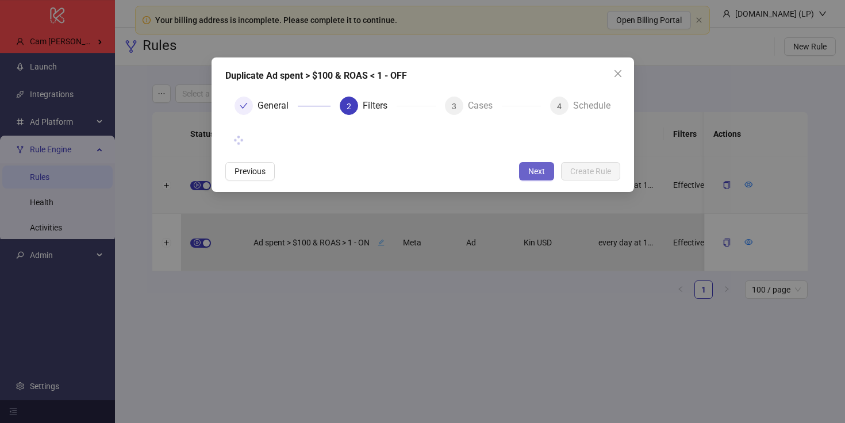
scroll to position [0, 0]
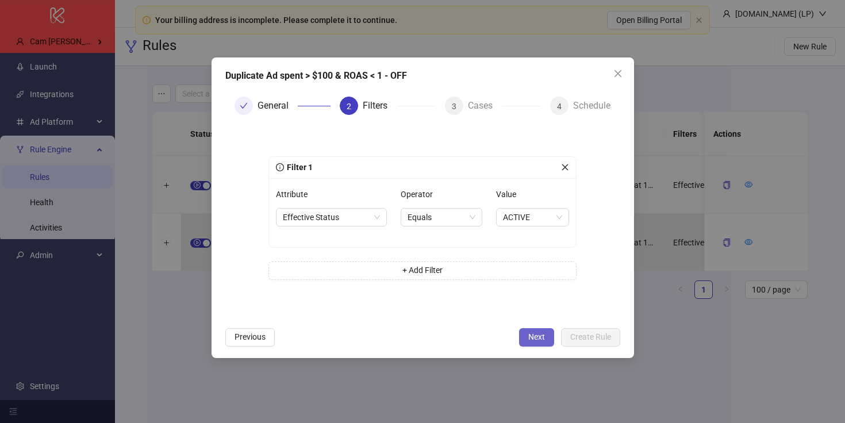
click at [537, 337] on span "Next" at bounding box center [536, 336] width 17 height 9
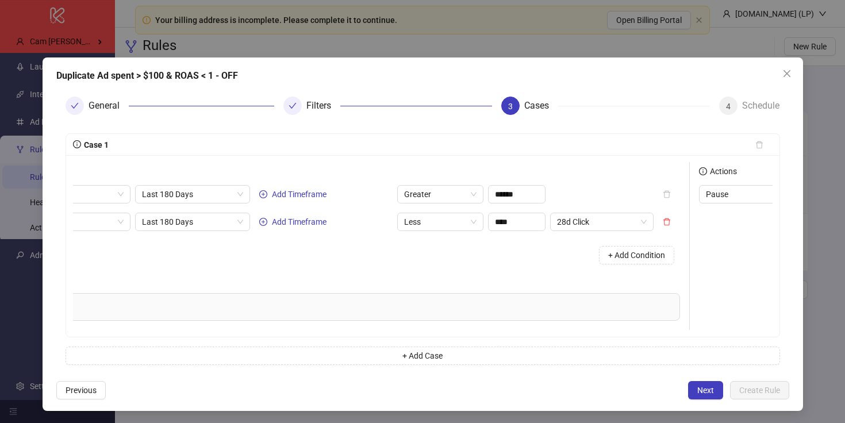
scroll to position [0, 91]
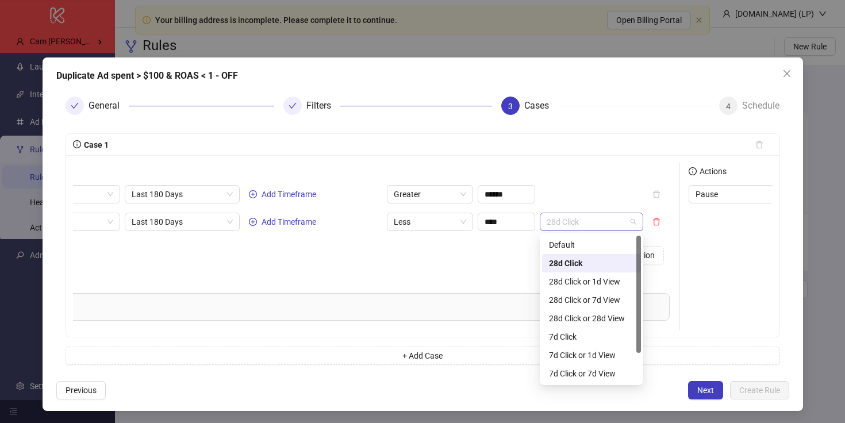
click at [586, 219] on span "28d Click" at bounding box center [592, 221] width 90 height 17
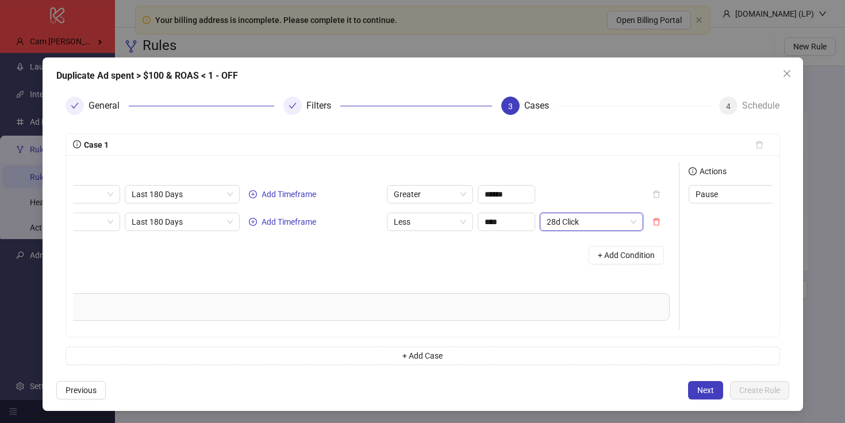
click at [586, 219] on span "28d Click" at bounding box center [592, 221] width 90 height 17
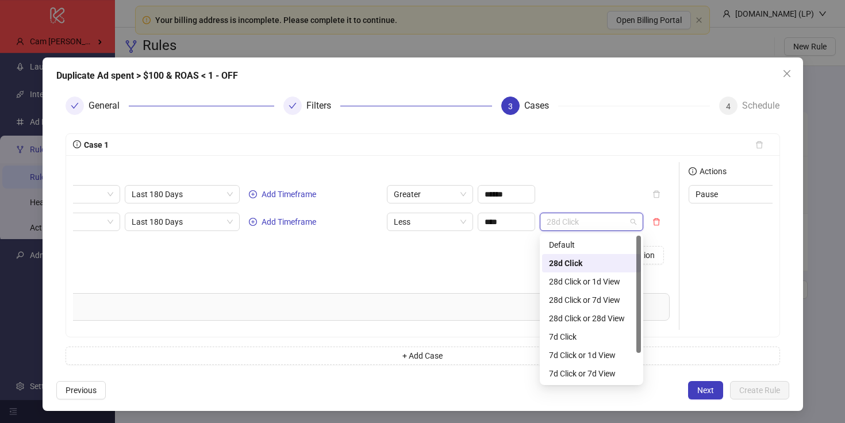
click at [574, 224] on span "28d Click" at bounding box center [592, 221] width 90 height 17
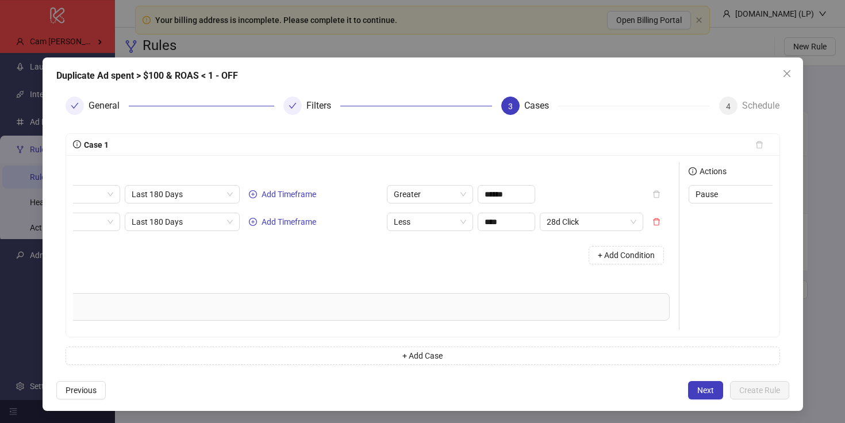
click at [568, 167] on div "Conditions" at bounding box center [337, 173] width 664 height 23
click at [580, 219] on span "28d Click" at bounding box center [592, 221] width 90 height 17
click at [469, 279] on div "Conditions Spend Last 180 Days Add Timeframe Greater ****** Roas Last 180 Days …" at bounding box center [342, 223] width 674 height 122
click at [583, 227] on span "28d Click" at bounding box center [592, 221] width 90 height 17
click at [788, 71] on icon "close" at bounding box center [786, 73] width 9 height 9
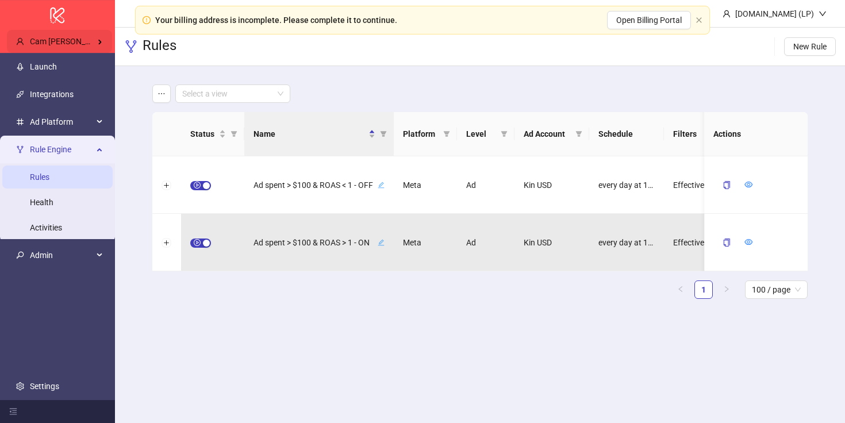
click at [85, 43] on span "Cam Potts' Kitchn / Kin" at bounding box center [92, 41] width 124 height 9
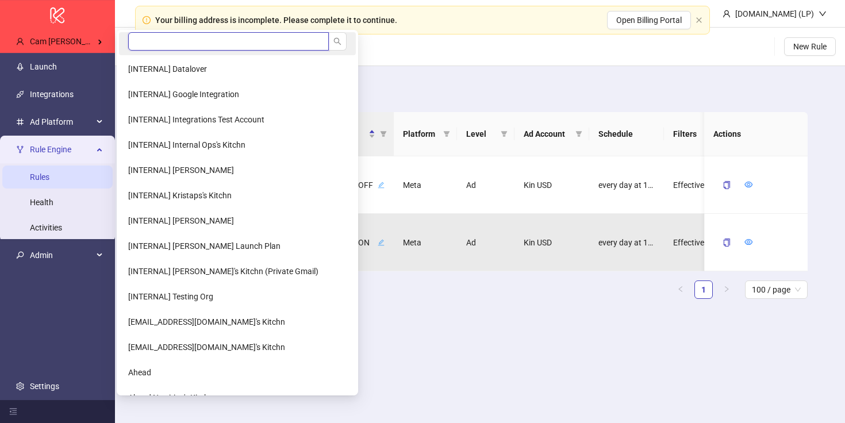
click at [141, 40] on input "search" at bounding box center [228, 41] width 201 height 18
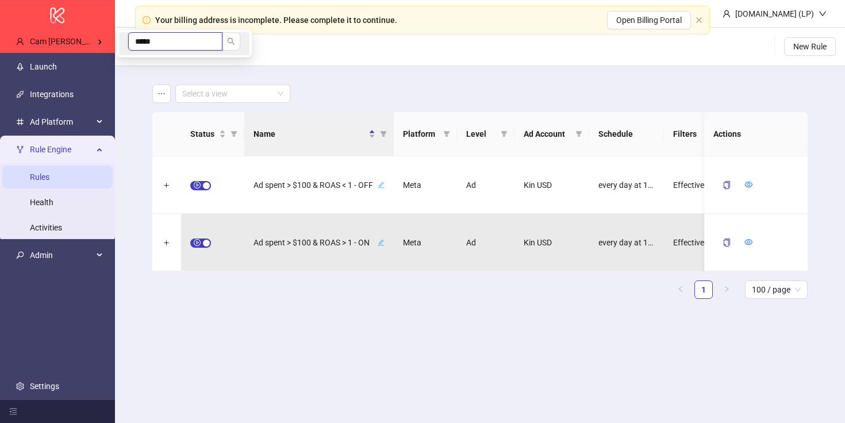
click at [141, 42] on input "*****" at bounding box center [175, 41] width 94 height 18
type input "******"
click at [142, 72] on span "Elephant Room" at bounding box center [155, 68] width 55 height 9
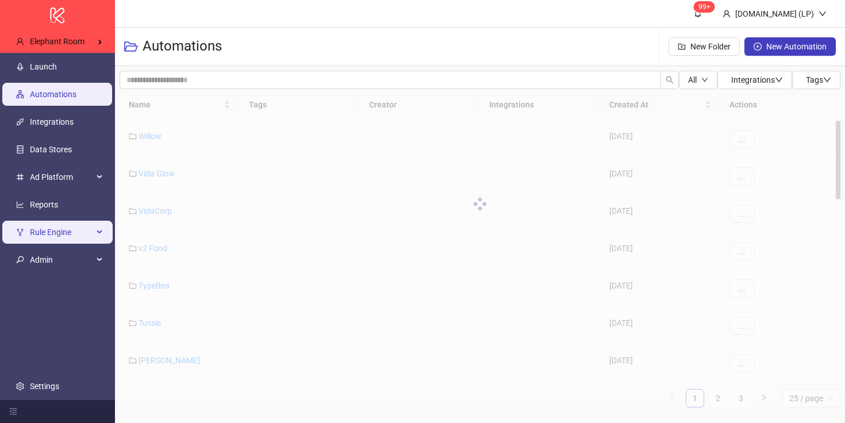
click at [71, 224] on span "Rule Engine" at bounding box center [61, 232] width 63 height 23
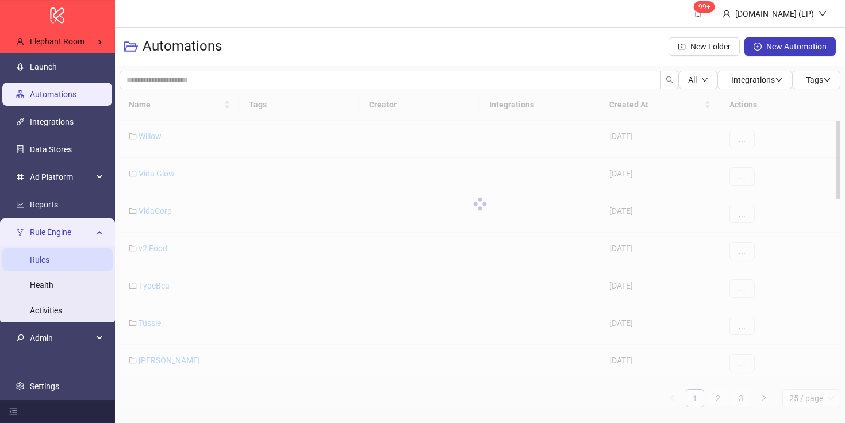
click at [49, 263] on link "Rules" at bounding box center [40, 259] width 20 height 9
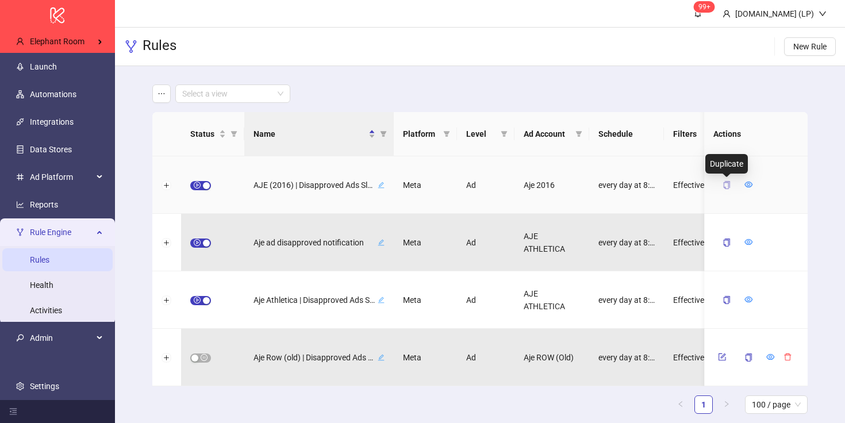
click at [722, 184] on icon "copy" at bounding box center [726, 185] width 8 height 8
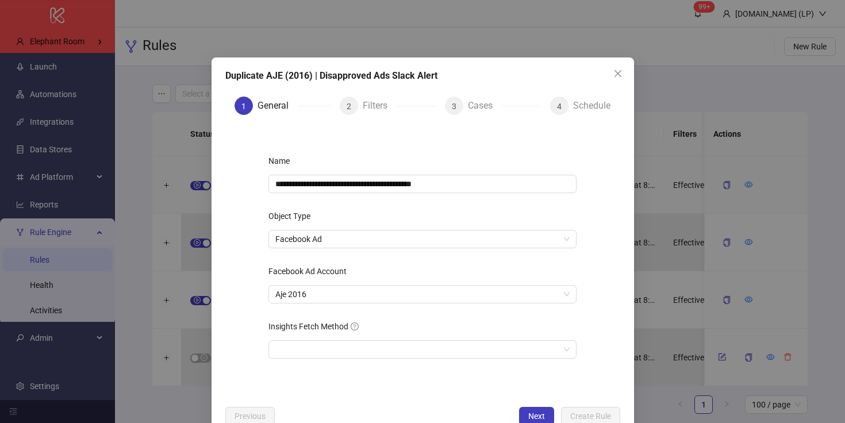
scroll to position [28, 0]
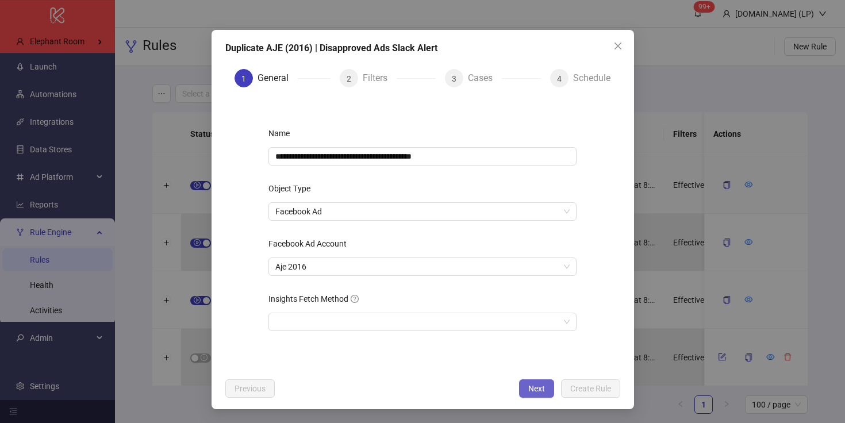
click at [537, 390] on span "Next" at bounding box center [536, 388] width 17 height 9
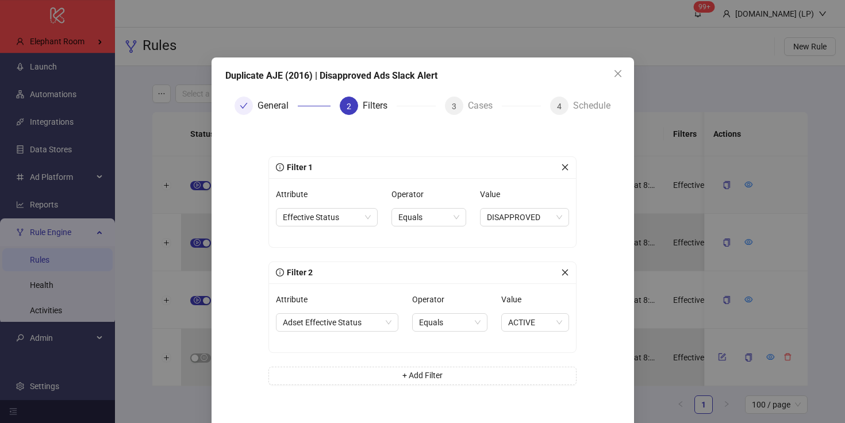
scroll to position [53, 0]
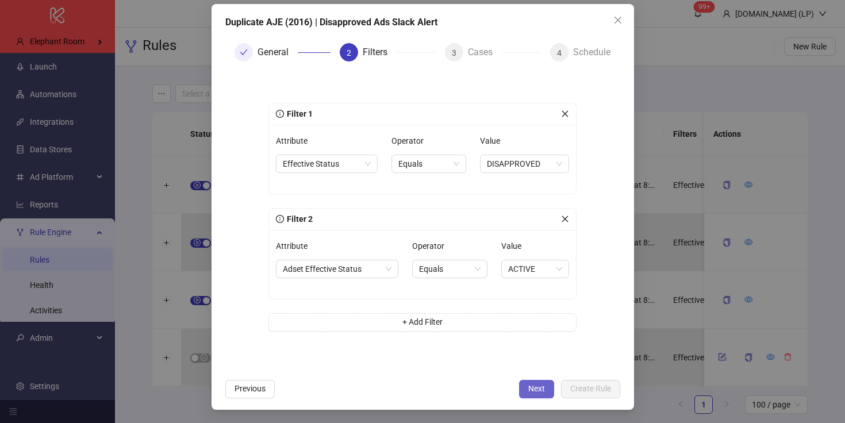
click at [537, 382] on button "Next" at bounding box center [536, 389] width 35 height 18
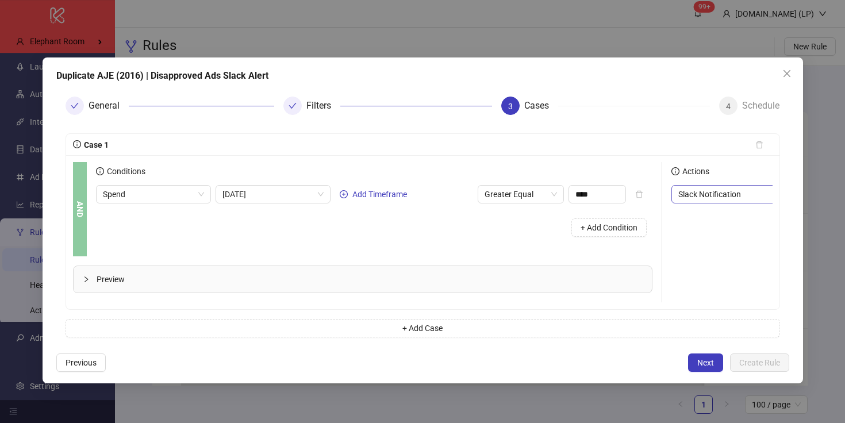
scroll to position [0, 183]
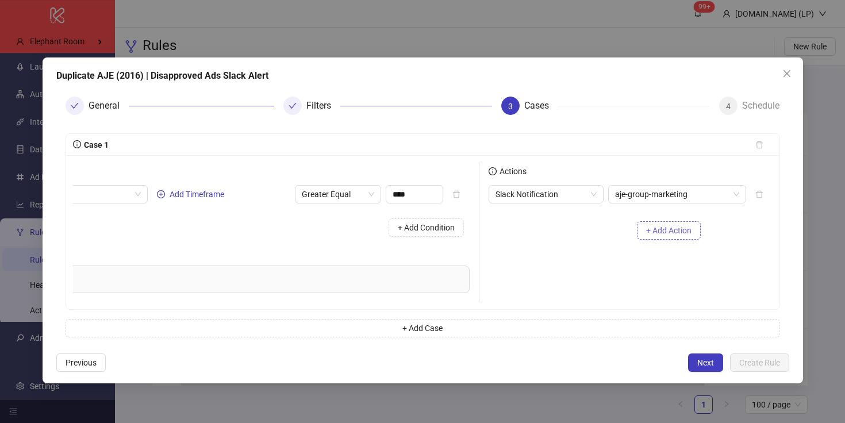
click at [683, 226] on span "+ Add Action" at bounding box center [668, 230] width 45 height 9
click at [579, 219] on span "Slack Notification" at bounding box center [545, 221] width 101 height 17
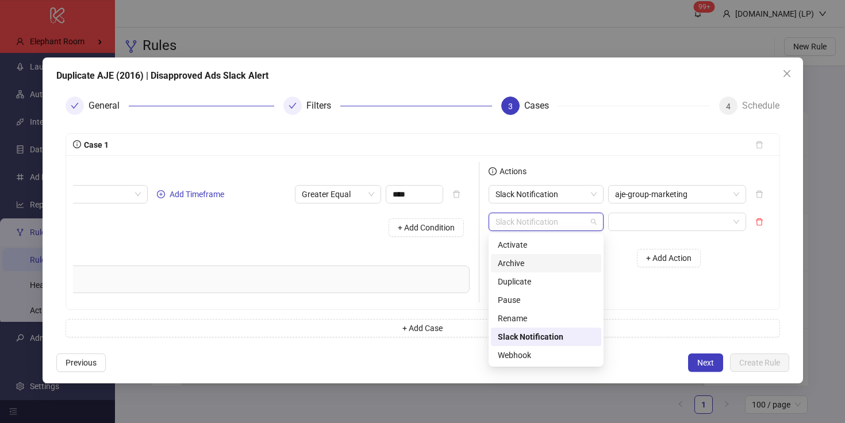
click at [357, 231] on div "+ Add Condition" at bounding box center [191, 228] width 556 height 30
click at [548, 218] on span "Slack Notification" at bounding box center [545, 221] width 101 height 17
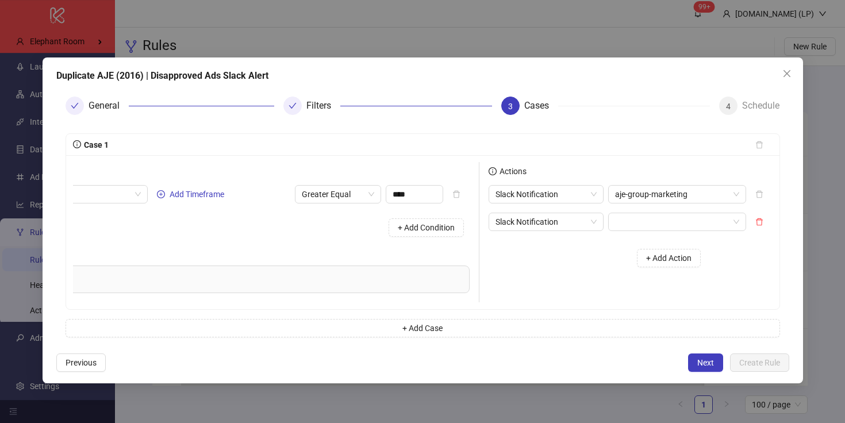
click at [340, 286] on div "Preview" at bounding box center [180, 279] width 578 height 26
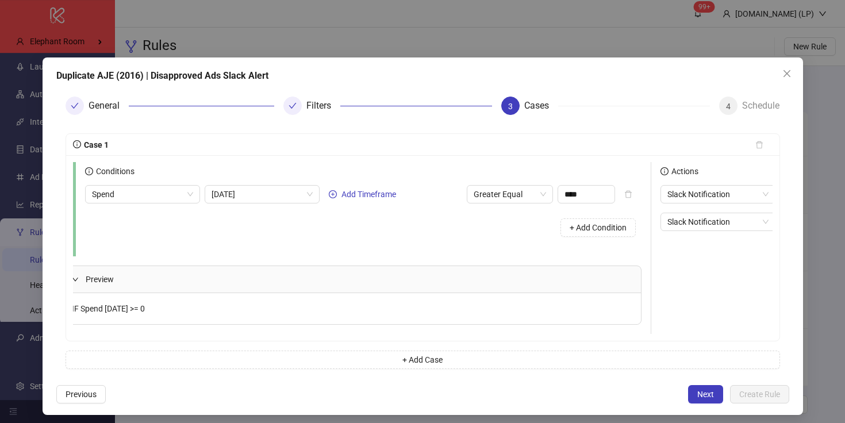
scroll to position [0, 0]
